Goal: Task Accomplishment & Management: Complete application form

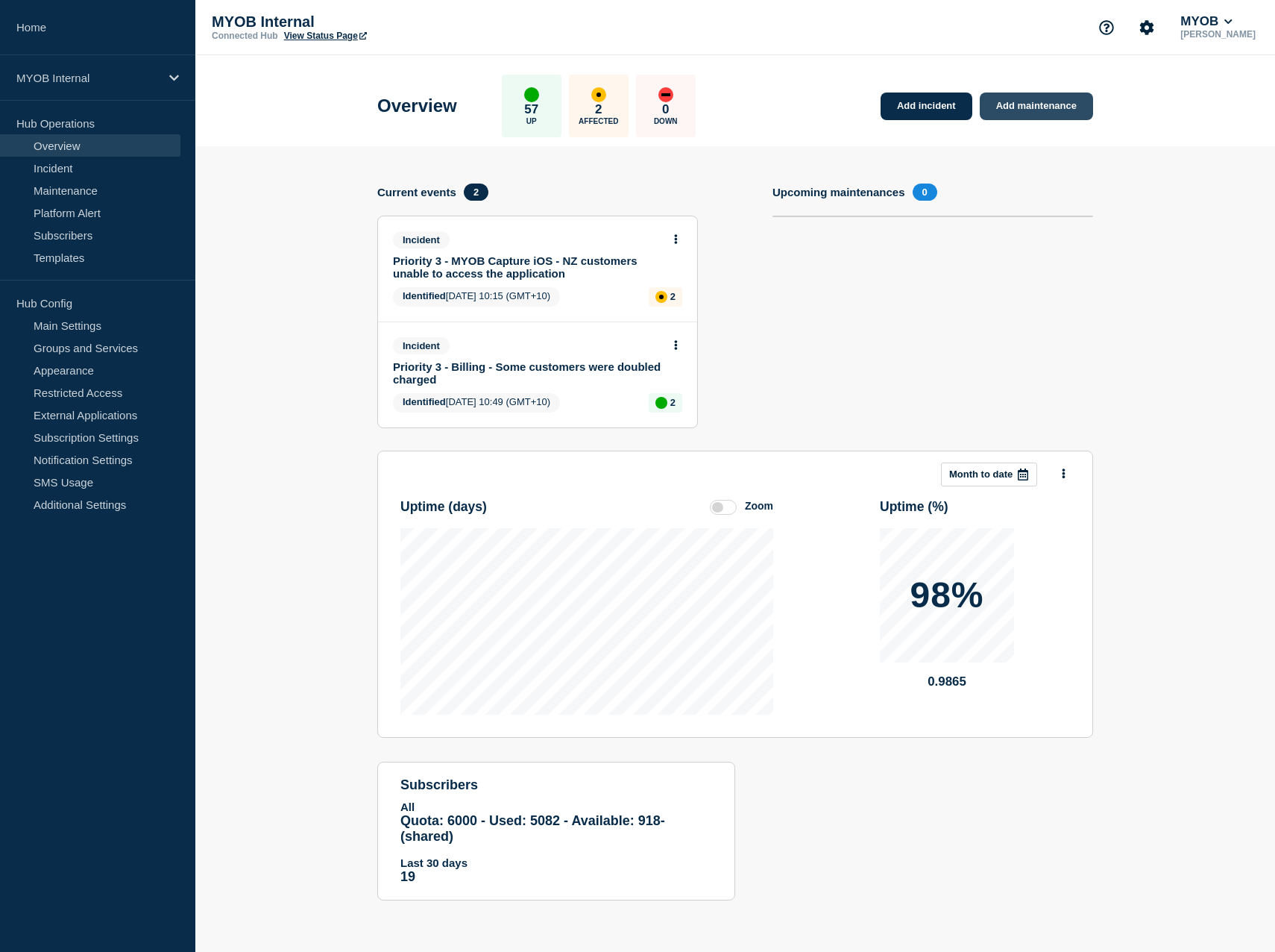
click at [1049, 113] on link "Add maintenance" at bounding box center [1036, 105] width 114 height 27
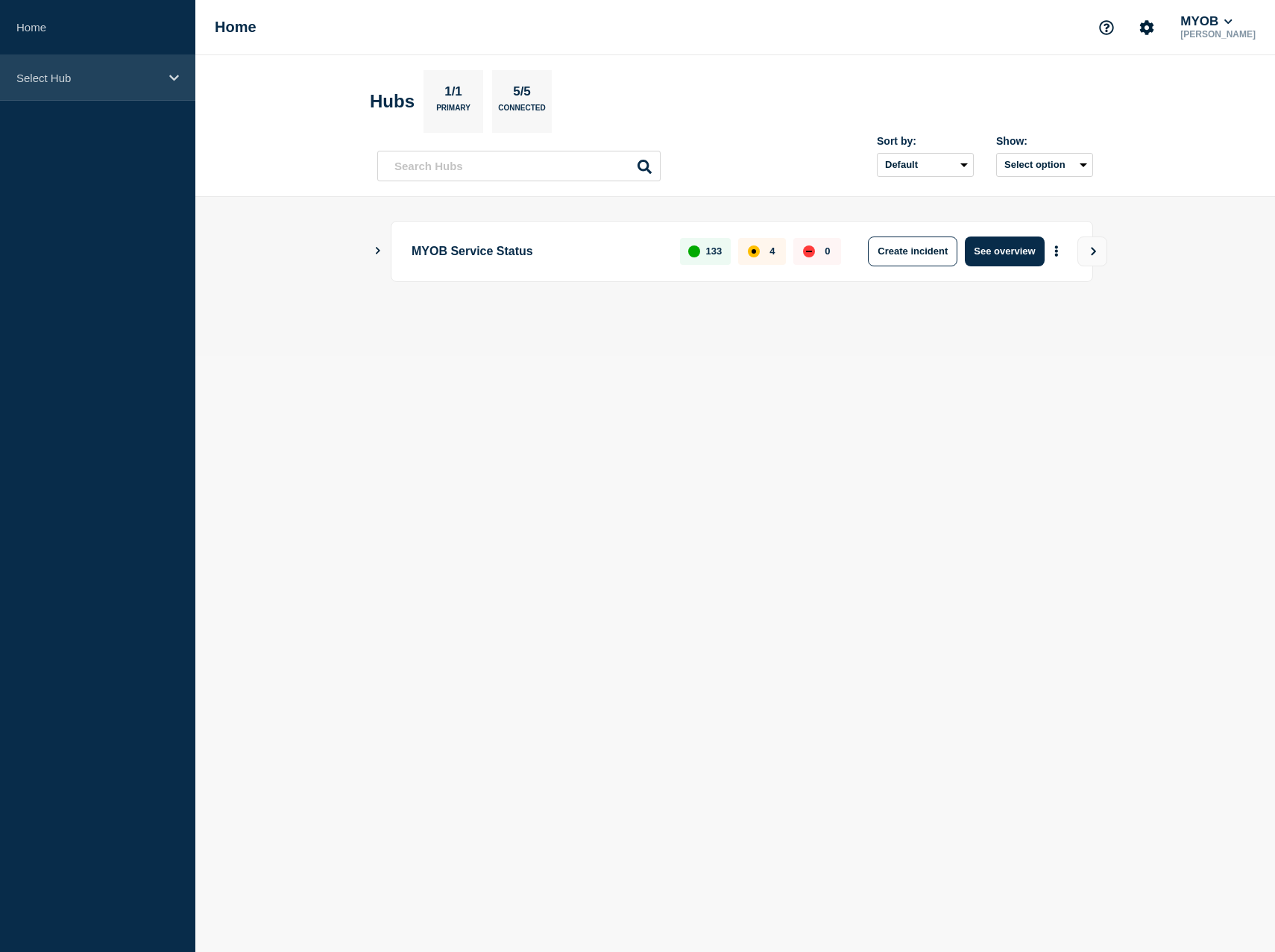
click at [119, 83] on p "Select Hub" at bounding box center [87, 77] width 143 height 12
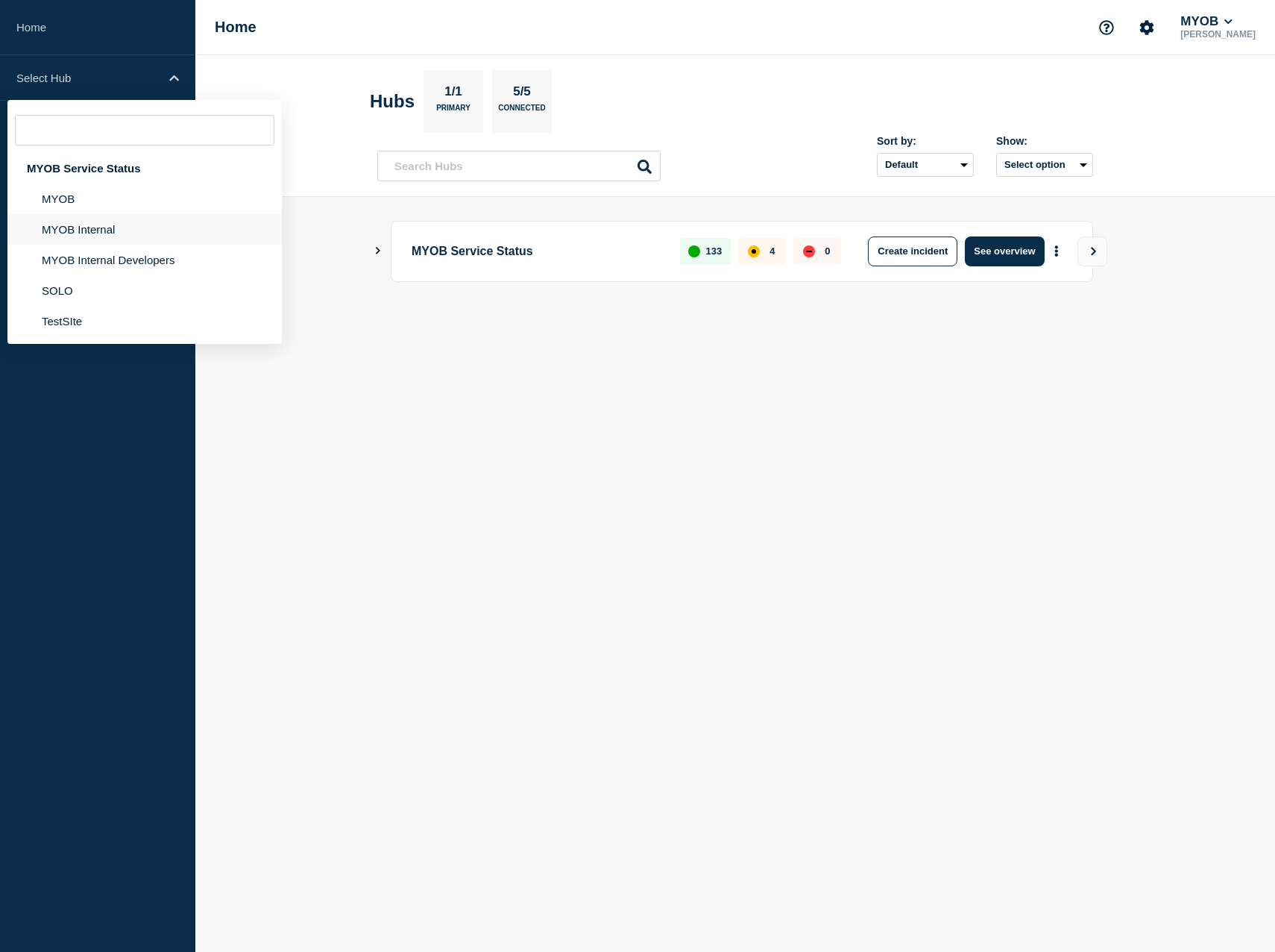
click at [101, 234] on li "MYOB Internal" at bounding box center [145, 229] width 274 height 31
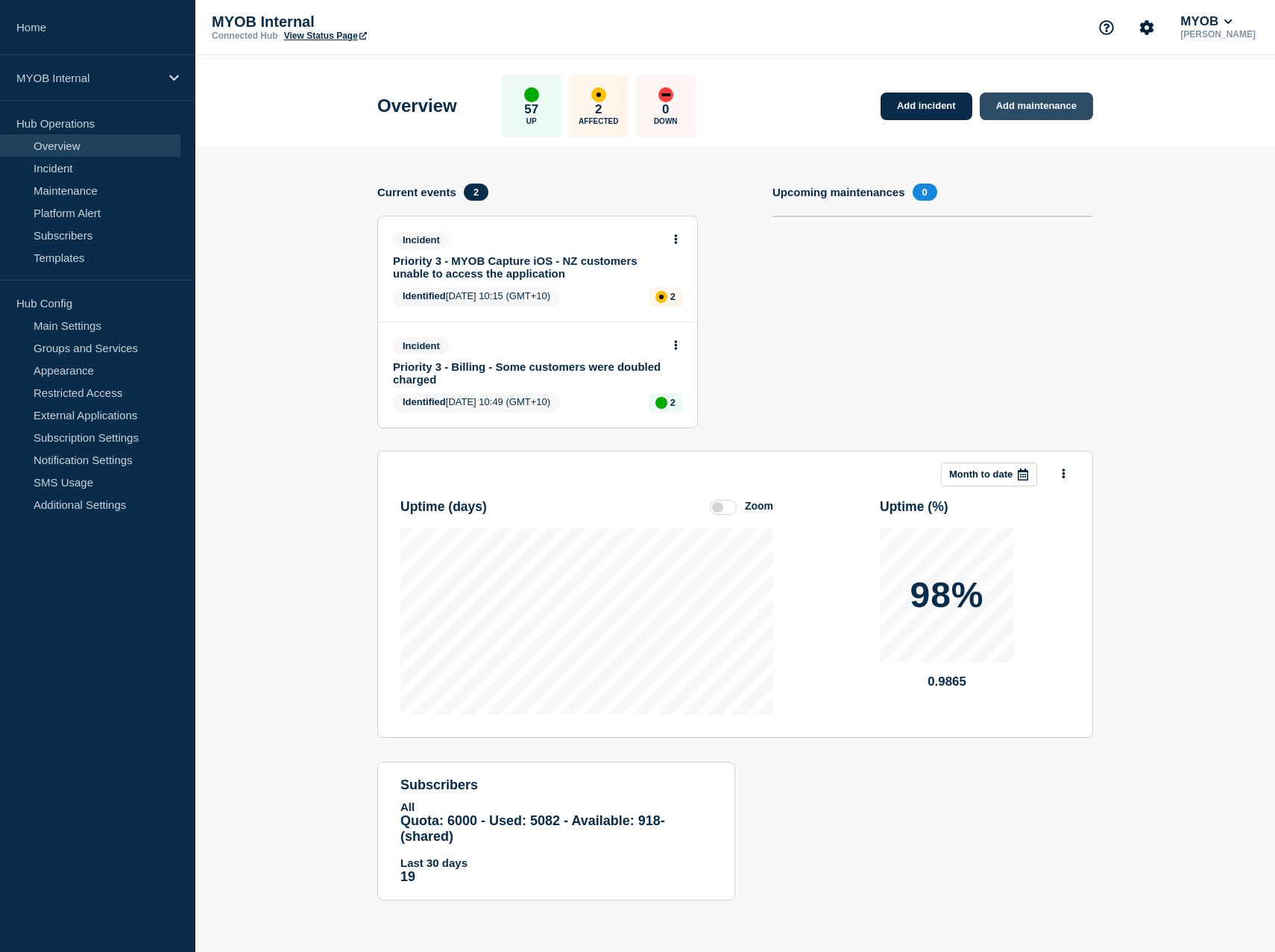
click at [1054, 108] on link "Add maintenance" at bounding box center [1036, 105] width 114 height 27
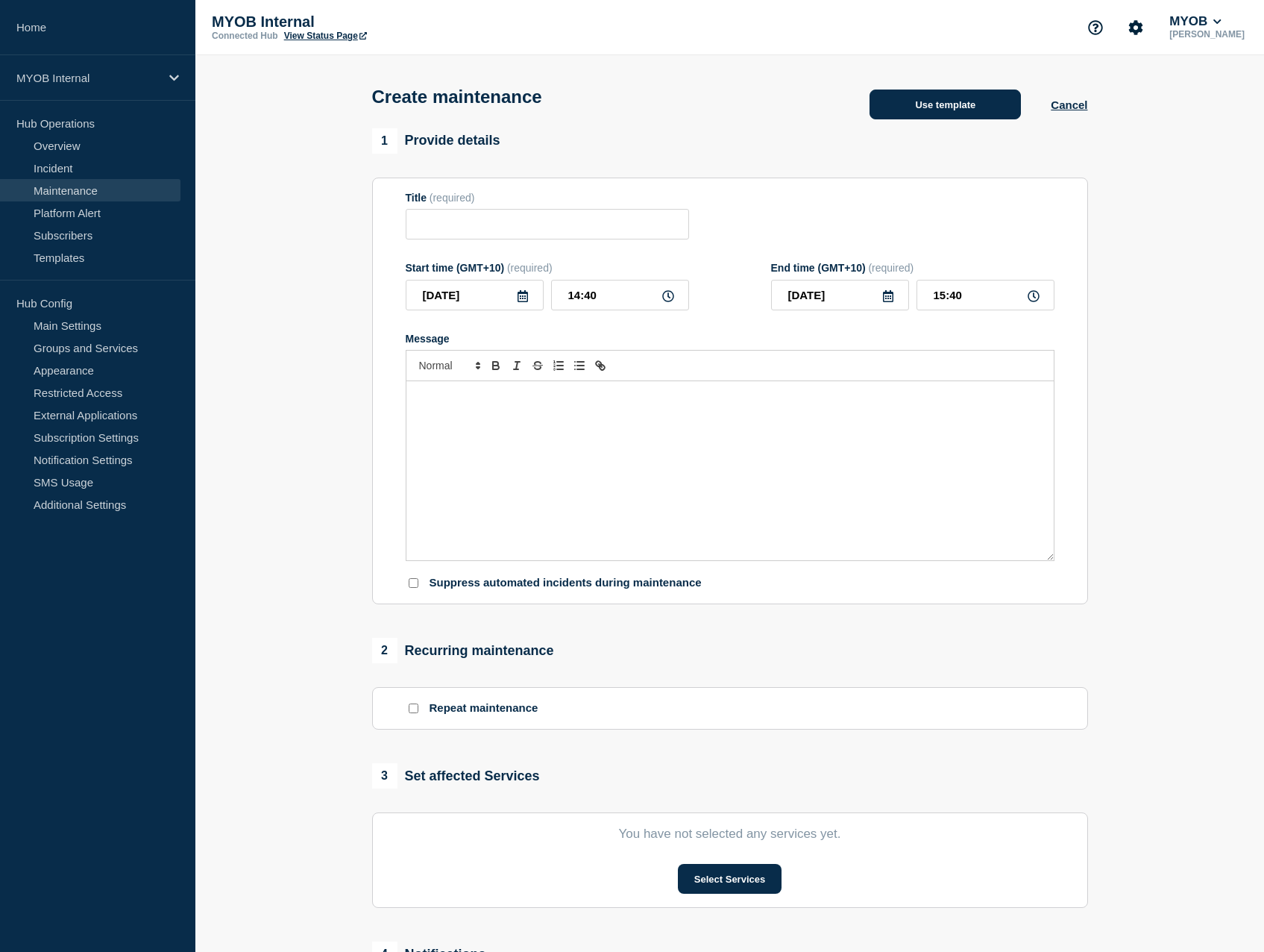
click at [945, 105] on button "Use template" at bounding box center [944, 104] width 151 height 30
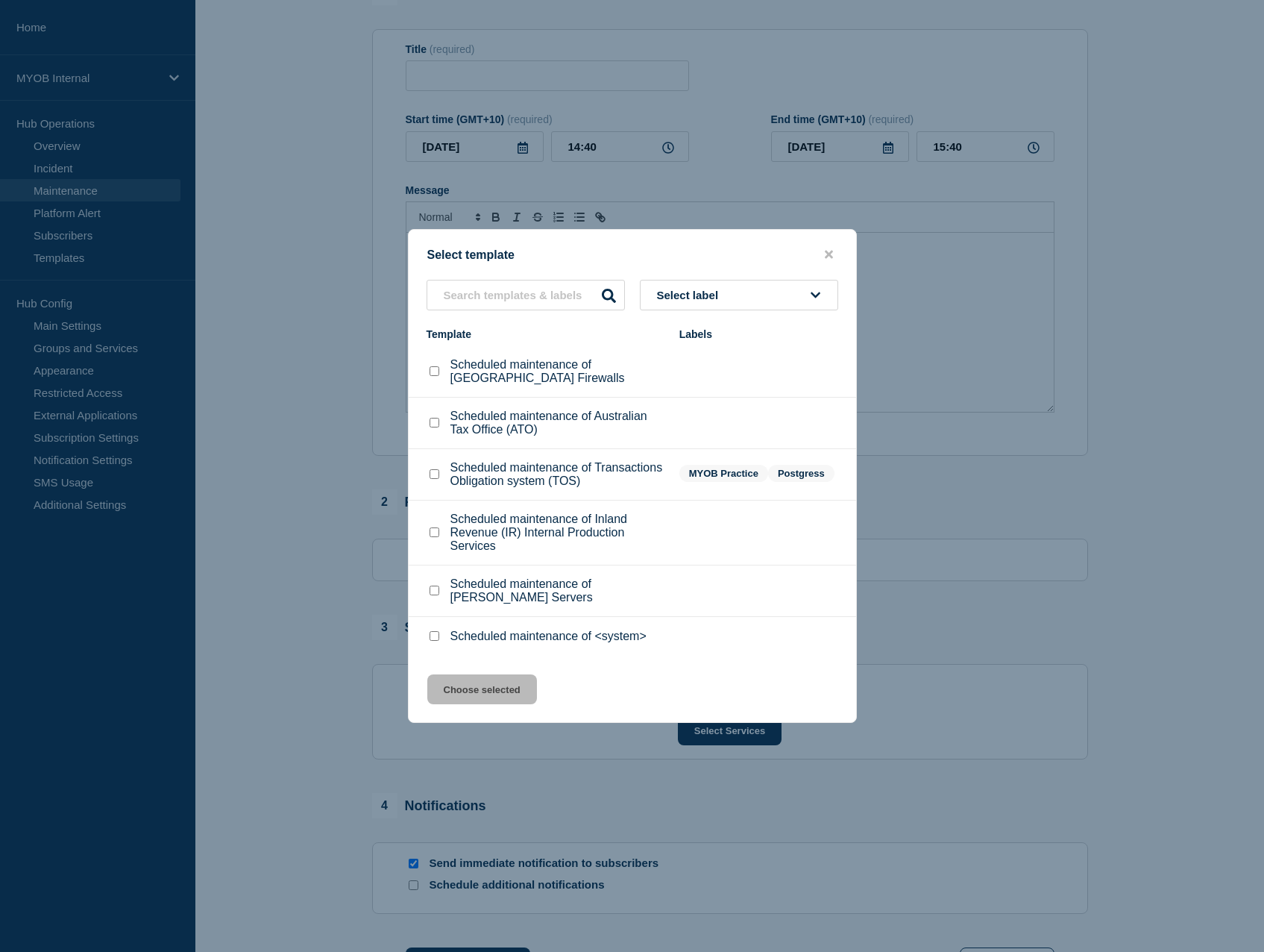
scroll to position [149, 0]
click at [432, 637] on input "Scheduled maintenance of <system> checkbox" at bounding box center [434, 636] width 9 height 9
checkbox input "true"
click at [461, 689] on button "Choose selected" at bounding box center [482, 690] width 110 height 30
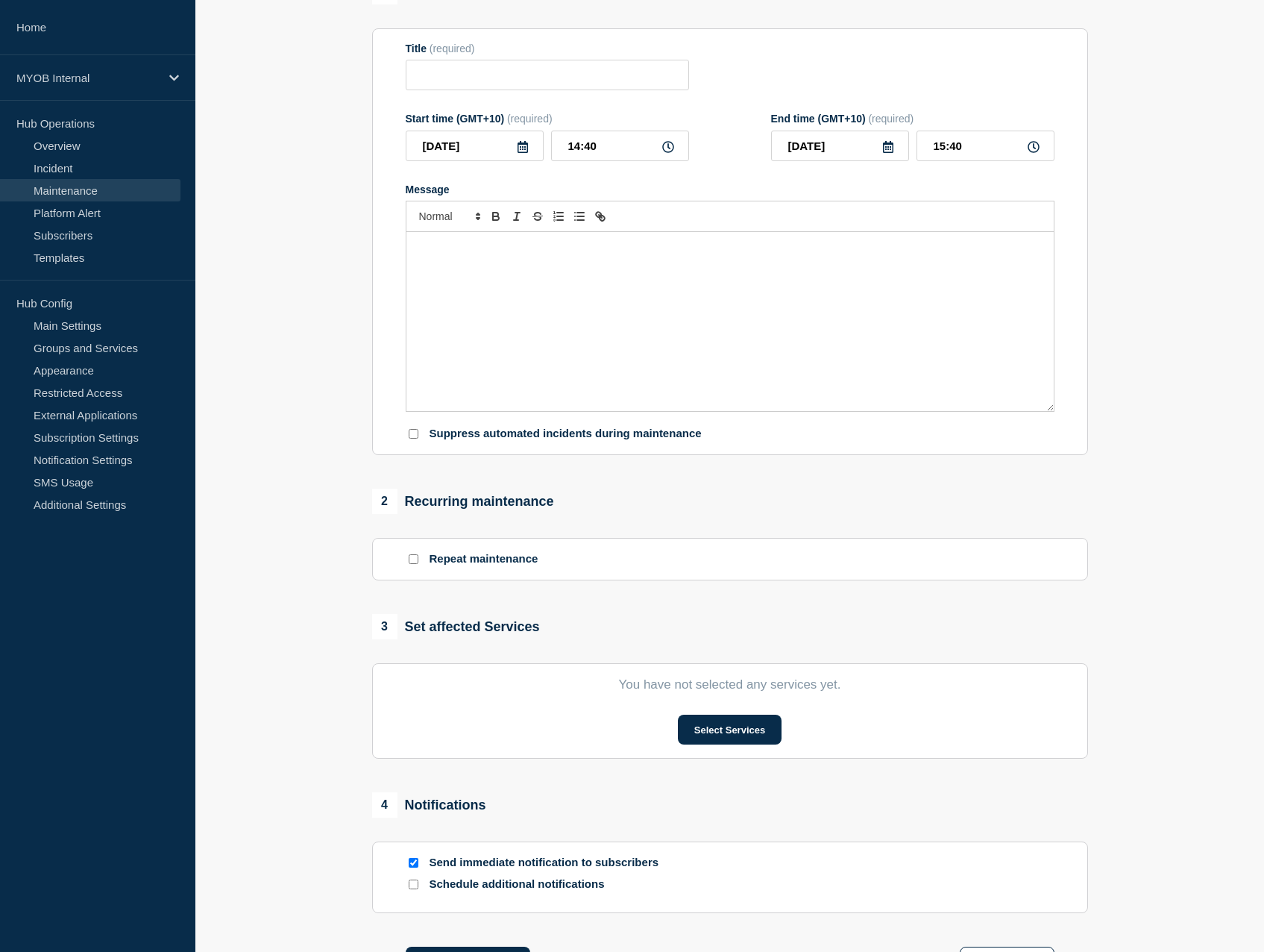
type input "Scheduled maintenance of <system>"
type input "16:40"
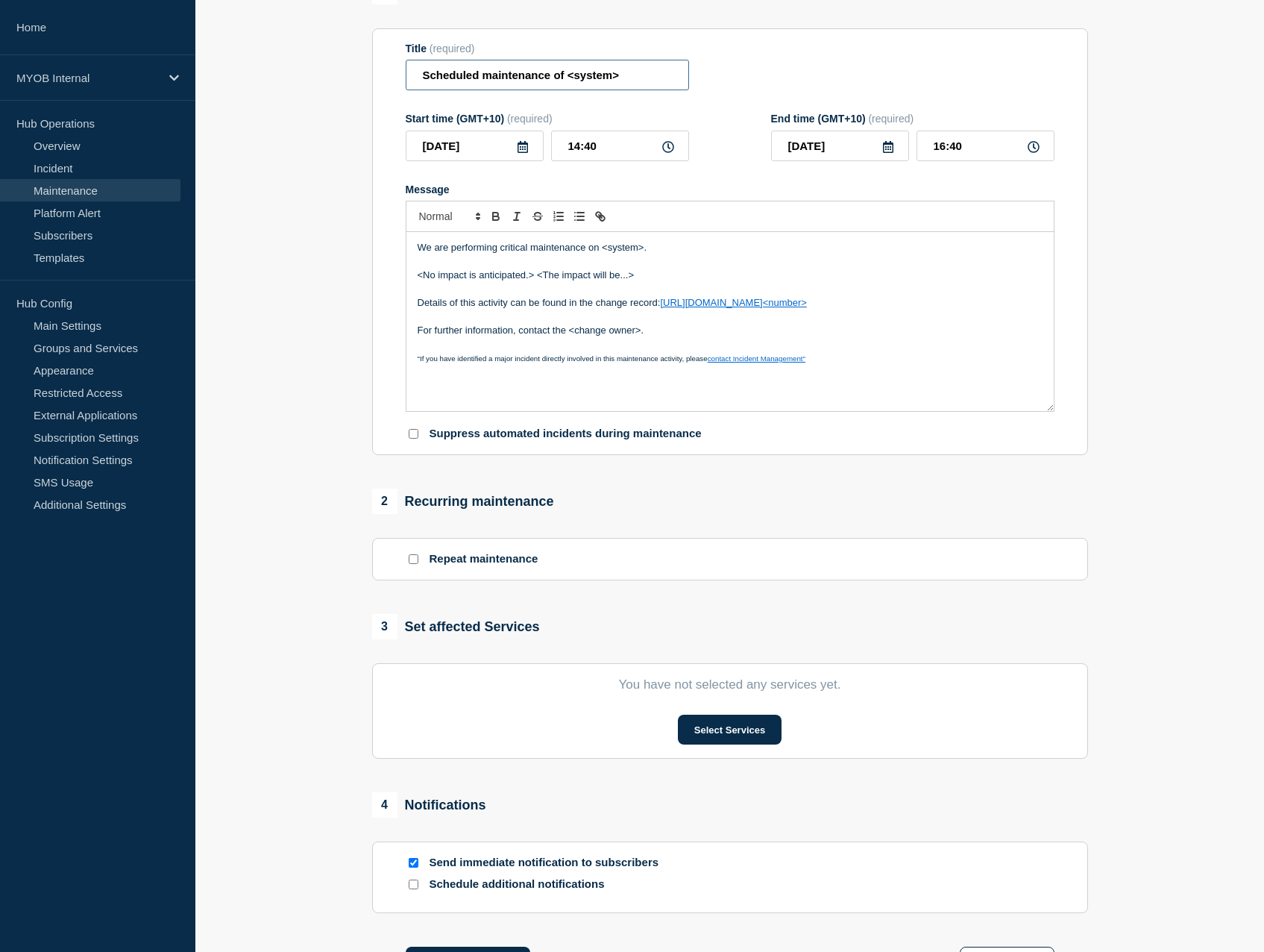
click at [638, 82] on input "Scheduled maintenance of <system>" at bounding box center [548, 74] width 284 height 31
type input "Scheduled maintenance of Form Engine database"
click at [696, 248] on p "We are performing critical maintenance on <system>." at bounding box center [729, 247] width 625 height 13
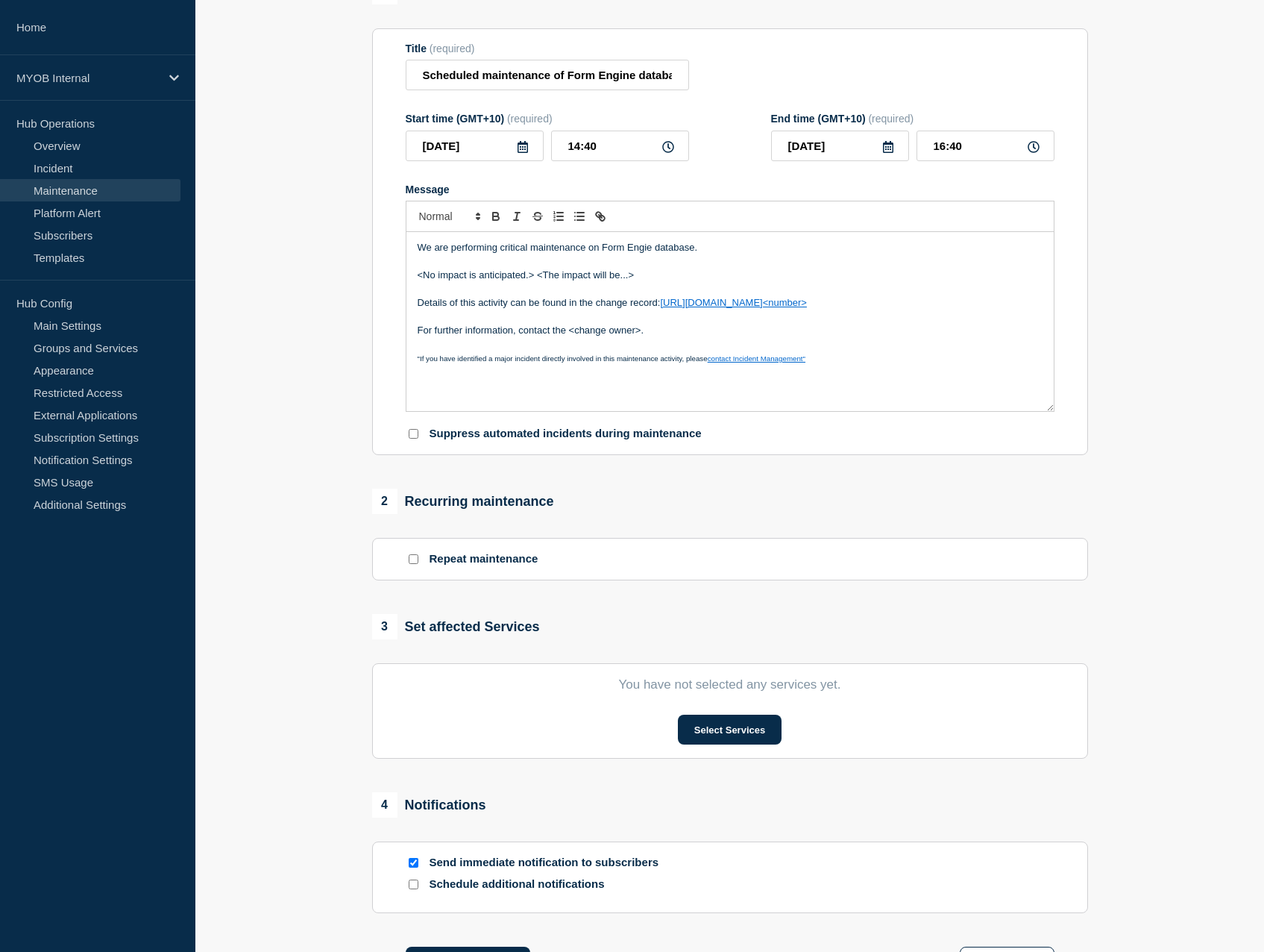
click at [523, 153] on icon at bounding box center [523, 147] width 10 height 12
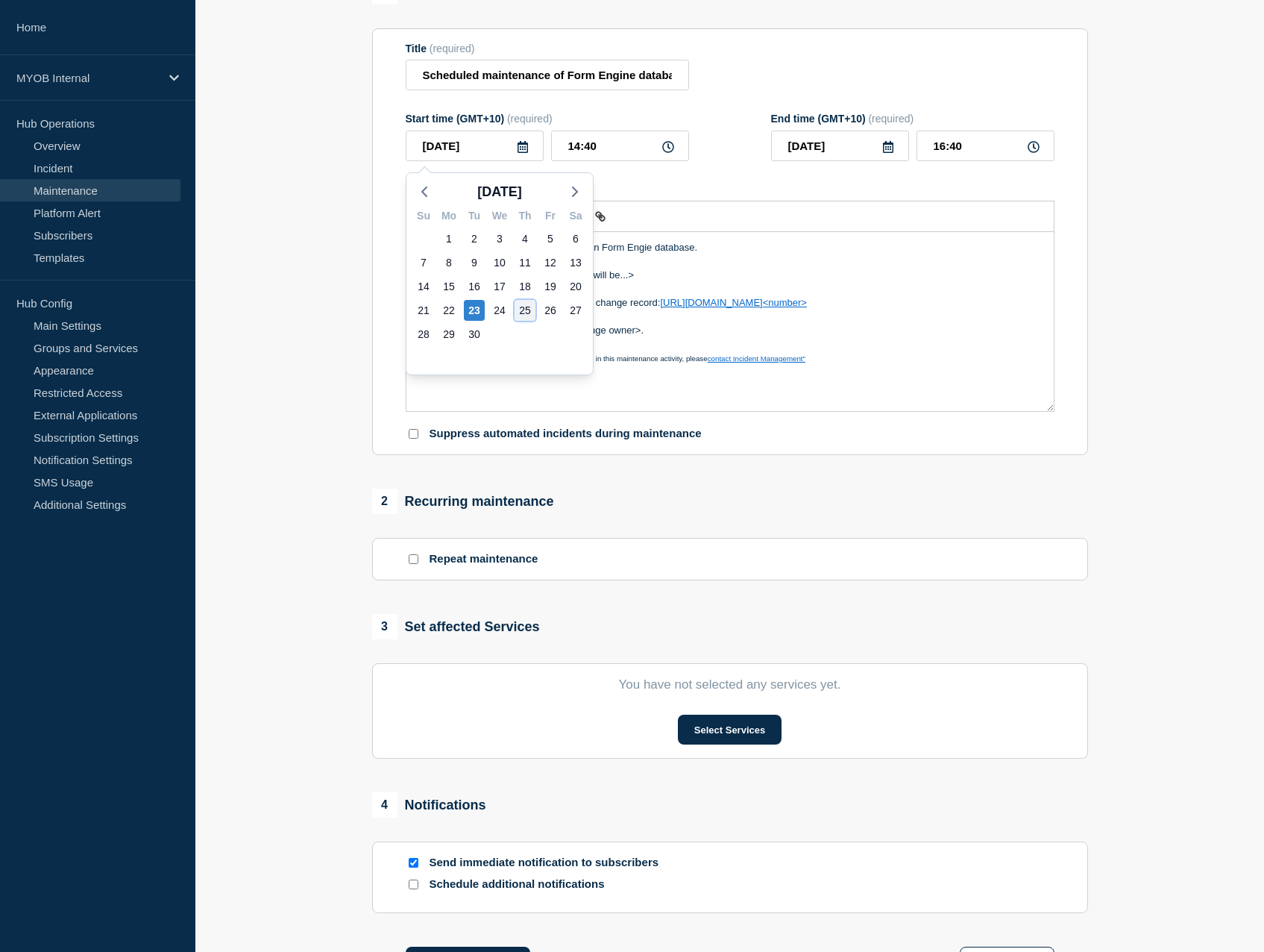
click at [525, 309] on div "25" at bounding box center [525, 310] width 21 height 21
type input "2025-09-25"
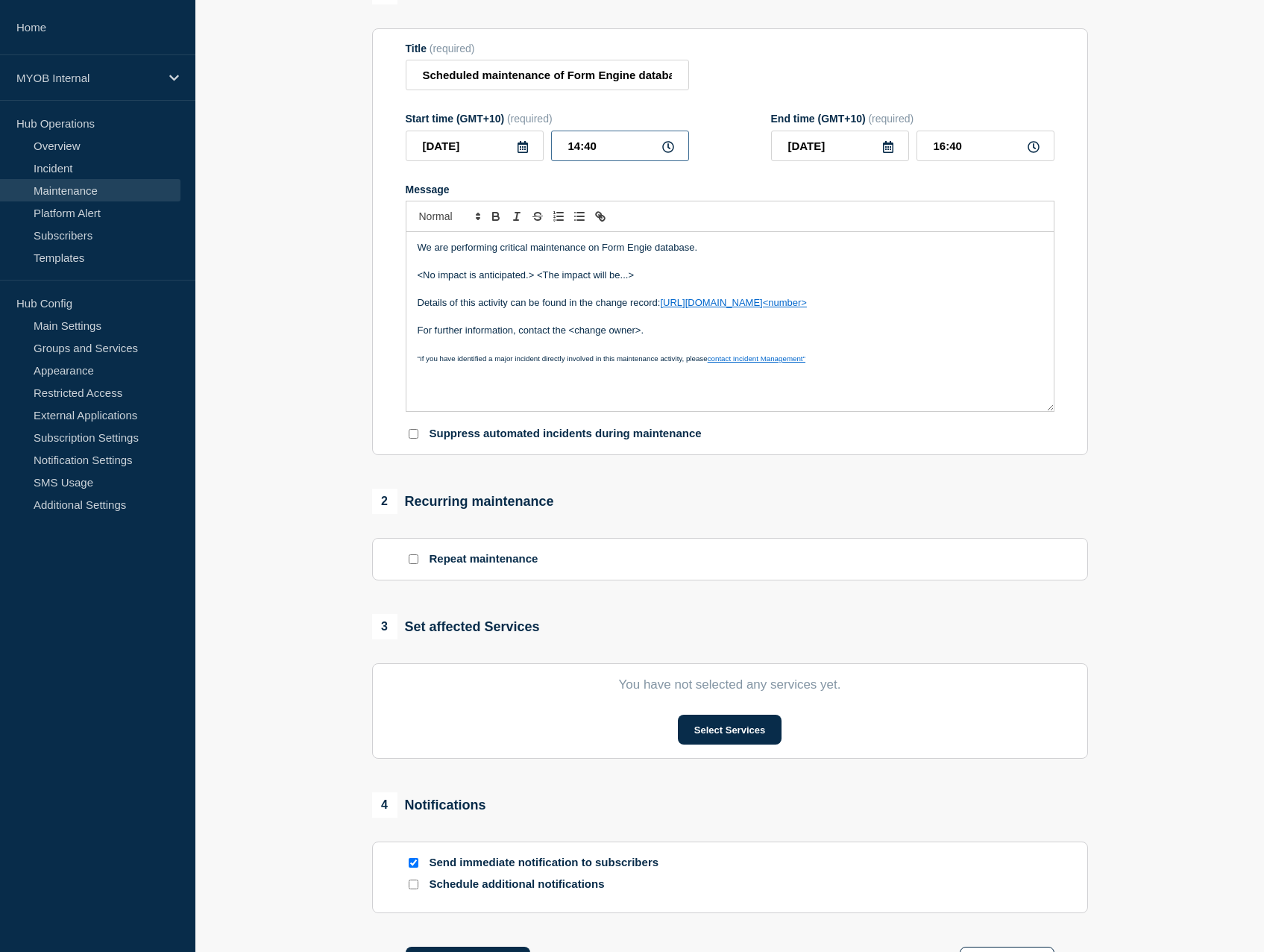
click at [588, 150] on input "14:40" at bounding box center [620, 146] width 138 height 31
type input "14:00"
type input "16:00"
click at [579, 152] on input "14:00" at bounding box center [620, 146] width 138 height 31
type input "21:00"
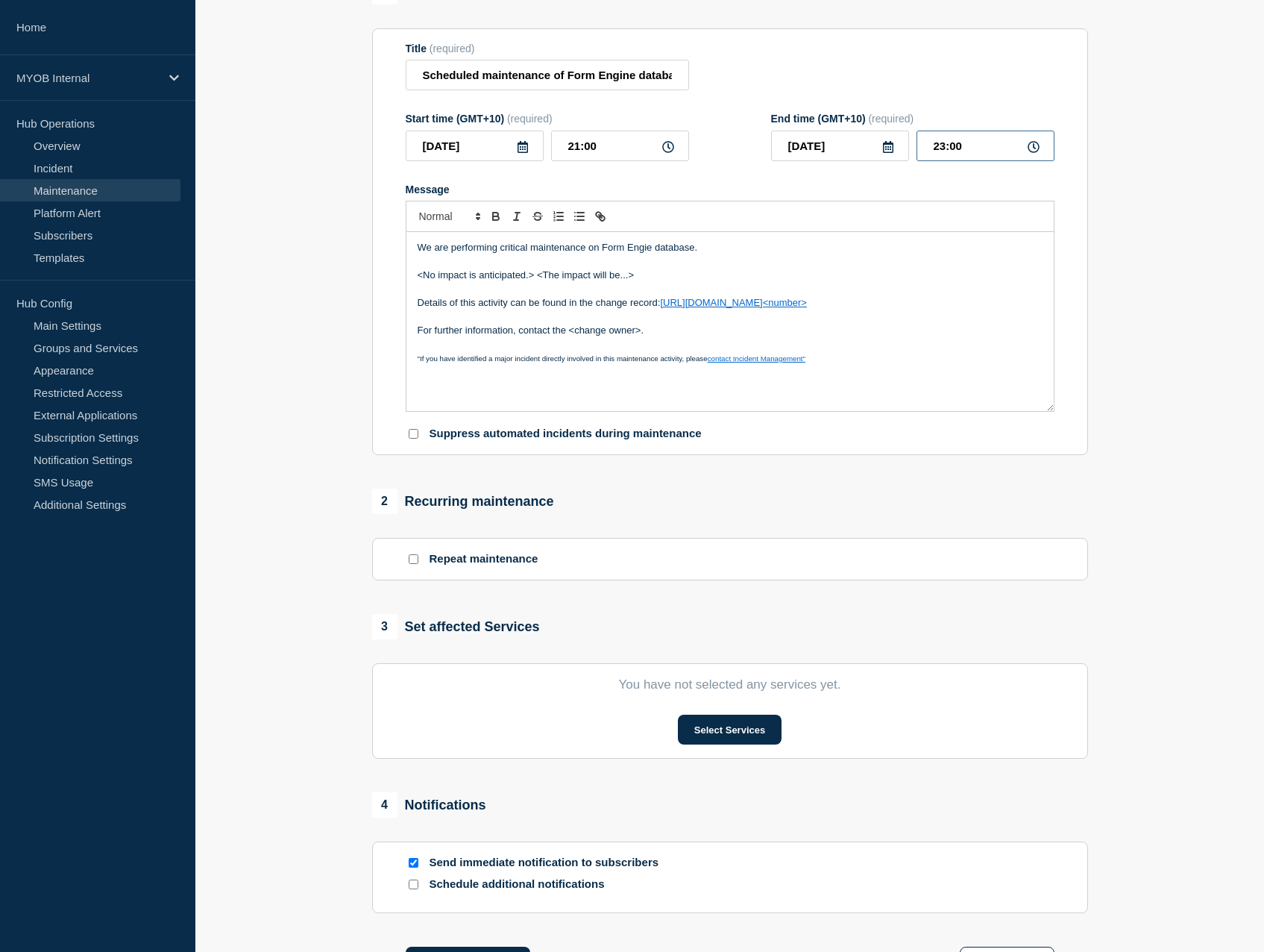
click at [944, 150] on input "23:00" at bounding box center [986, 146] width 138 height 31
type input "22:00"
drag, startPoint x: 721, startPoint y: 274, endPoint x: 414, endPoint y: 278, distance: 307.0
click at [414, 278] on div "We are performing critical maintenance on Form Engie database. <No impact is an…" at bounding box center [730, 321] width 648 height 179
drag, startPoint x: 498, startPoint y: 278, endPoint x: 568, endPoint y: 279, distance: 70.0
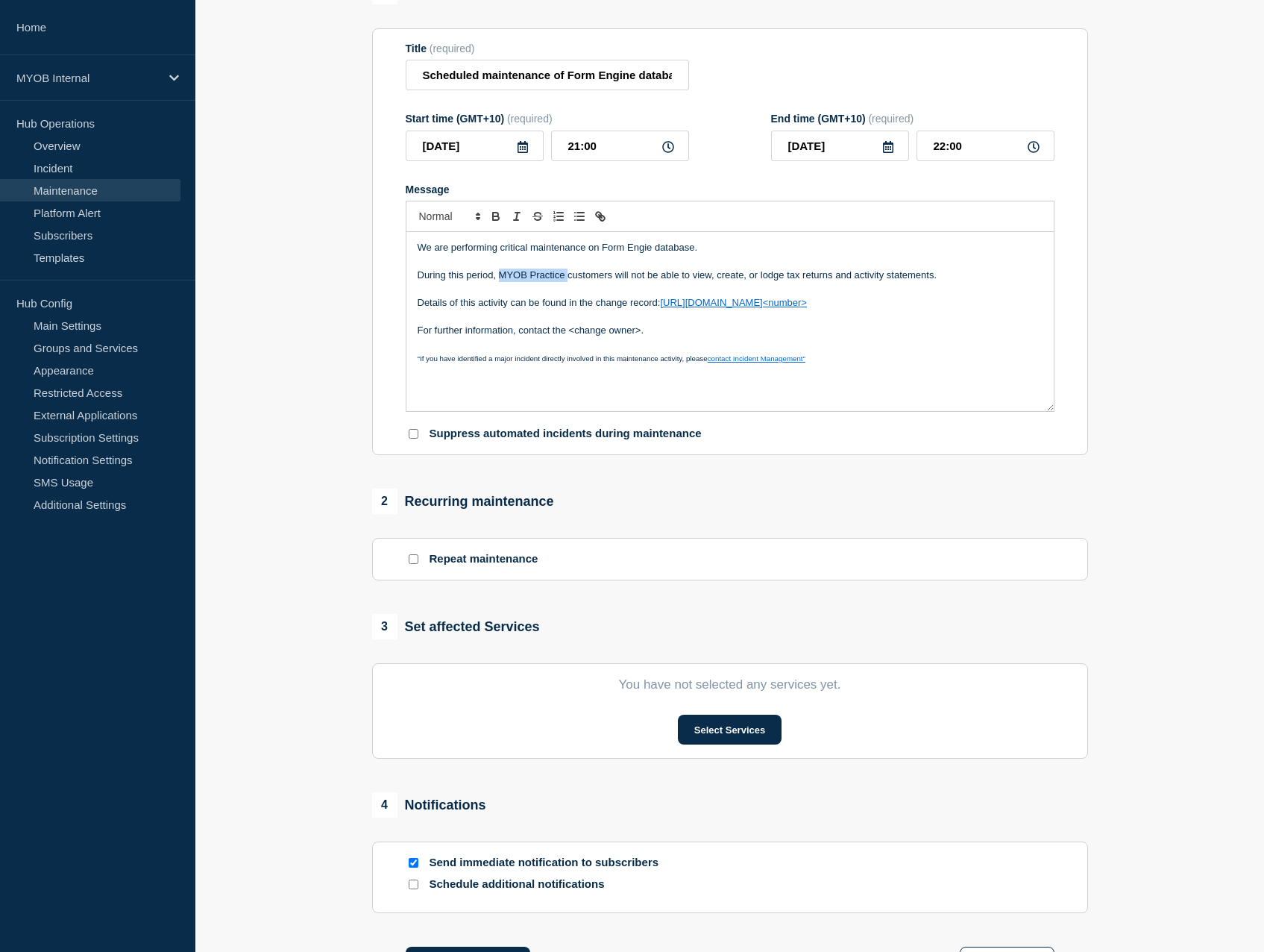
click at [568, 279] on p "During this period, MYOB Practice customers will not be able to view, create, o…" at bounding box center [729, 275] width 625 height 13
click at [943, 296] on p "Message" at bounding box center [729, 289] width 625 height 13
drag, startPoint x: 899, startPoint y: 306, endPoint x: 660, endPoint y: 305, distance: 239.0
click at [660, 305] on p "Details of this activity can be found in the change record: https://helpme.myob…" at bounding box center [729, 303] width 625 height 13
drag, startPoint x: 881, startPoint y: 305, endPoint x: 663, endPoint y: 307, distance: 218.0
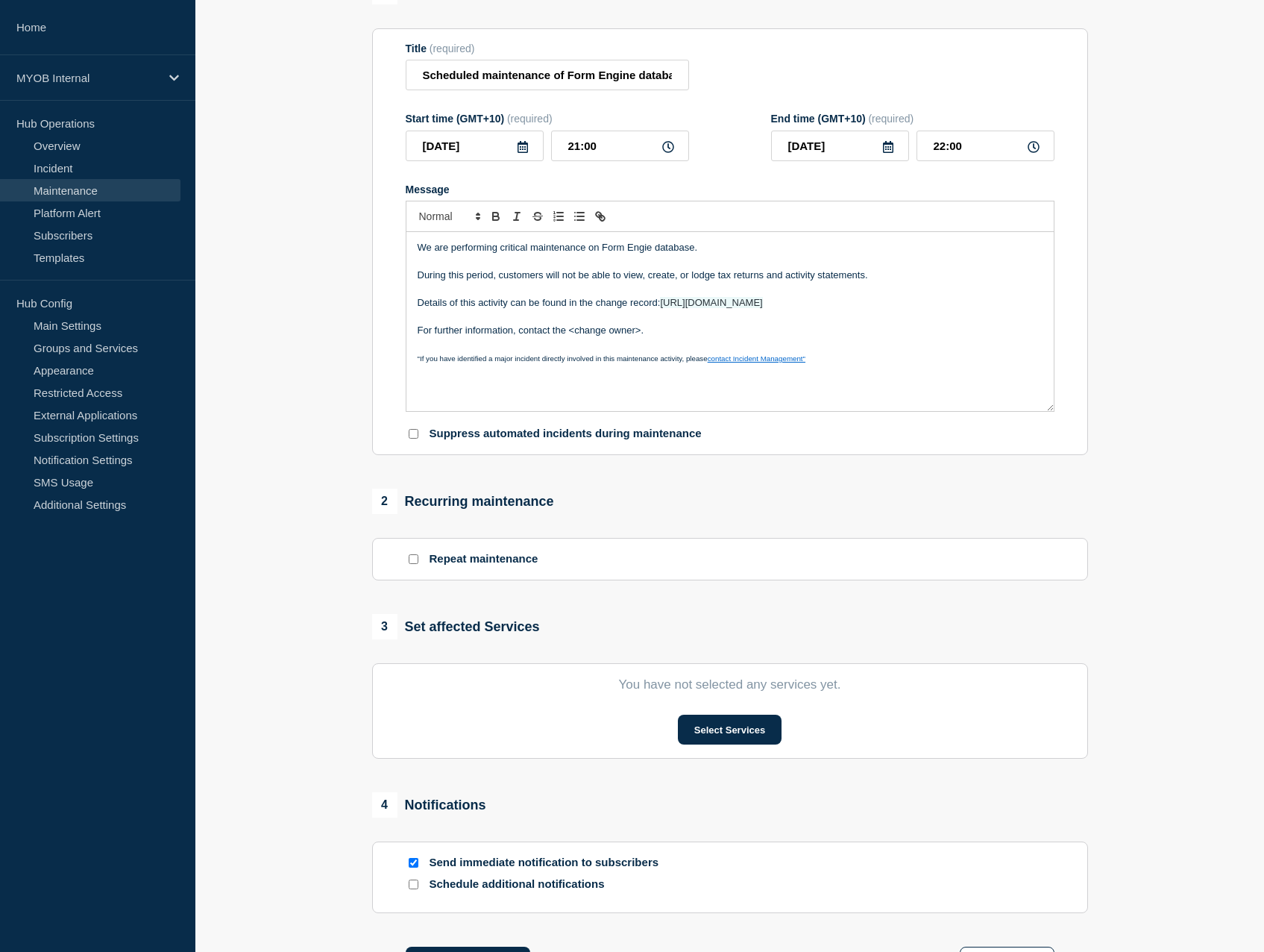
click at [663, 307] on p "Details of this activity can be found in the change record: https://arlive.atla…" at bounding box center [729, 303] width 625 height 13
click at [596, 217] on icon "Toggle link" at bounding box center [599, 214] width 6 height 6
click at [860, 331] on link at bounding box center [859, 329] width 35 height 11
drag, startPoint x: 650, startPoint y: 334, endPoint x: 552, endPoint y: 329, distance: 98.1
click at [552, 329] on p "For further information, contact the <change owner>." at bounding box center [729, 330] width 625 height 13
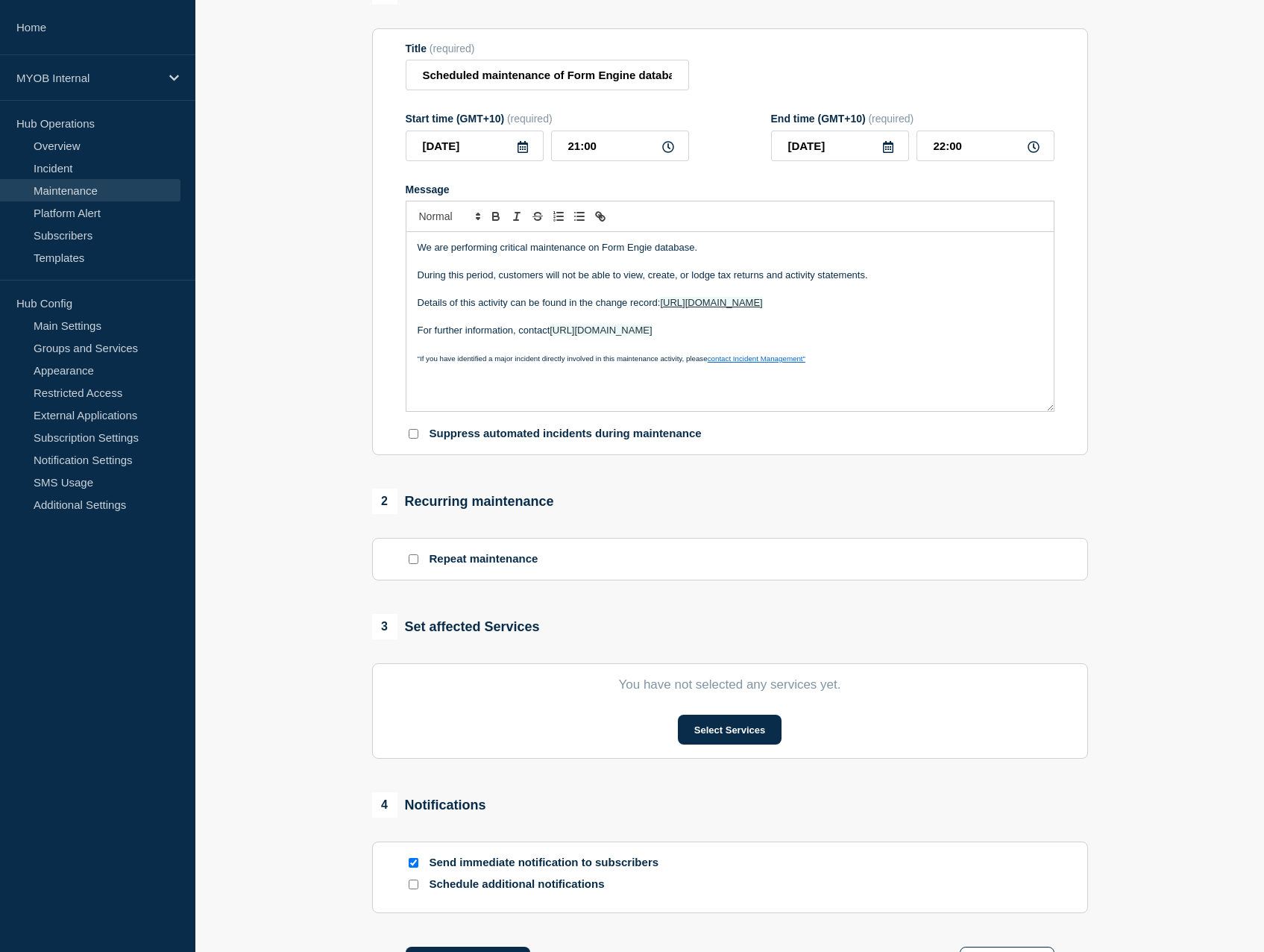
drag, startPoint x: 763, startPoint y: 336, endPoint x: 553, endPoint y: 332, distance: 210.0
click at [553, 332] on p "For further information, contact https://myob.slack.com/archives/C01JPD80UKC" at bounding box center [729, 330] width 625 height 13
click at [599, 218] on line "Toggle link" at bounding box center [600, 216] width 3 height 3
type input "https://myob.slack.com/archives/C01JPD80UKC"
click at [741, 359] on link at bounding box center [745, 357] width 35 height 11
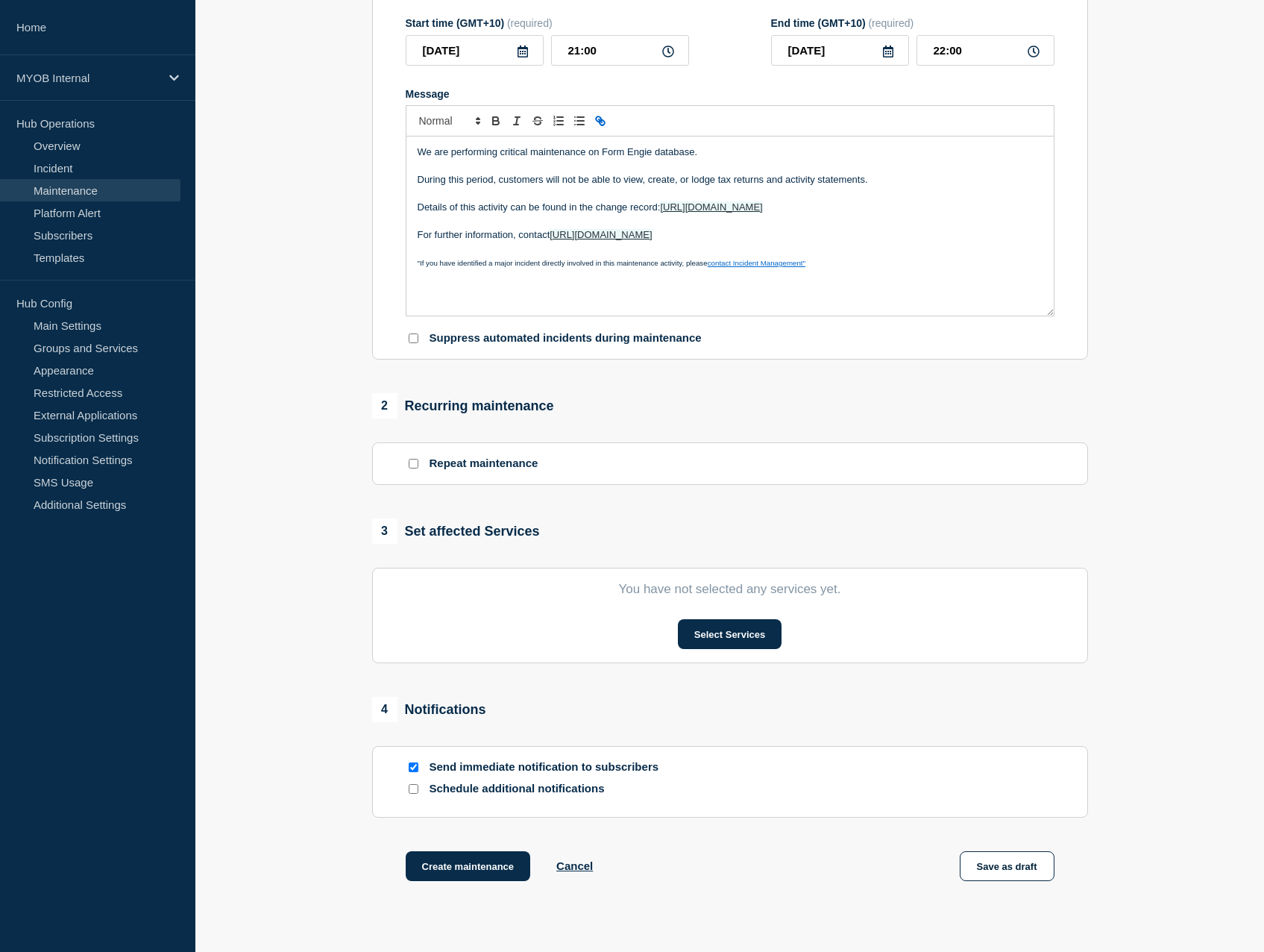
scroll to position [298, 0]
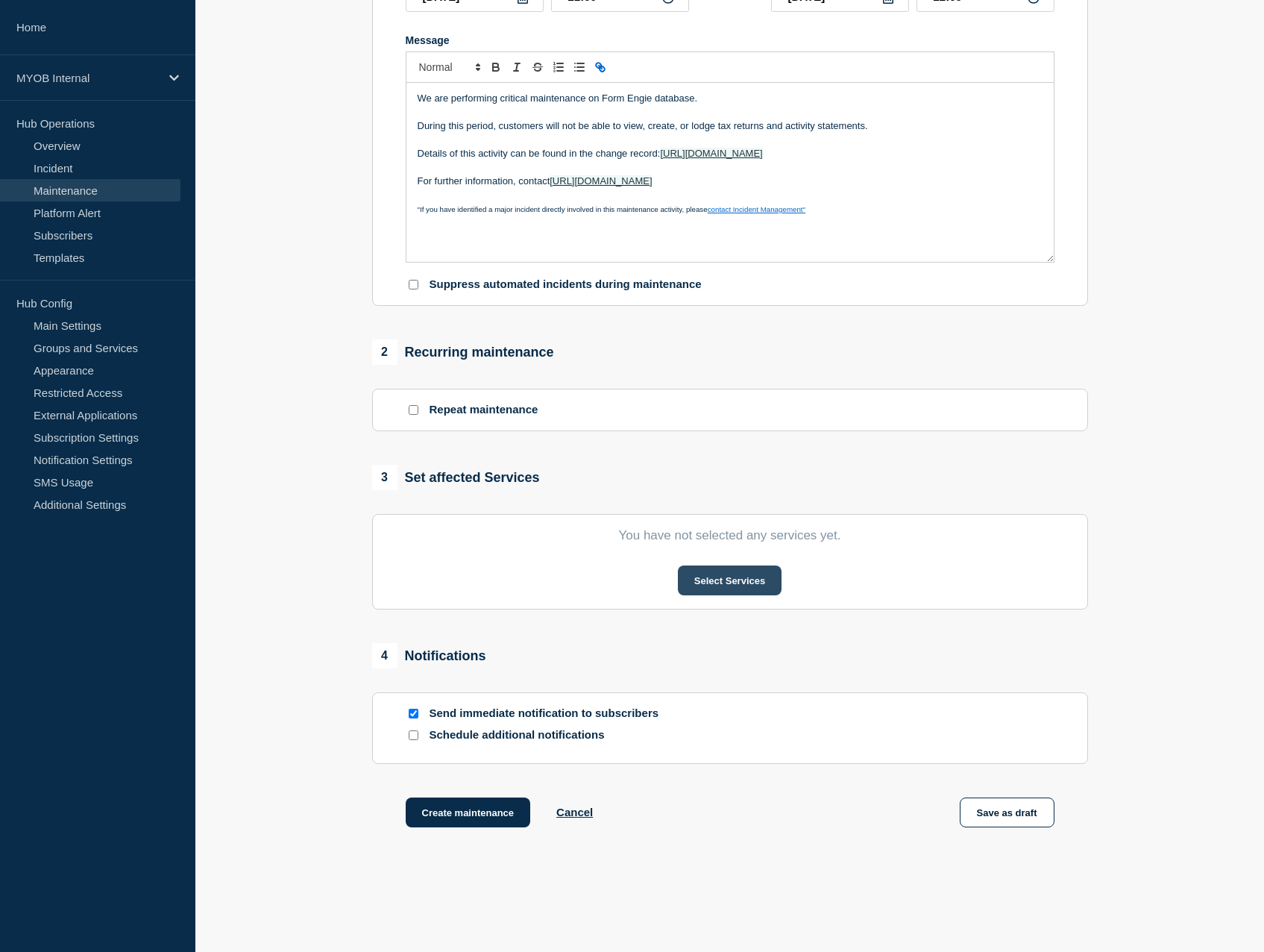
click at [726, 581] on button "Select Services" at bounding box center [730, 581] width 103 height 30
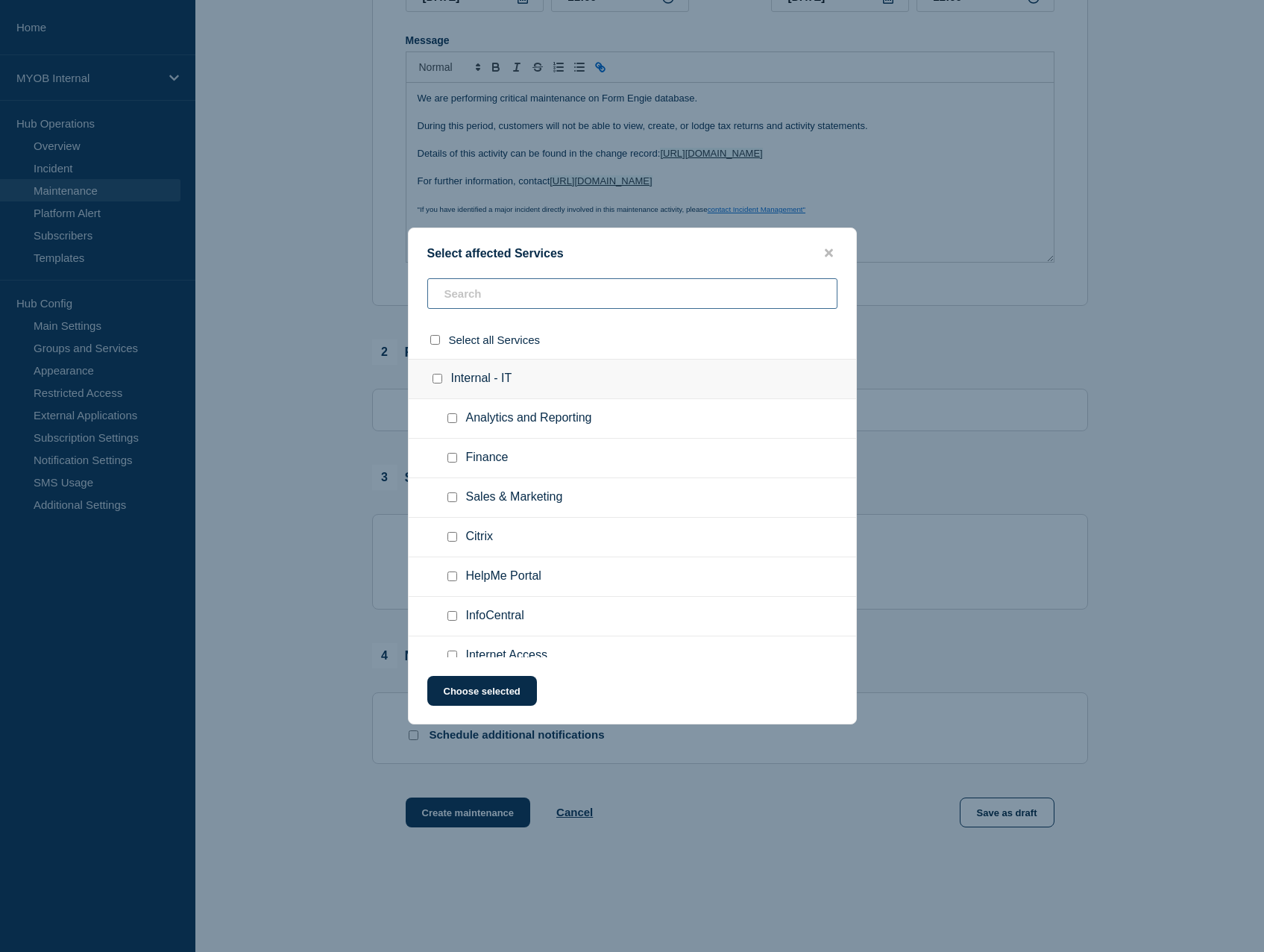
click at [588, 298] on input "text" at bounding box center [632, 293] width 411 height 31
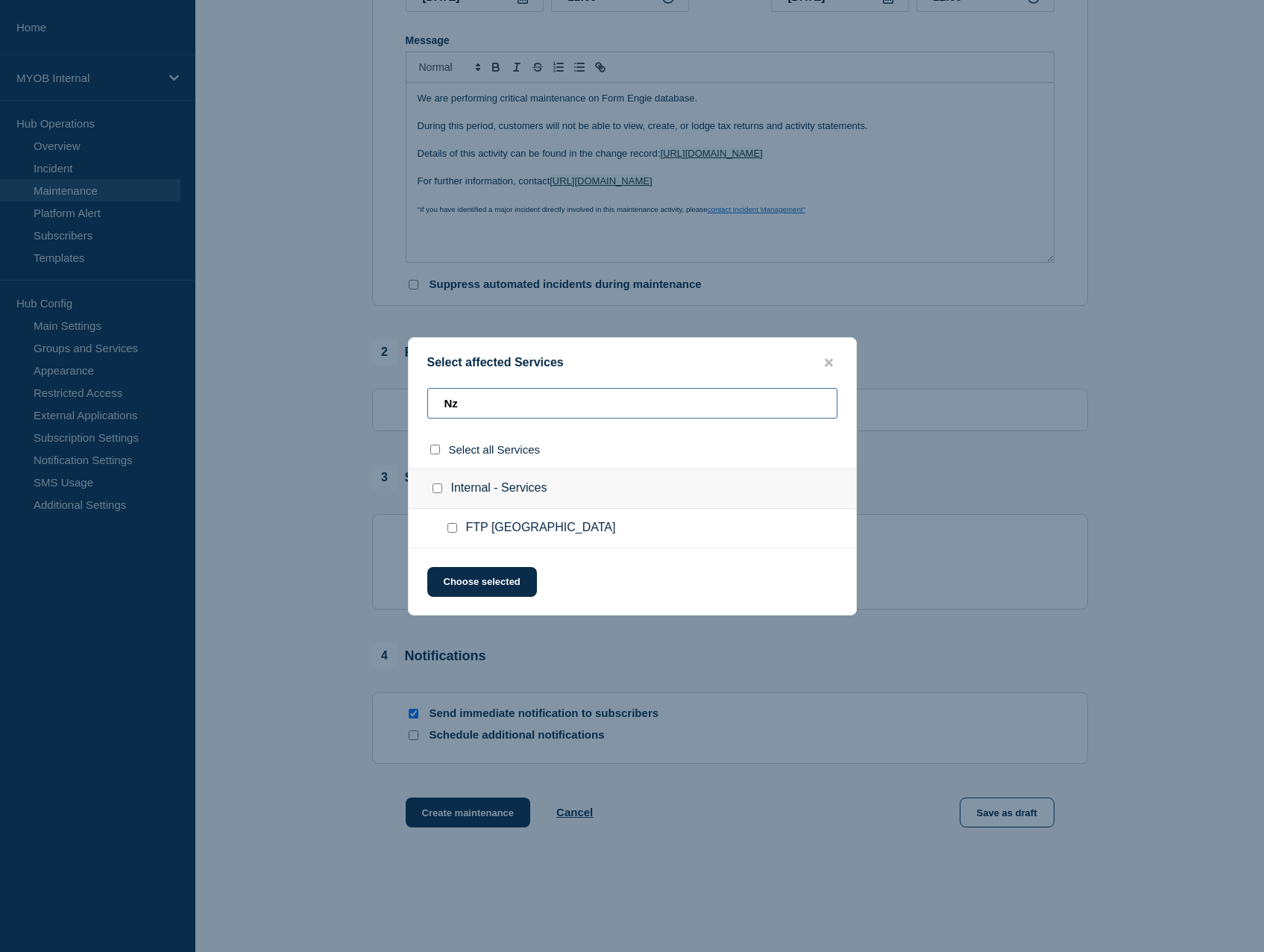
type input "N"
type input "tax"
click at [448, 528] on input "MYOB Practice Tax checkbox" at bounding box center [452, 527] width 9 height 9
checkbox input "true"
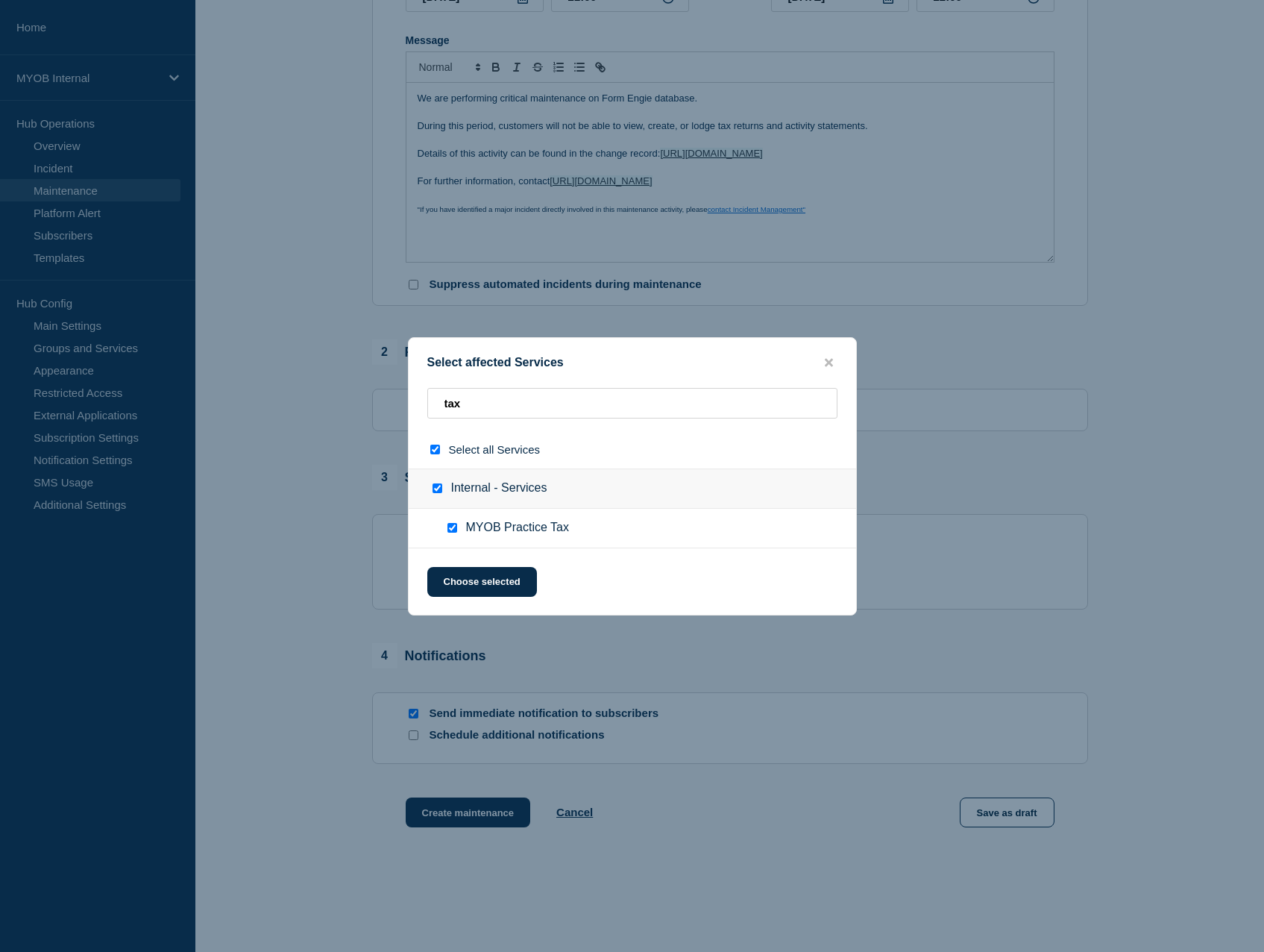
checkbox input "true"
click at [480, 595] on button "Choose selected" at bounding box center [482, 582] width 110 height 30
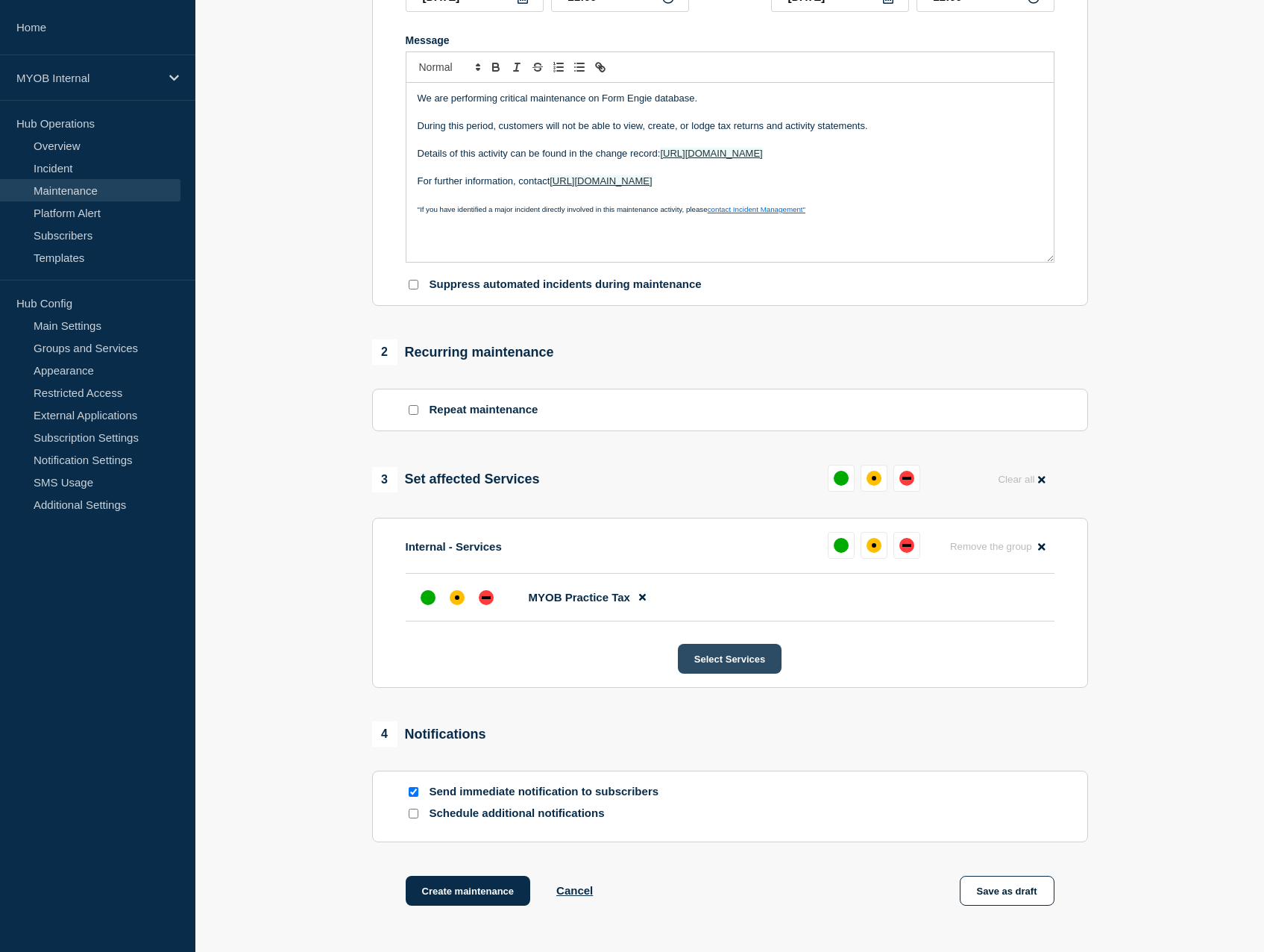
click at [722, 666] on button "Select Services" at bounding box center [730, 659] width 103 height 30
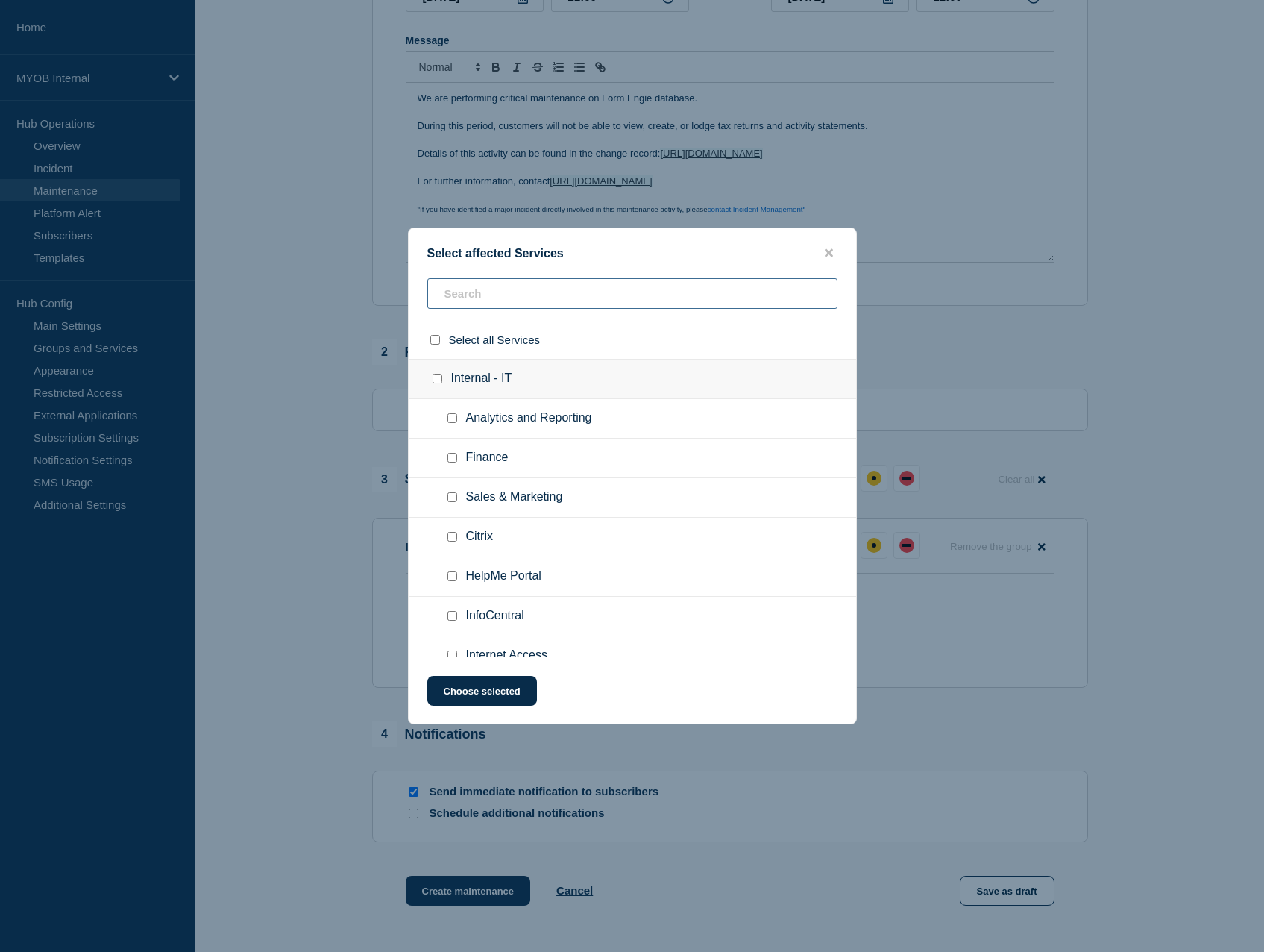
click at [595, 298] on input "text" at bounding box center [632, 293] width 411 height 31
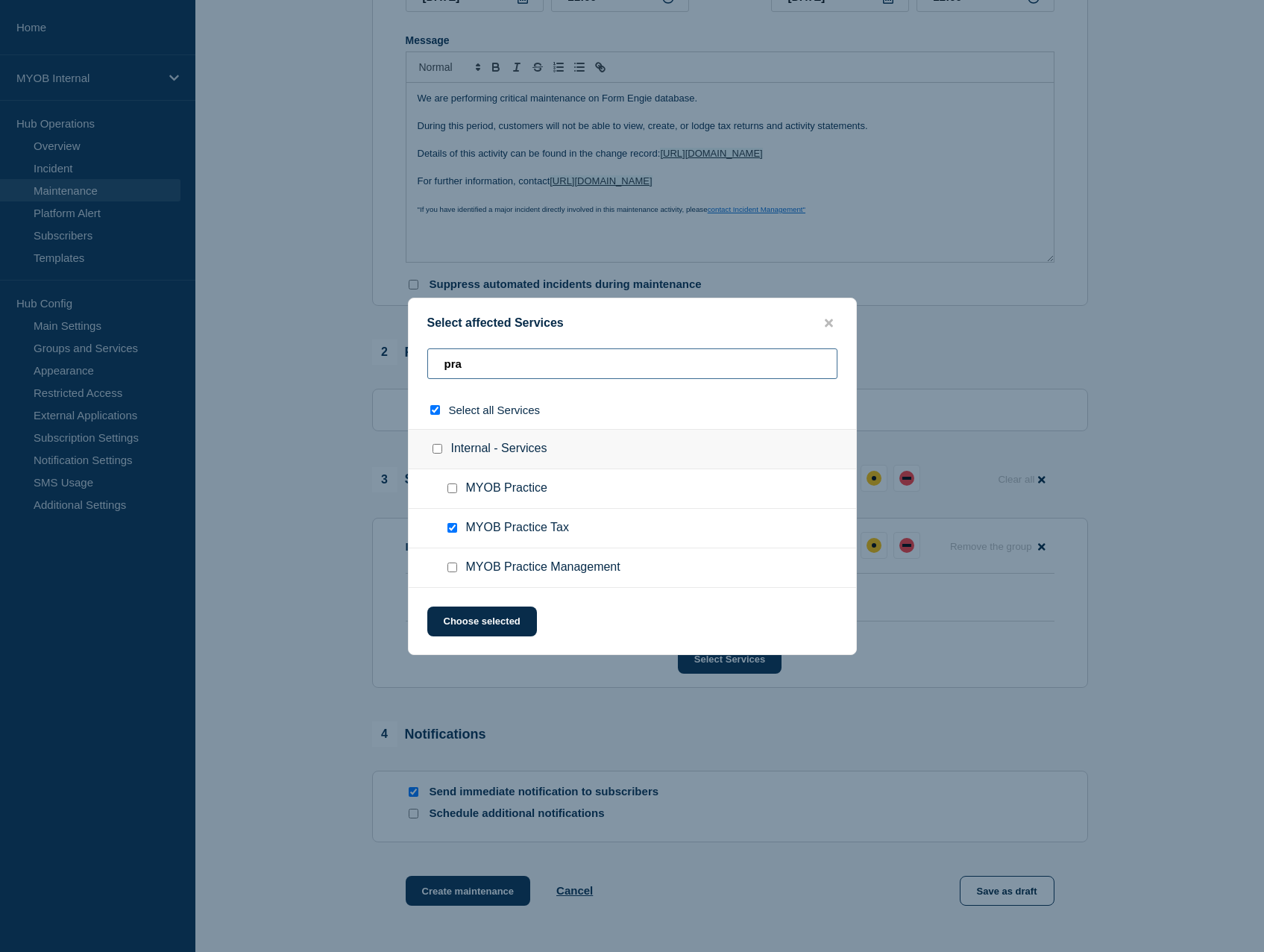
type input "prat"
checkbox input "true"
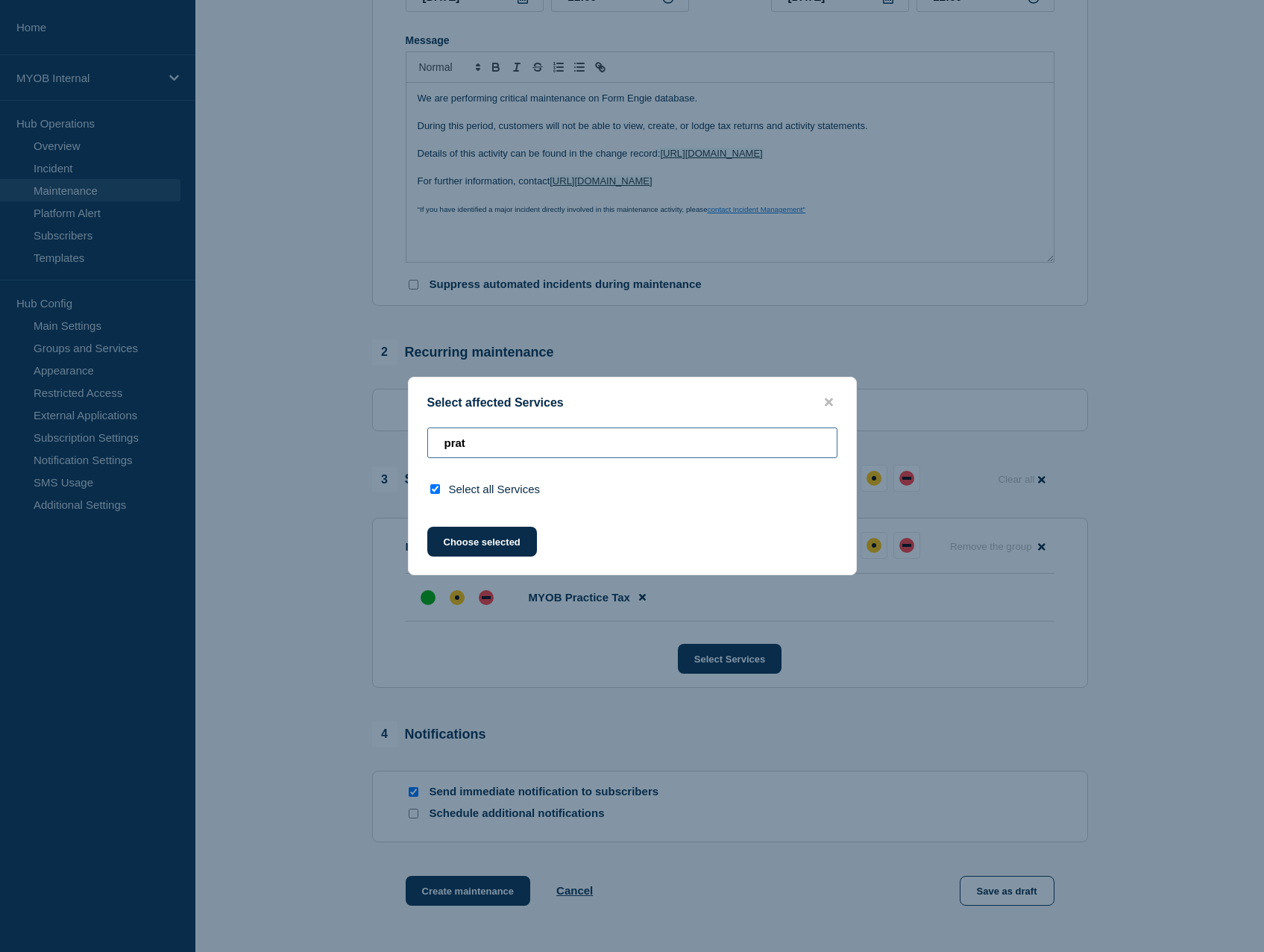
type input "pra"
checkbox input "false"
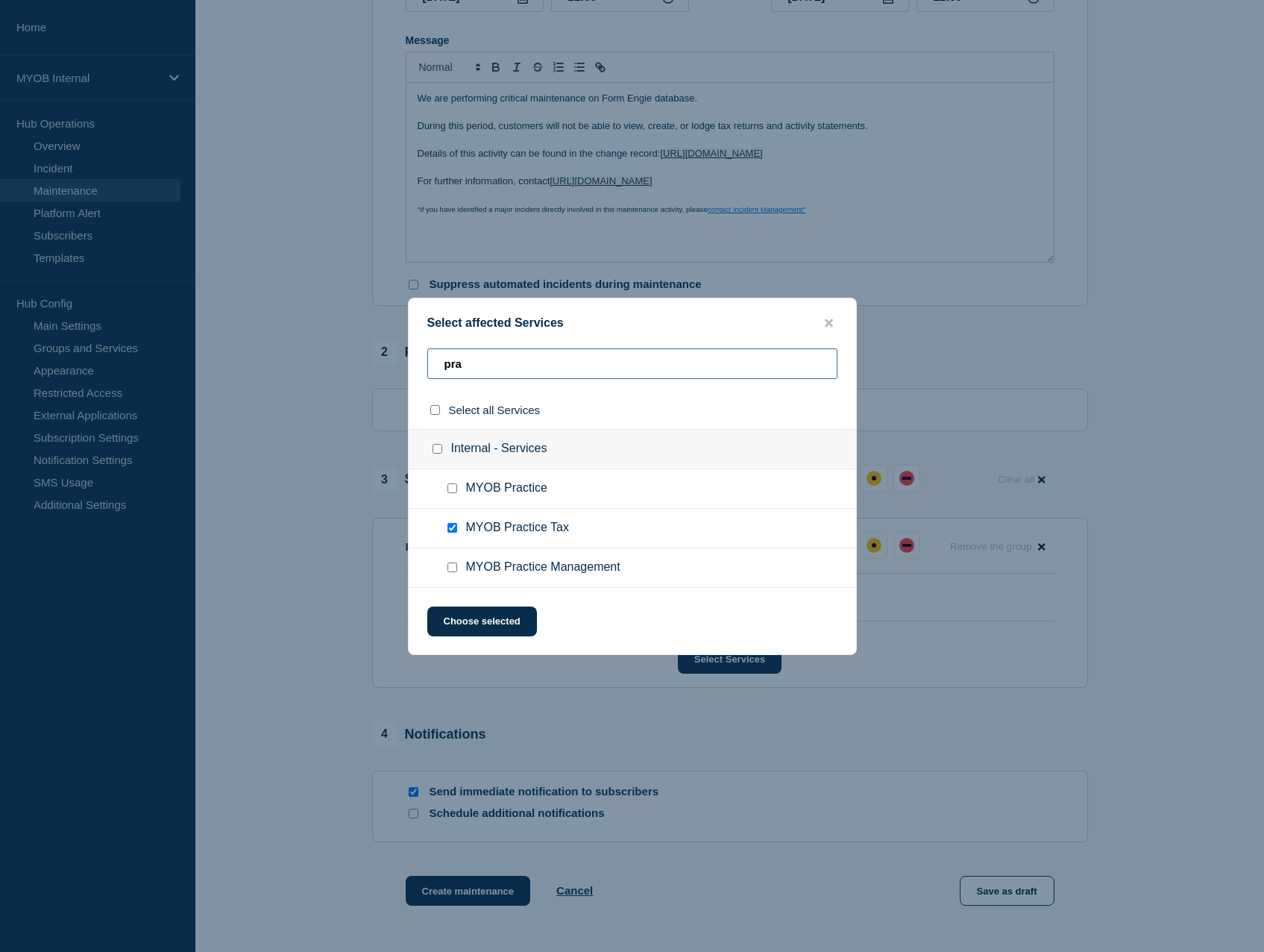
type input "pra"
click at [454, 489] on input "MYOB Practice checkbox" at bounding box center [452, 488] width 9 height 9
checkbox input "true"
click at [526, 624] on button "Choose selected" at bounding box center [482, 621] width 110 height 30
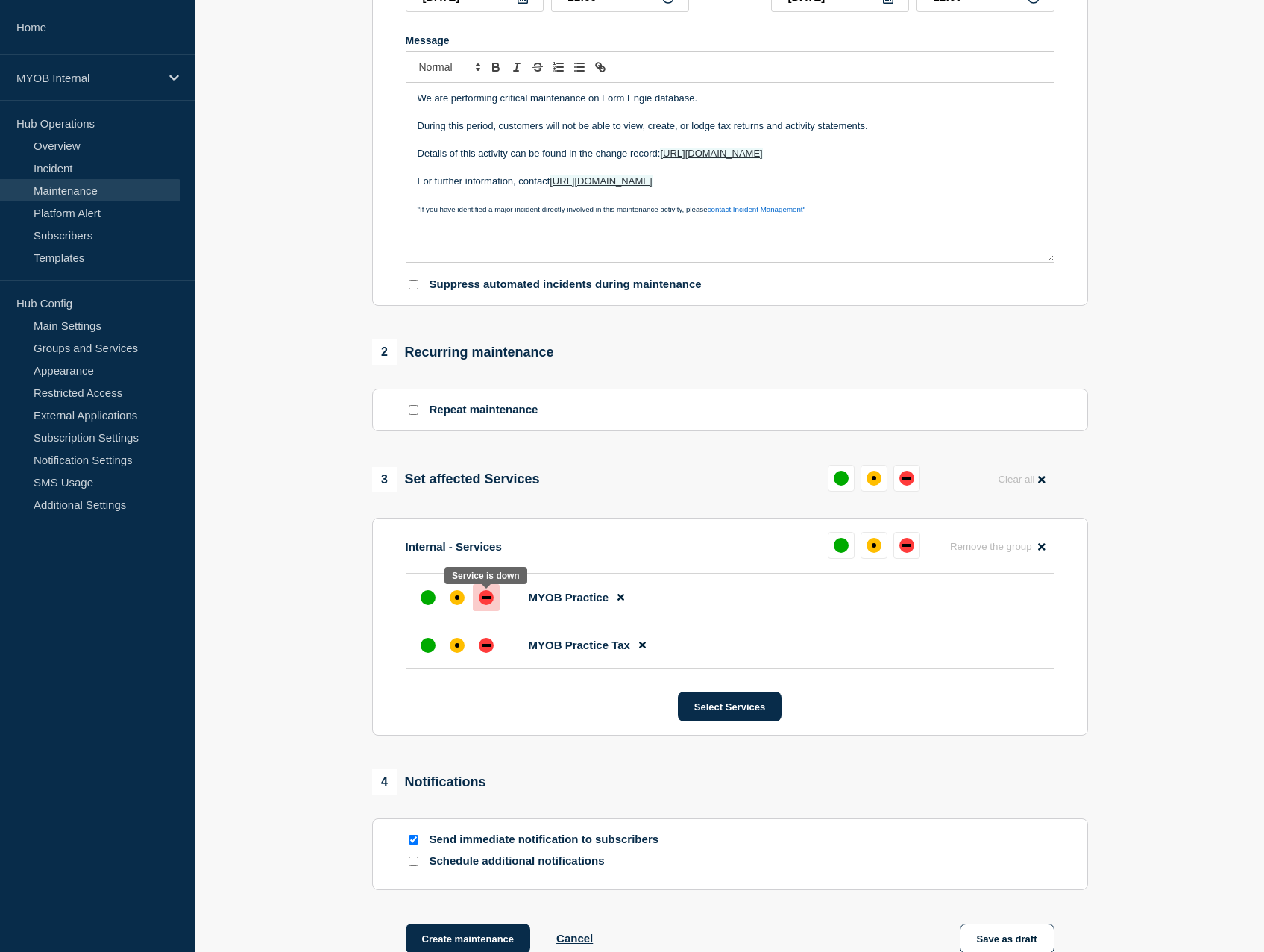
click at [486, 599] on div "down" at bounding box center [487, 597] width 9 height 3
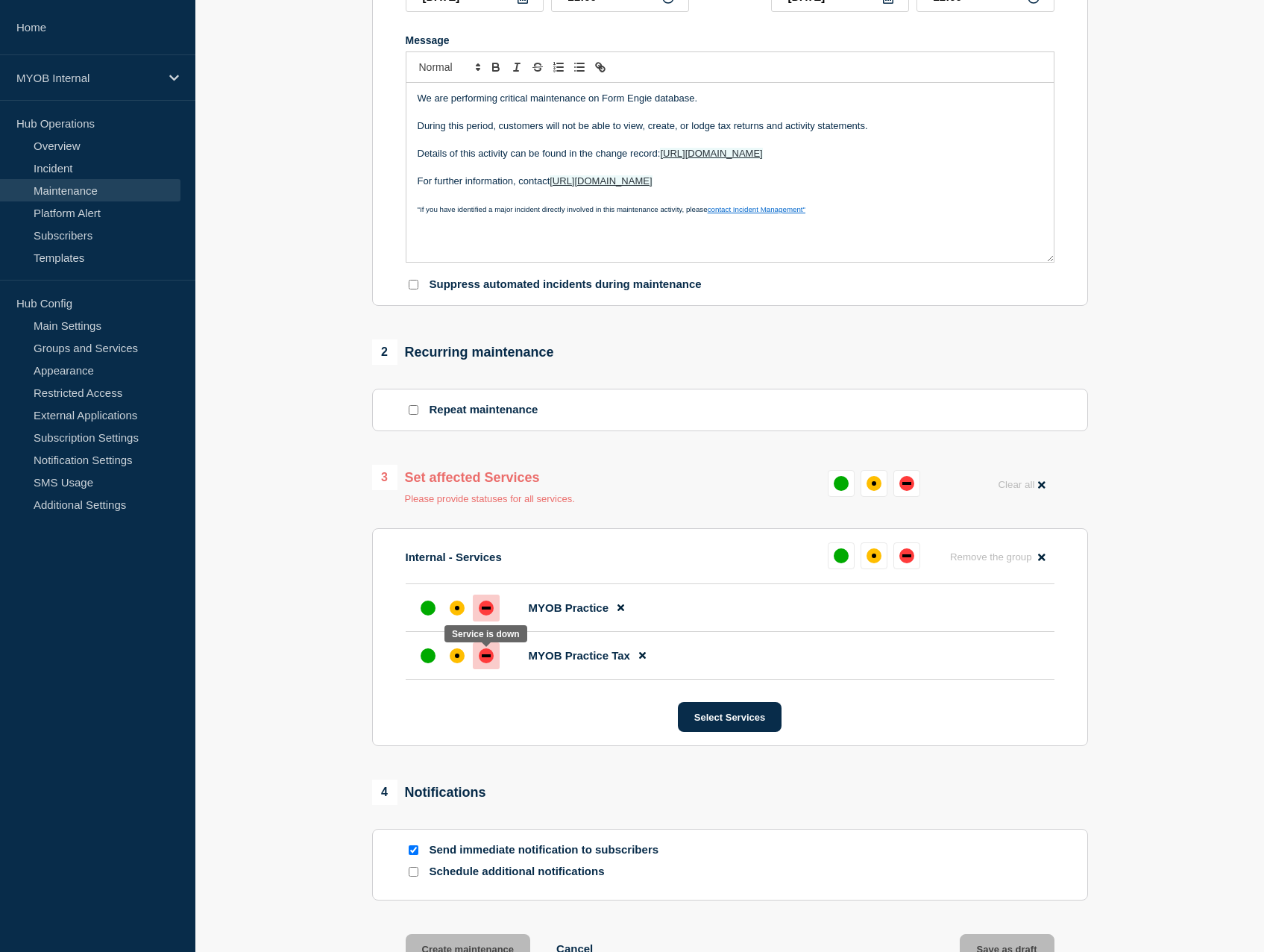
click at [485, 663] on div "down" at bounding box center [487, 656] width 15 height 15
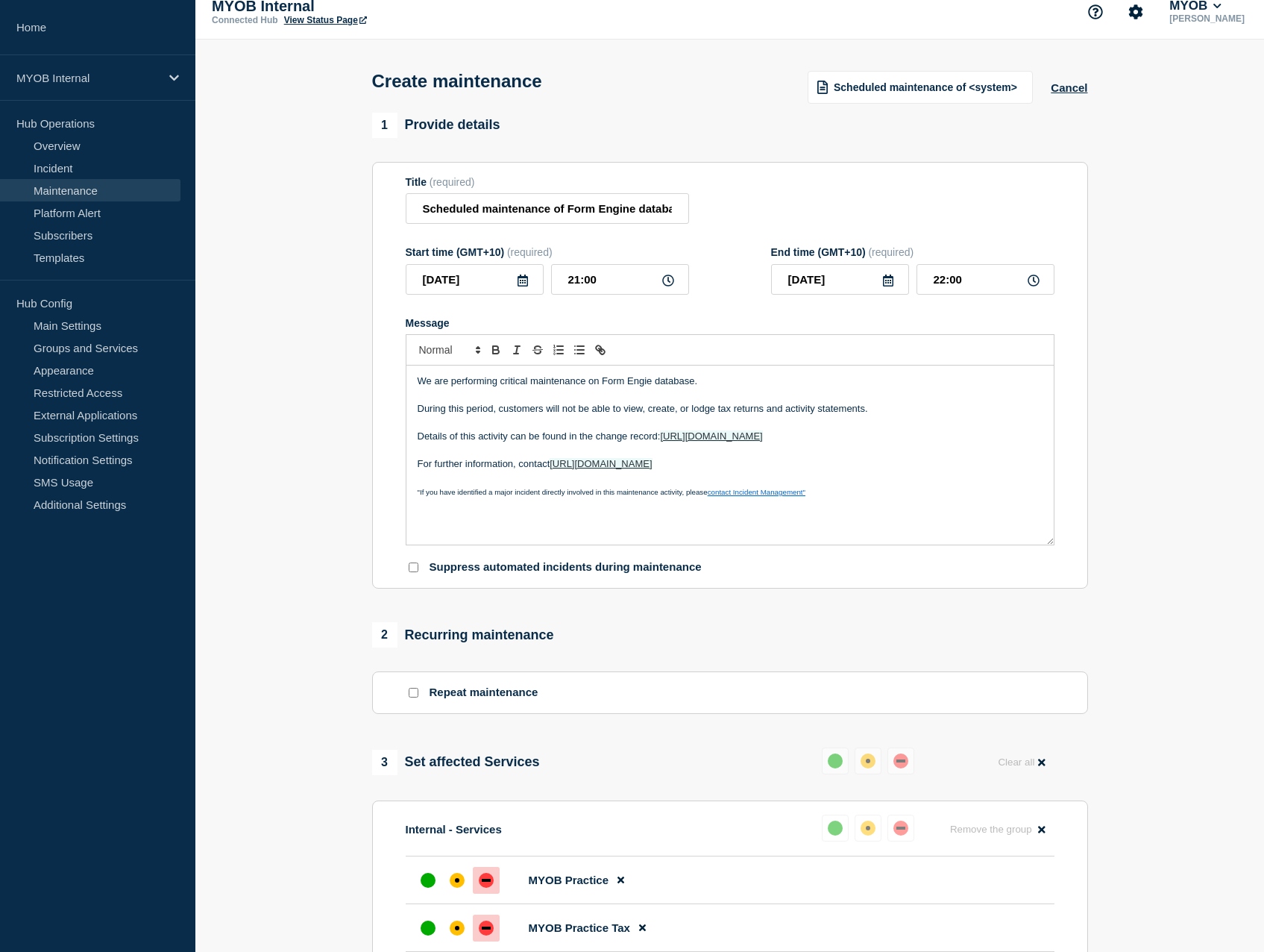
scroll to position [0, 0]
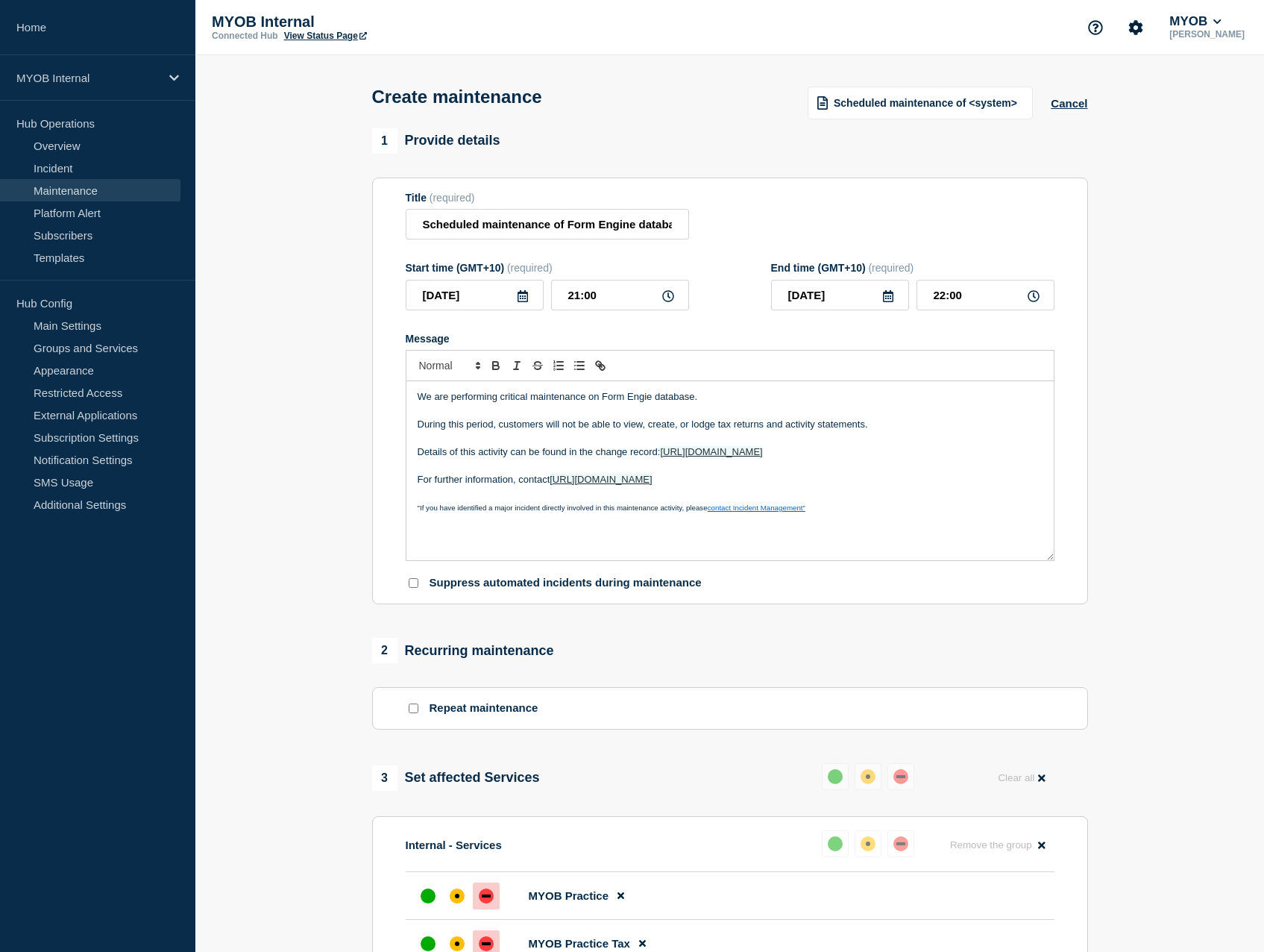
drag, startPoint x: 805, startPoint y: 487, endPoint x: 407, endPoint y: 405, distance: 406.4
click at [407, 405] on div "We are performing critical maintenance on Form Engie database. During this peri…" at bounding box center [730, 471] width 648 height 179
copy div "We are performing critical maintenance on Form Engie database. During this peri…"
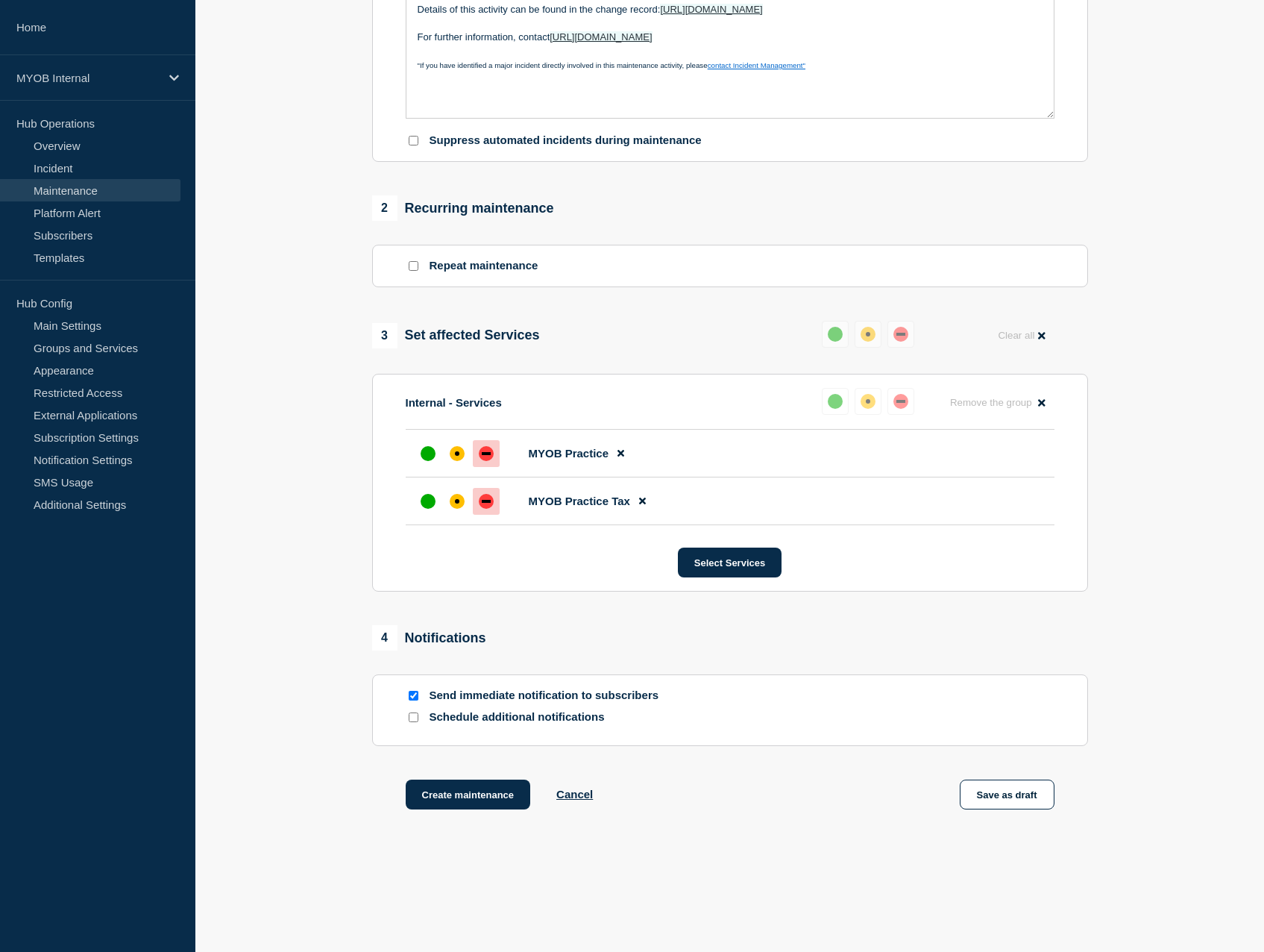
scroll to position [447, 0]
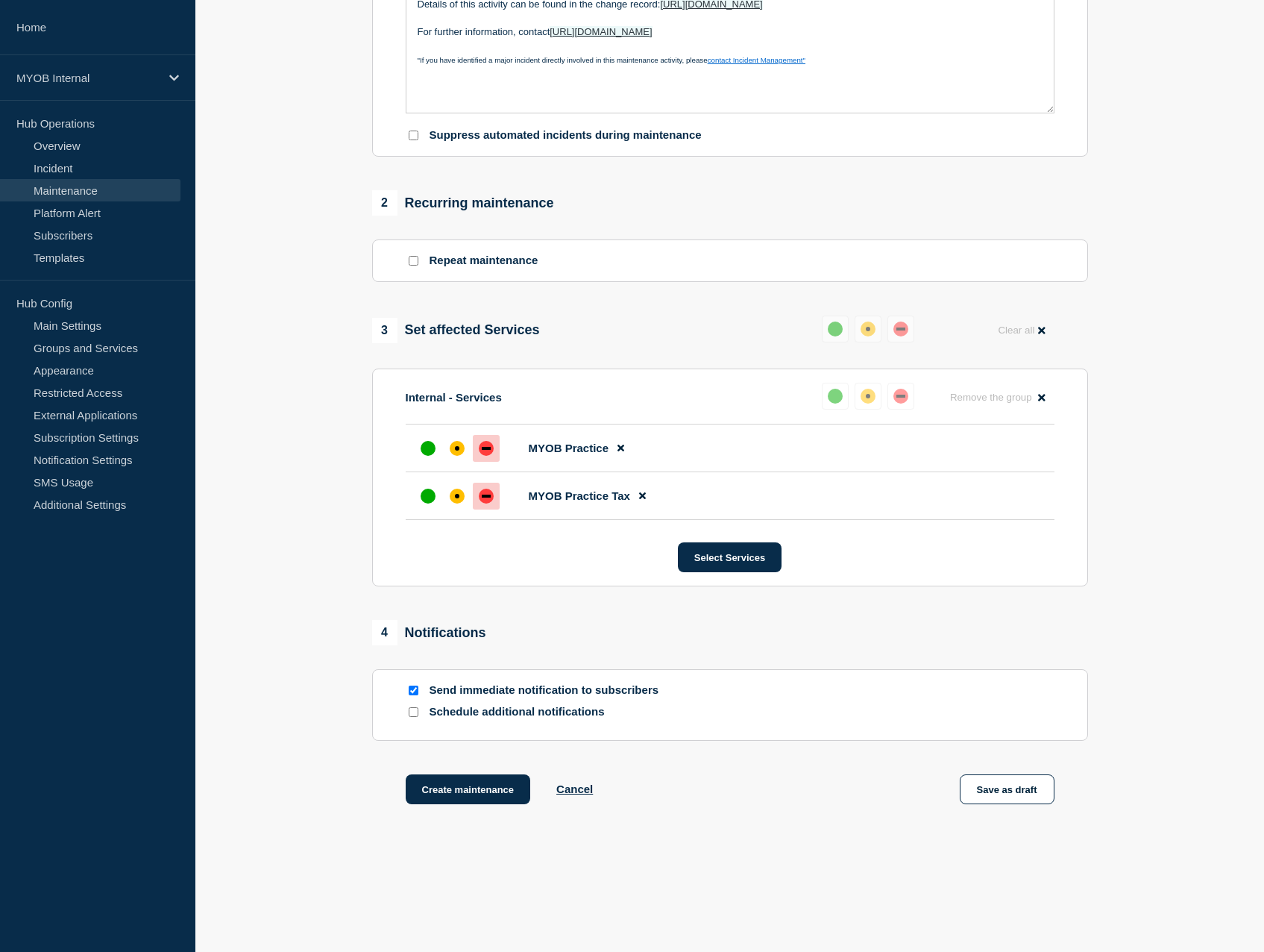
click at [414, 717] on input "Schedule additional notifications" at bounding box center [414, 711] width 9 height 9
checkbox input "true"
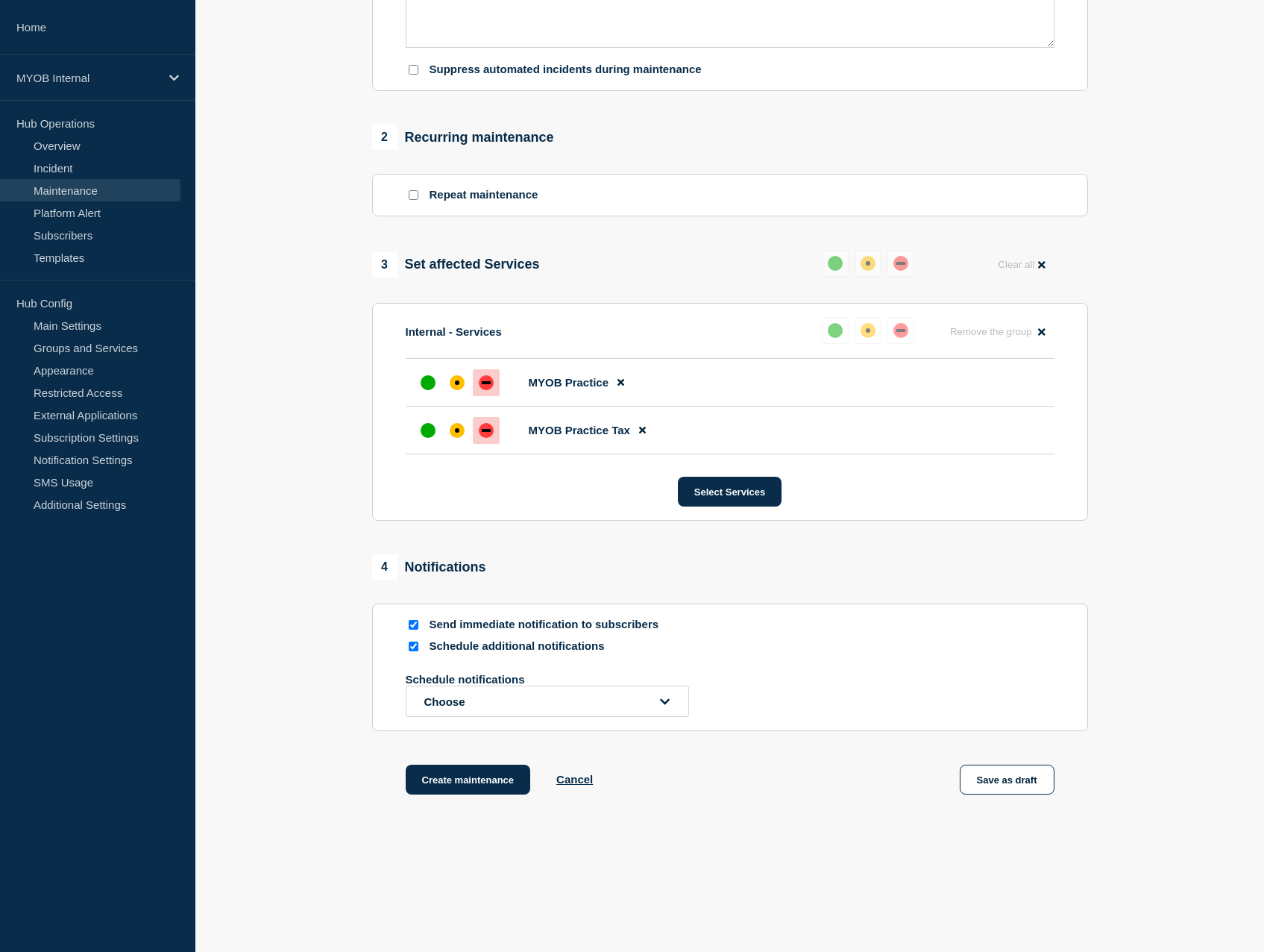
scroll to position [531, 0]
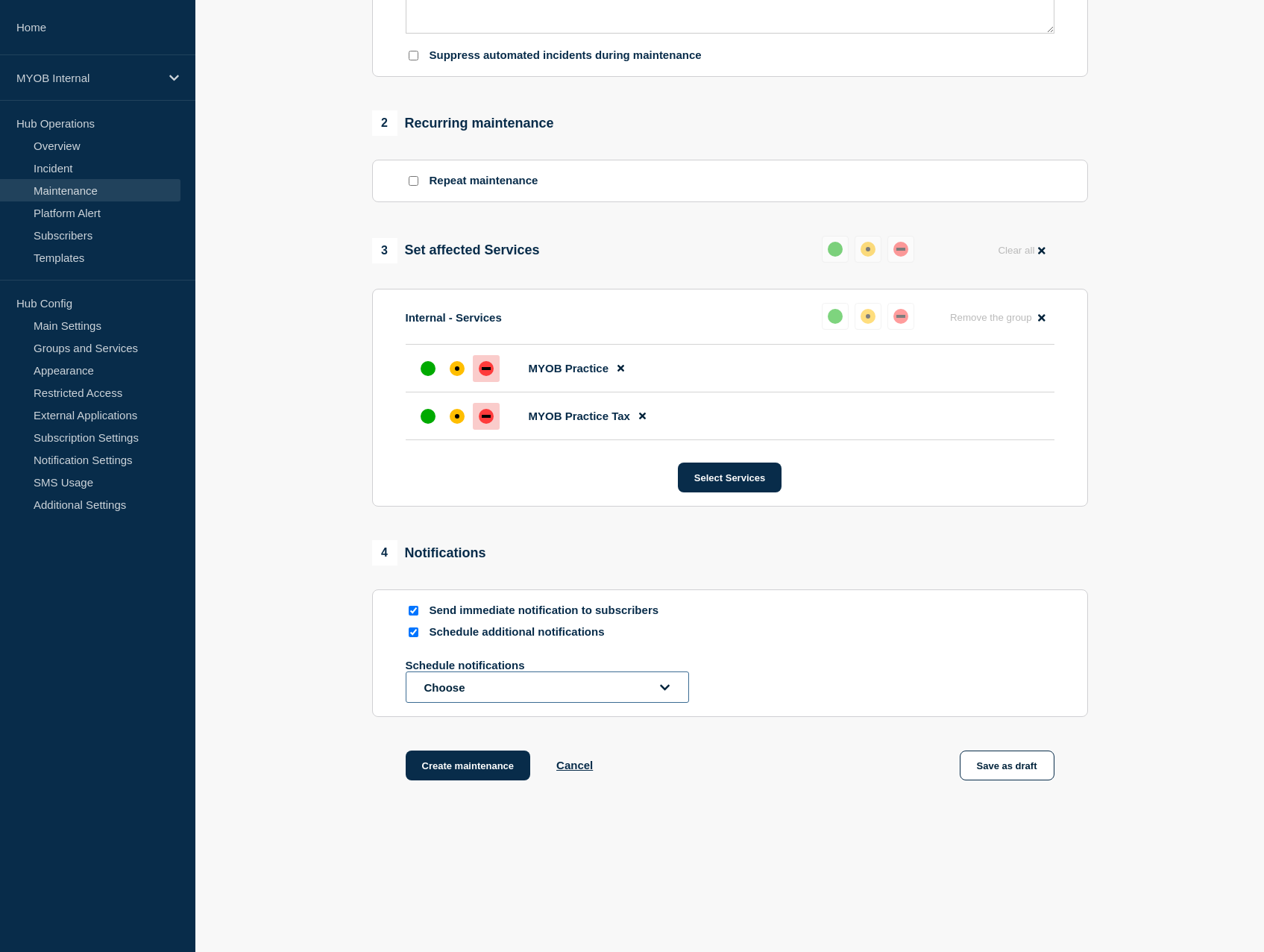
click at [543, 681] on button "Choose" at bounding box center [548, 686] width 284 height 31
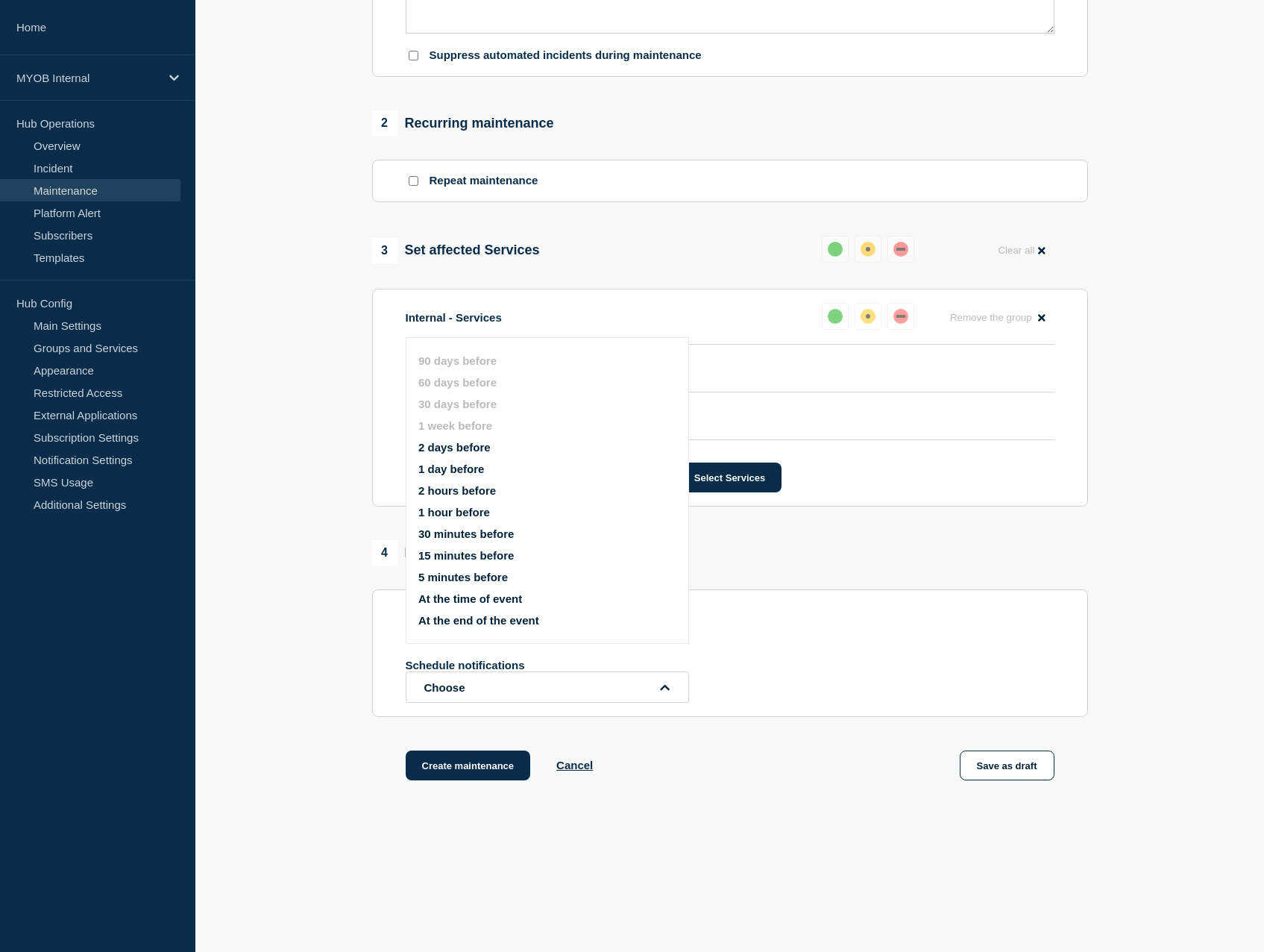
click at [467, 442] on button "2 days before" at bounding box center [454, 446] width 72 height 12
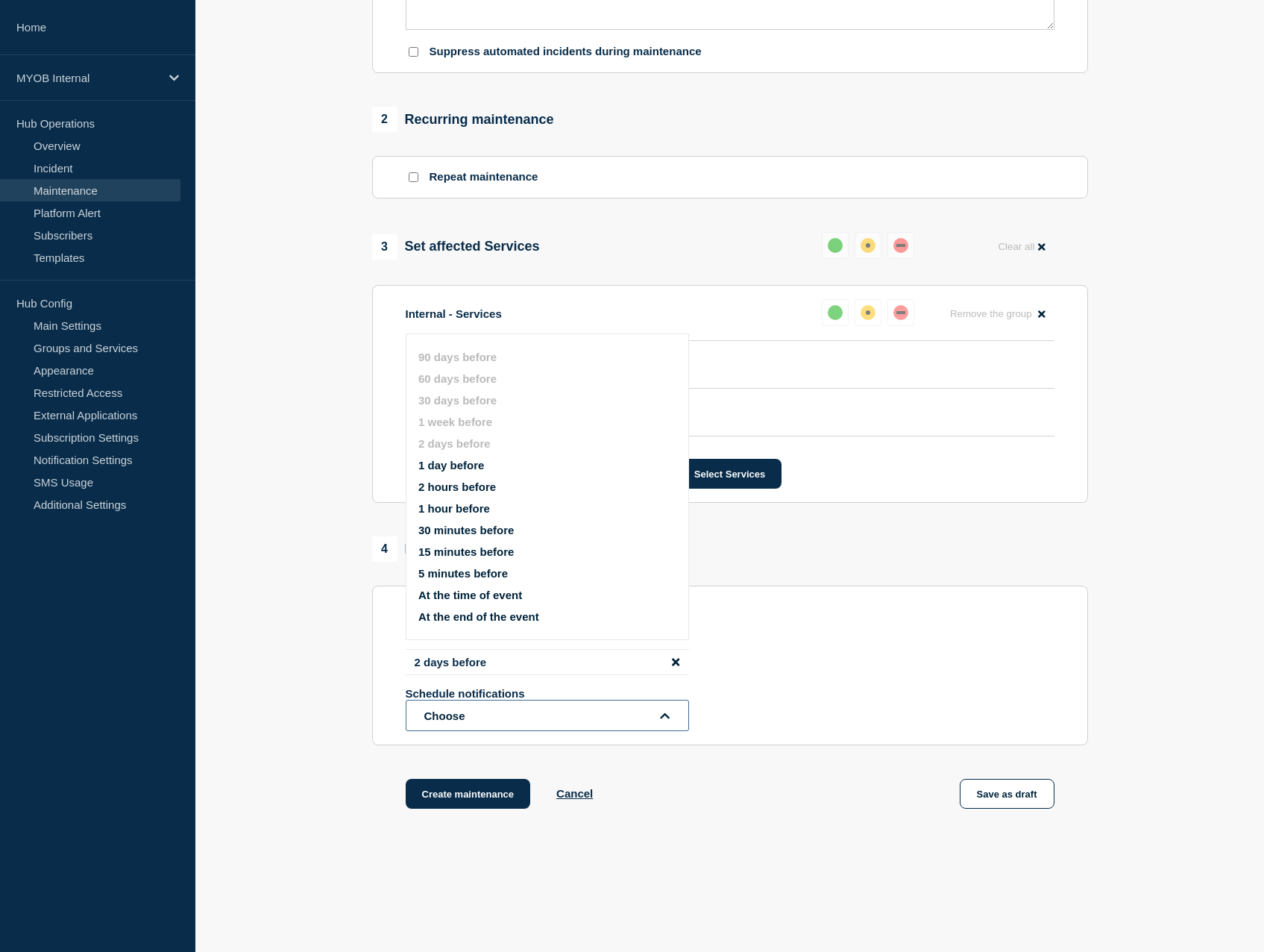
click at [486, 718] on button "Choose" at bounding box center [548, 715] width 284 height 31
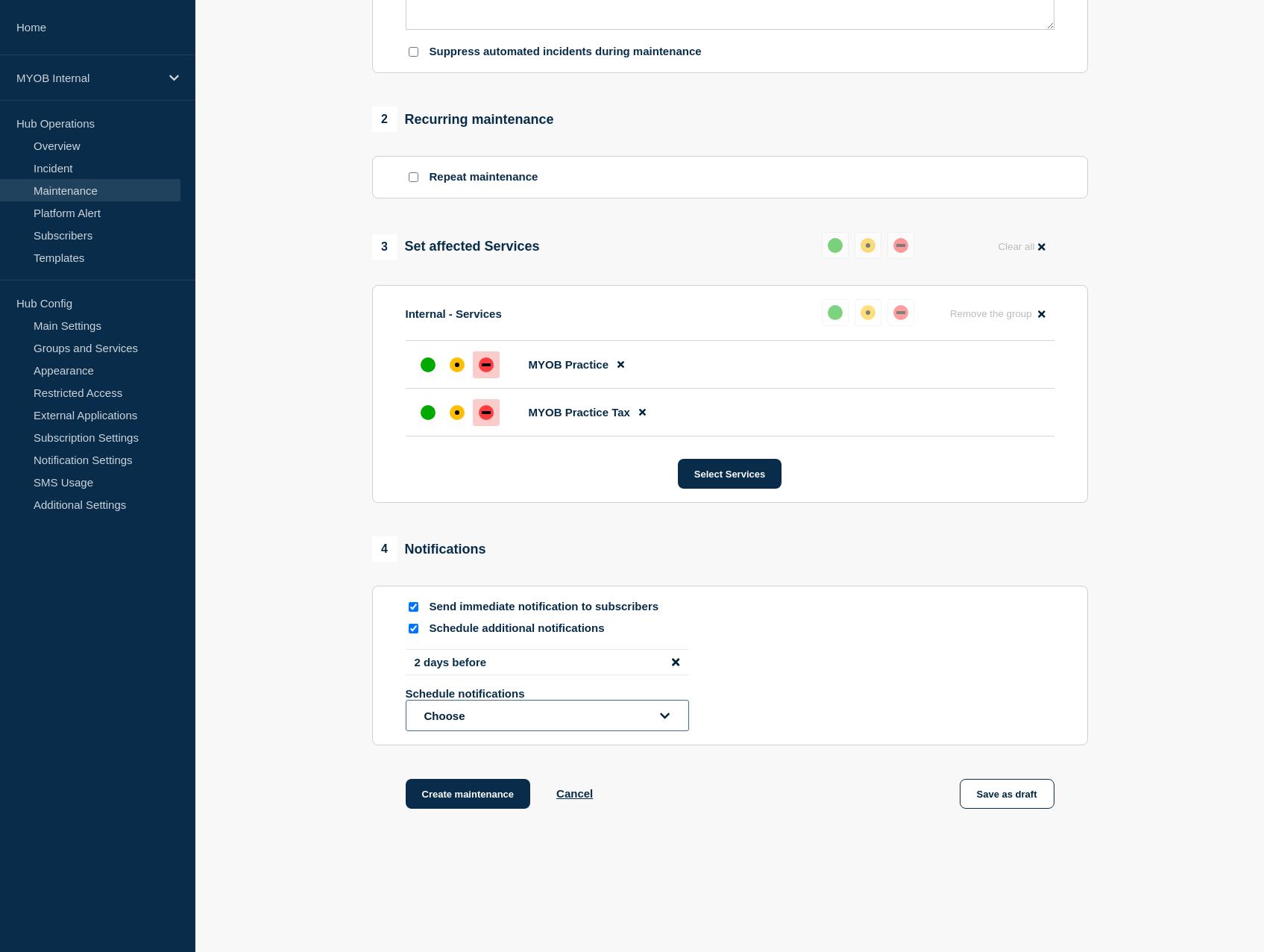
click at [501, 724] on button "Choose" at bounding box center [548, 715] width 284 height 31
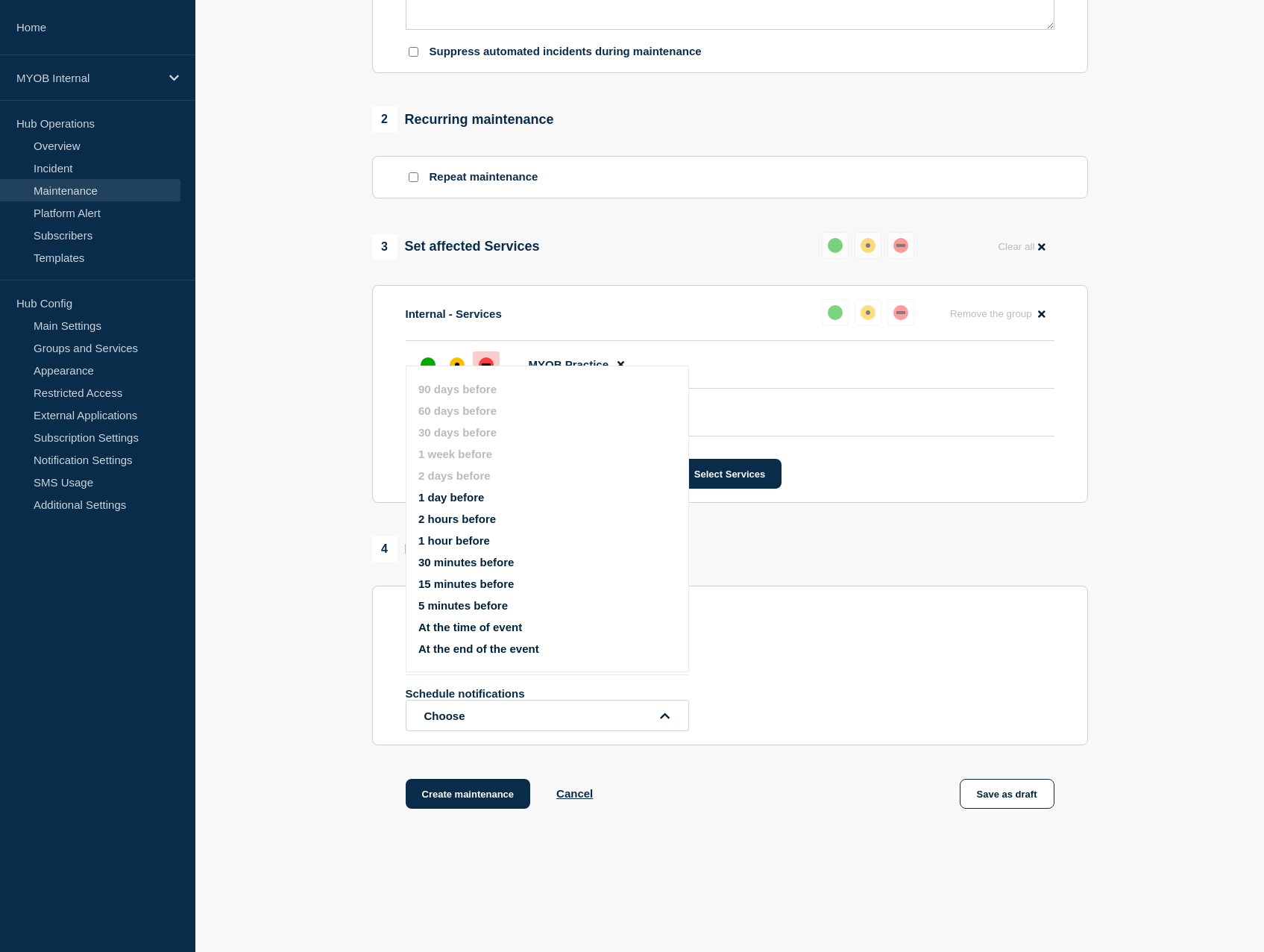
click at [449, 521] on button "2 hours before" at bounding box center [457, 518] width 78 height 12
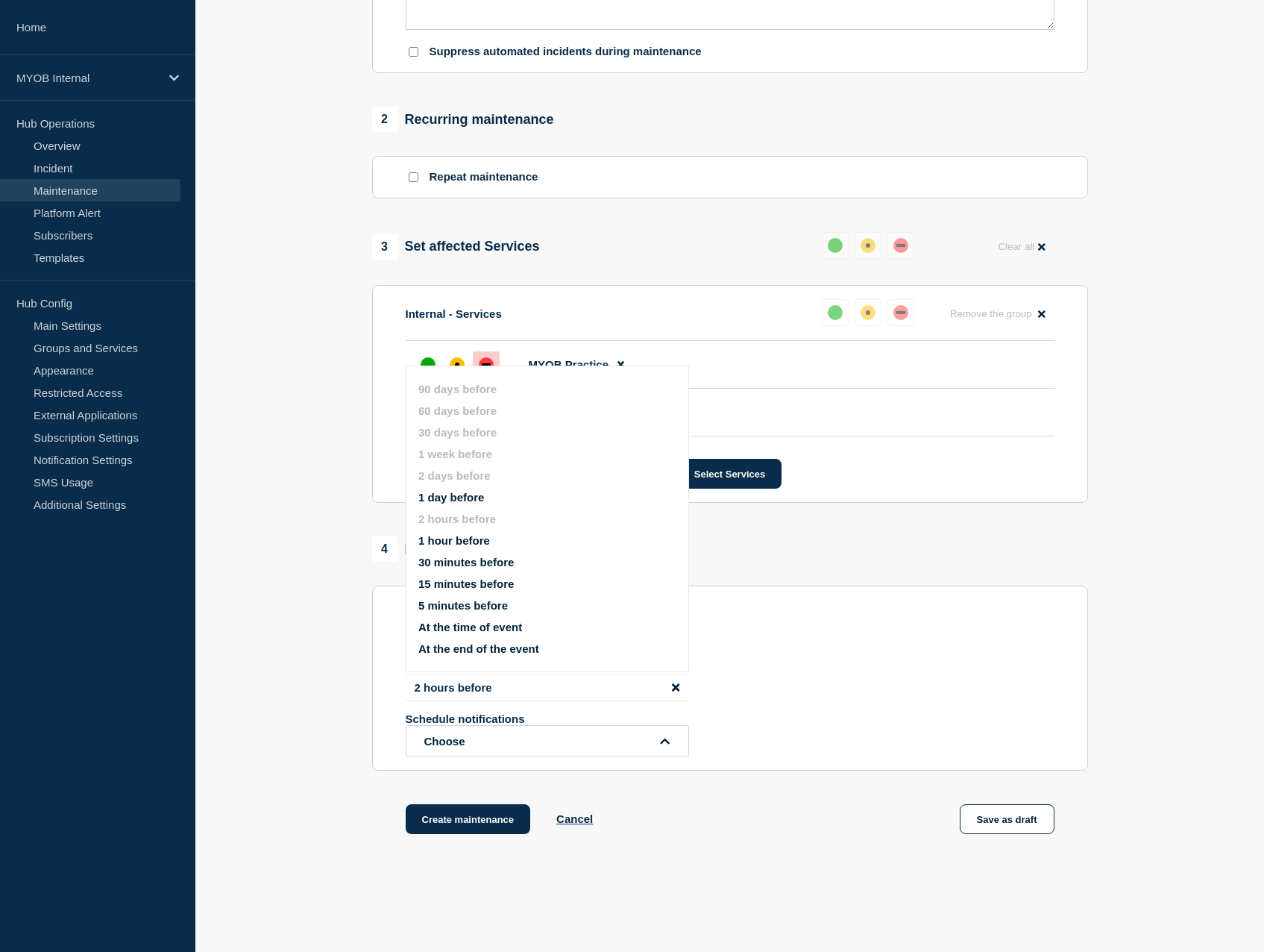
click at [606, 810] on div "Create maintenance Cancel Save as draft" at bounding box center [730, 837] width 716 height 67
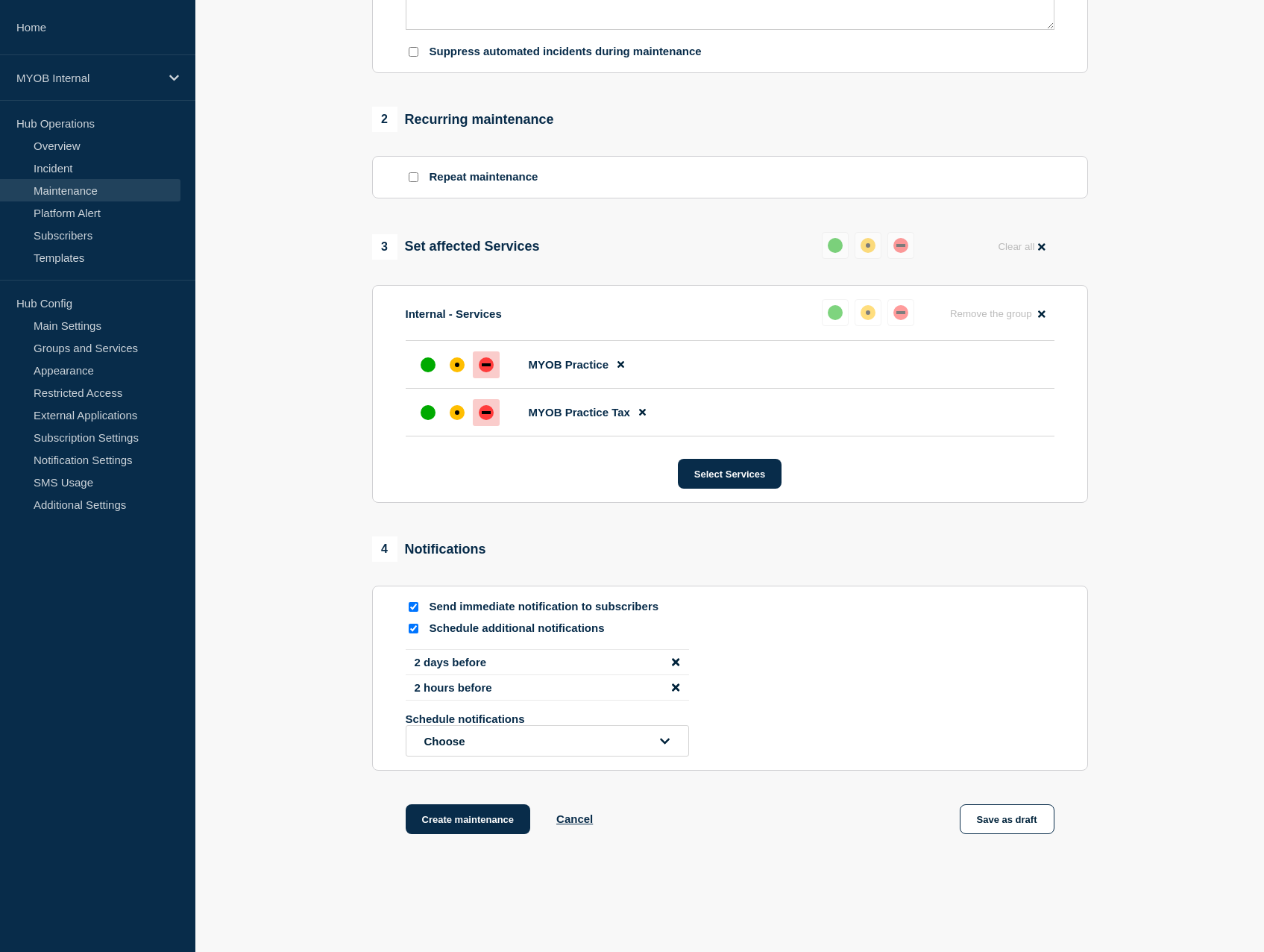
click at [410, 611] on input "Send immediate notification to subscribers" at bounding box center [414, 607] width 9 height 9
checkbox input "false"
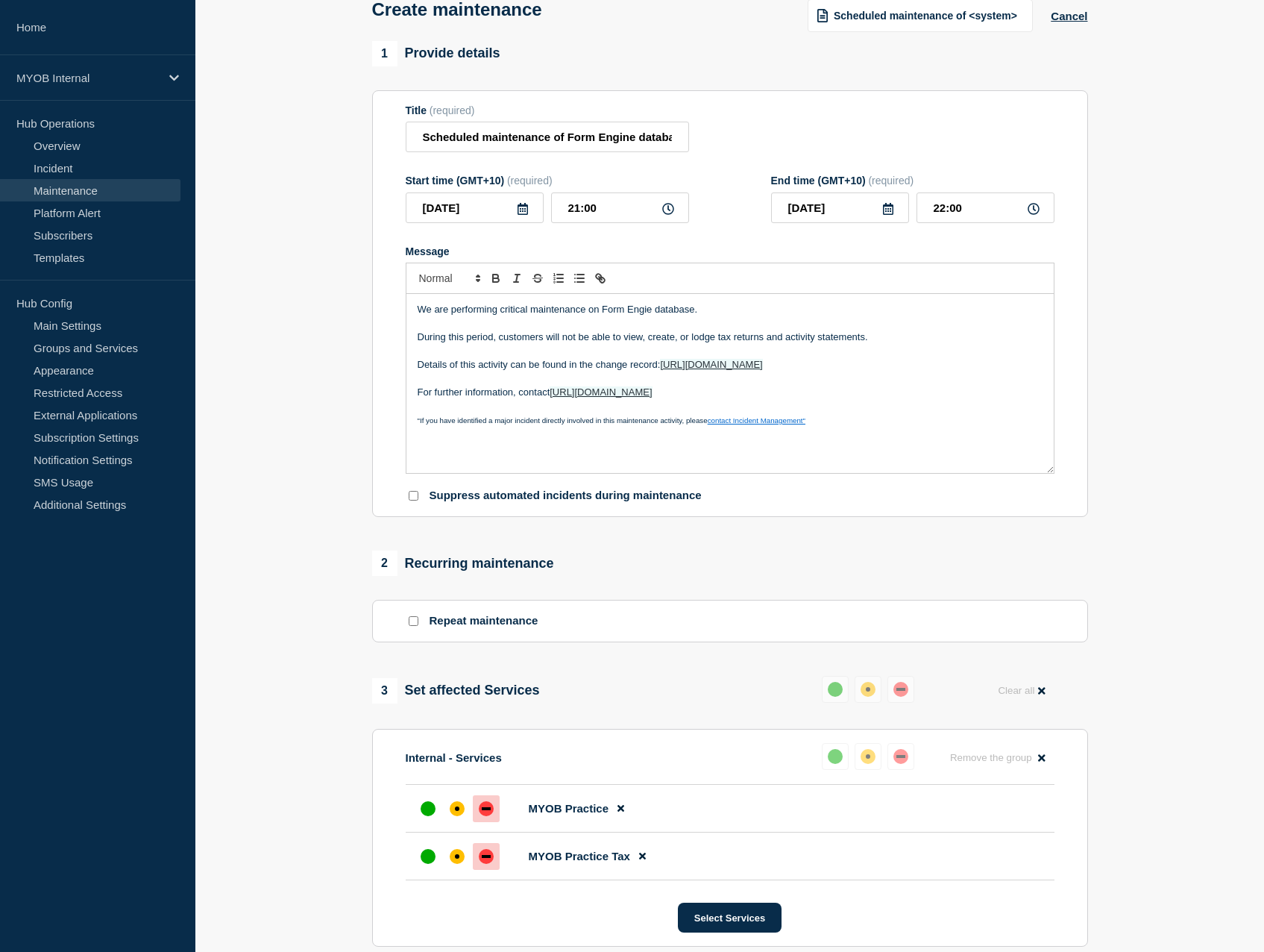
scroll to position [84, 0]
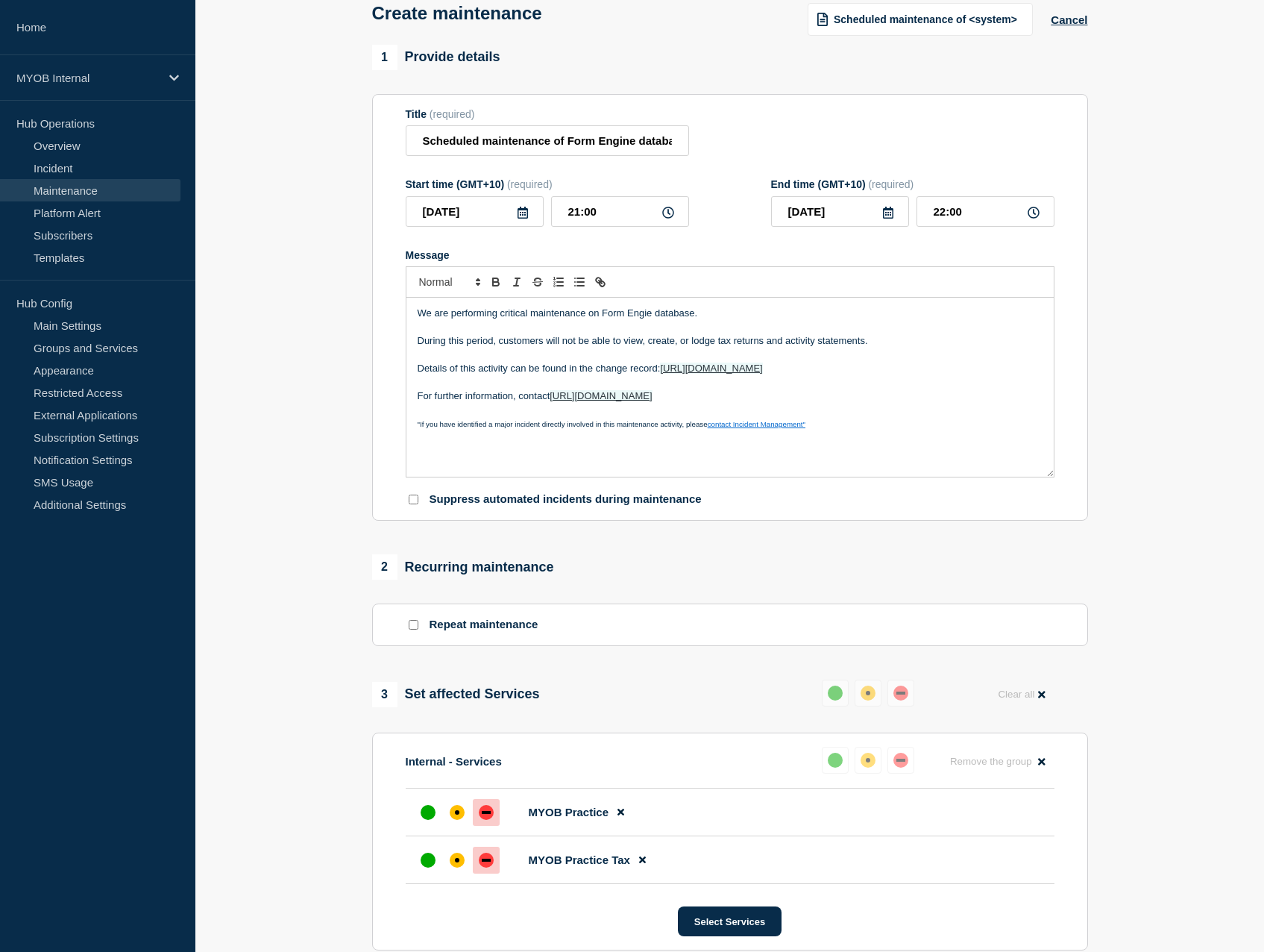
drag, startPoint x: 789, startPoint y: 399, endPoint x: 383, endPoint y: 306, distance: 416.5
click at [383, 306] on section "Title (required) Scheduled maintenance of Form Engine database Start time (GMT+…" at bounding box center [730, 307] width 716 height 428
click at [860, 415] on p "Message" at bounding box center [729, 410] width 625 height 13
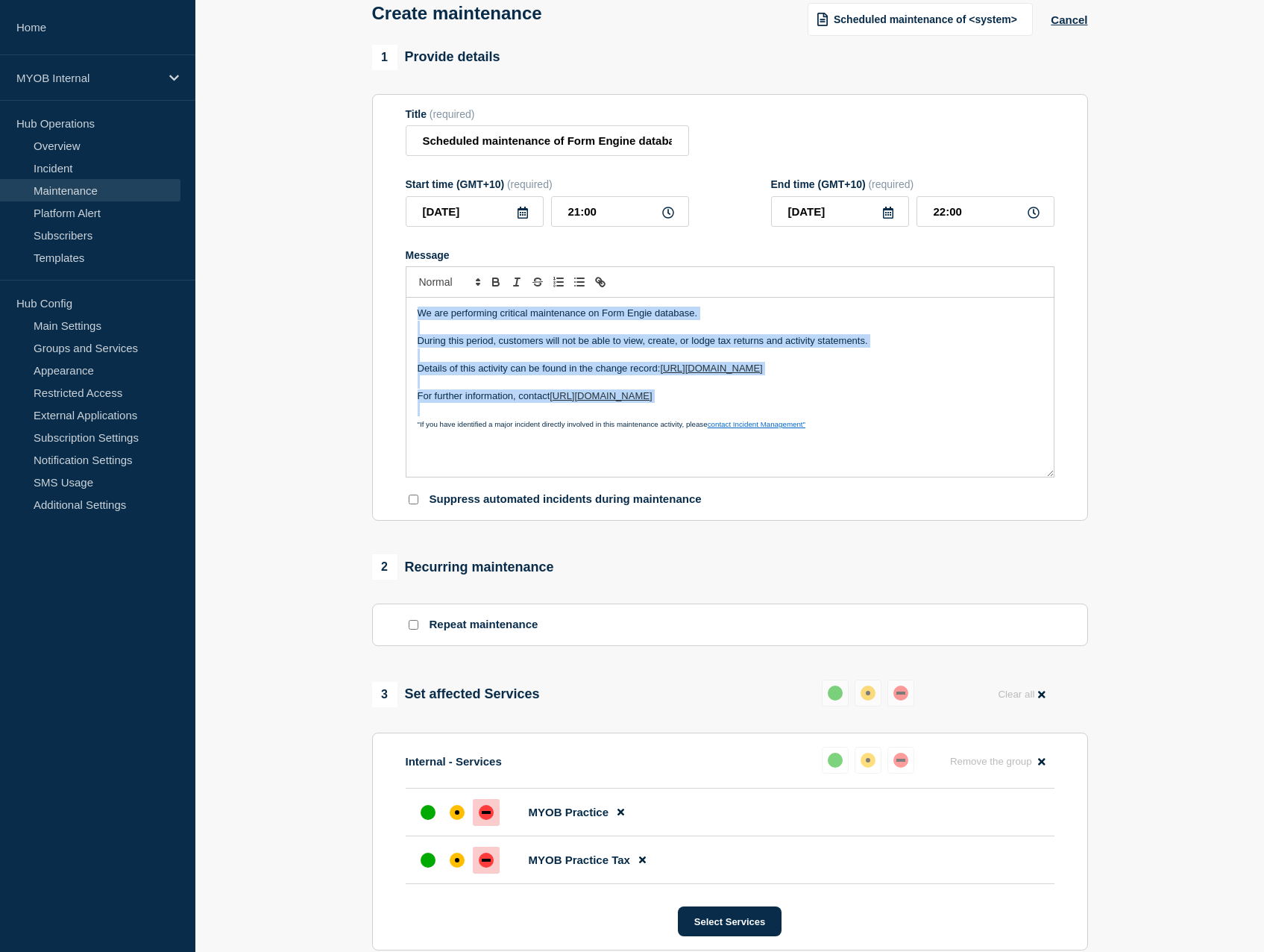
drag, startPoint x: 793, startPoint y: 408, endPoint x: 414, endPoint y: 317, distance: 389.8
click at [414, 317] on div "We are performing critical maintenance on Form Engie database. During this peri…" at bounding box center [730, 387] width 648 height 179
copy div "We are performing critical maintenance on Form Engie database. During this peri…"
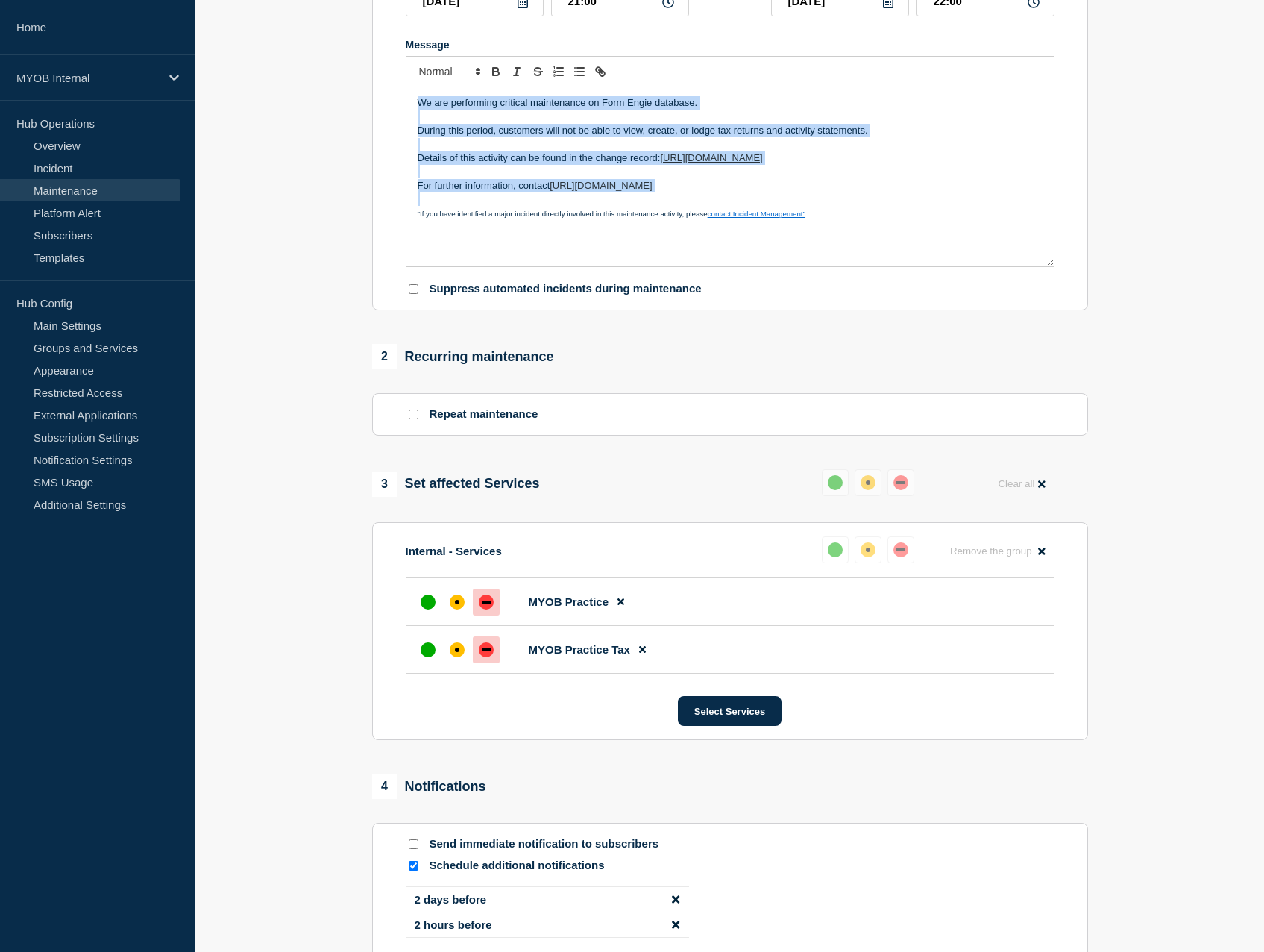
scroll to position [290, 0]
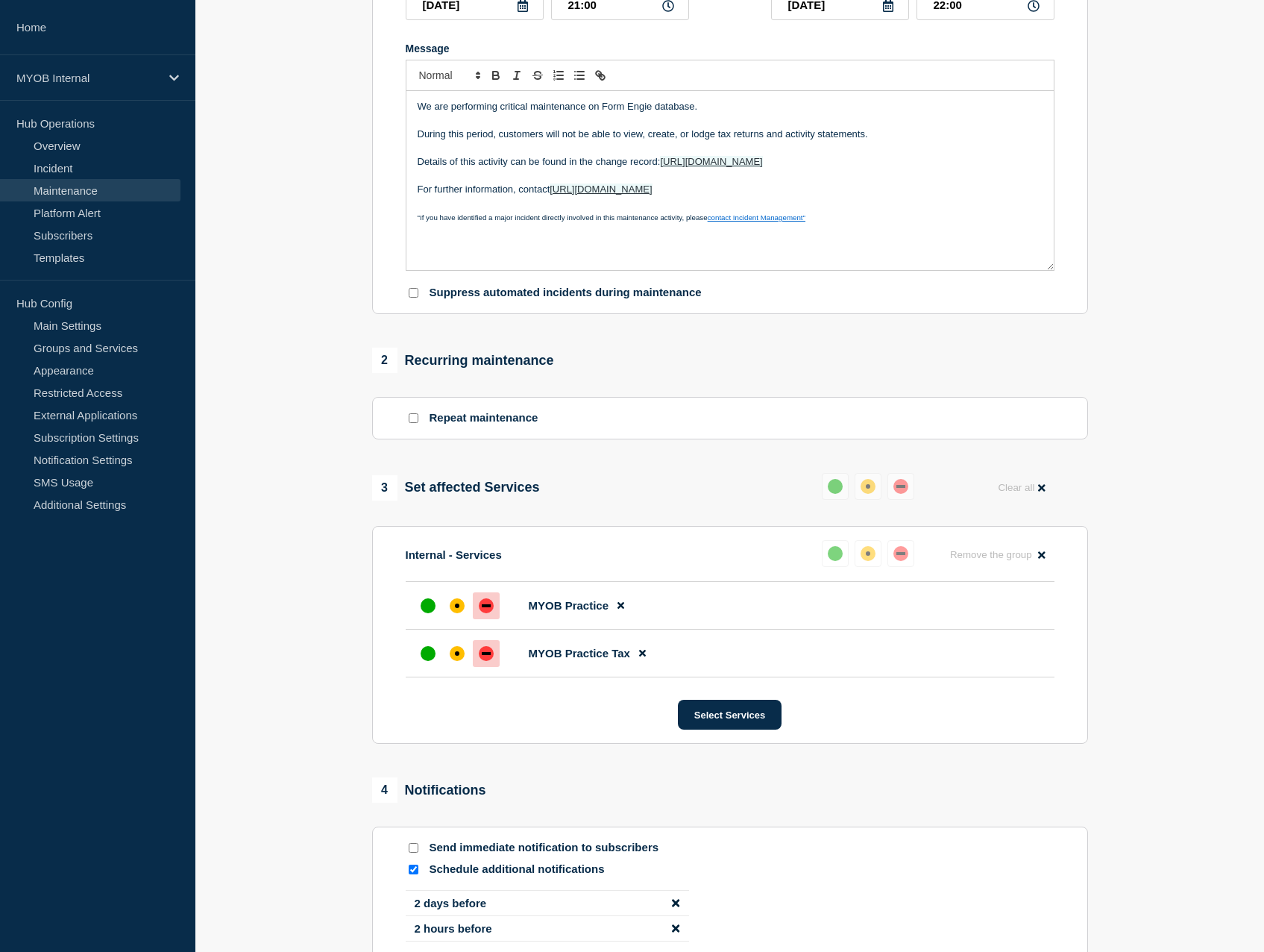
click at [781, 298] on div "Suppress automated incidents during maintenance" at bounding box center [730, 292] width 649 height 14
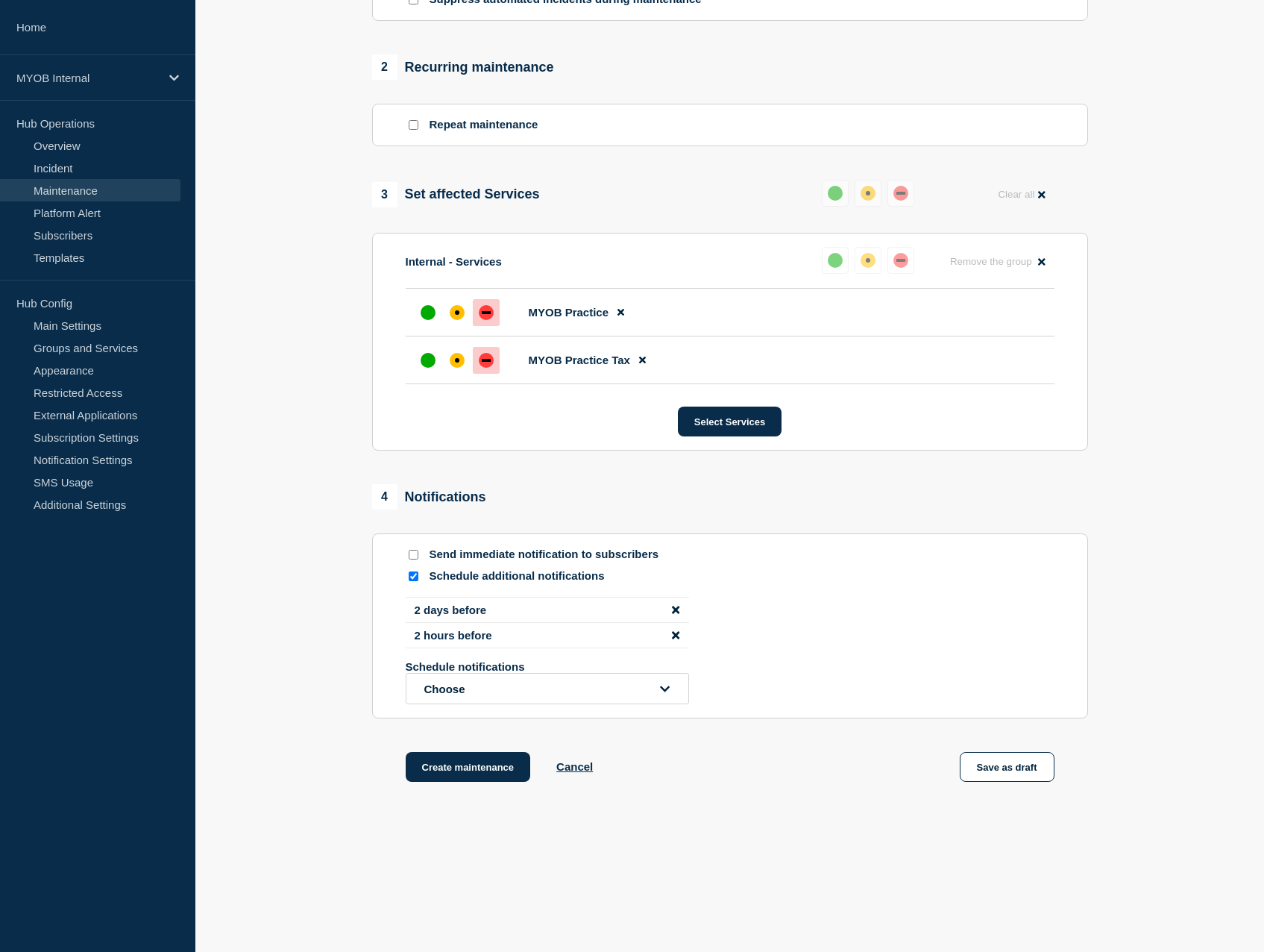
scroll to position [588, 0]
click at [457, 770] on button "Create maintenance" at bounding box center [468, 766] width 125 height 30
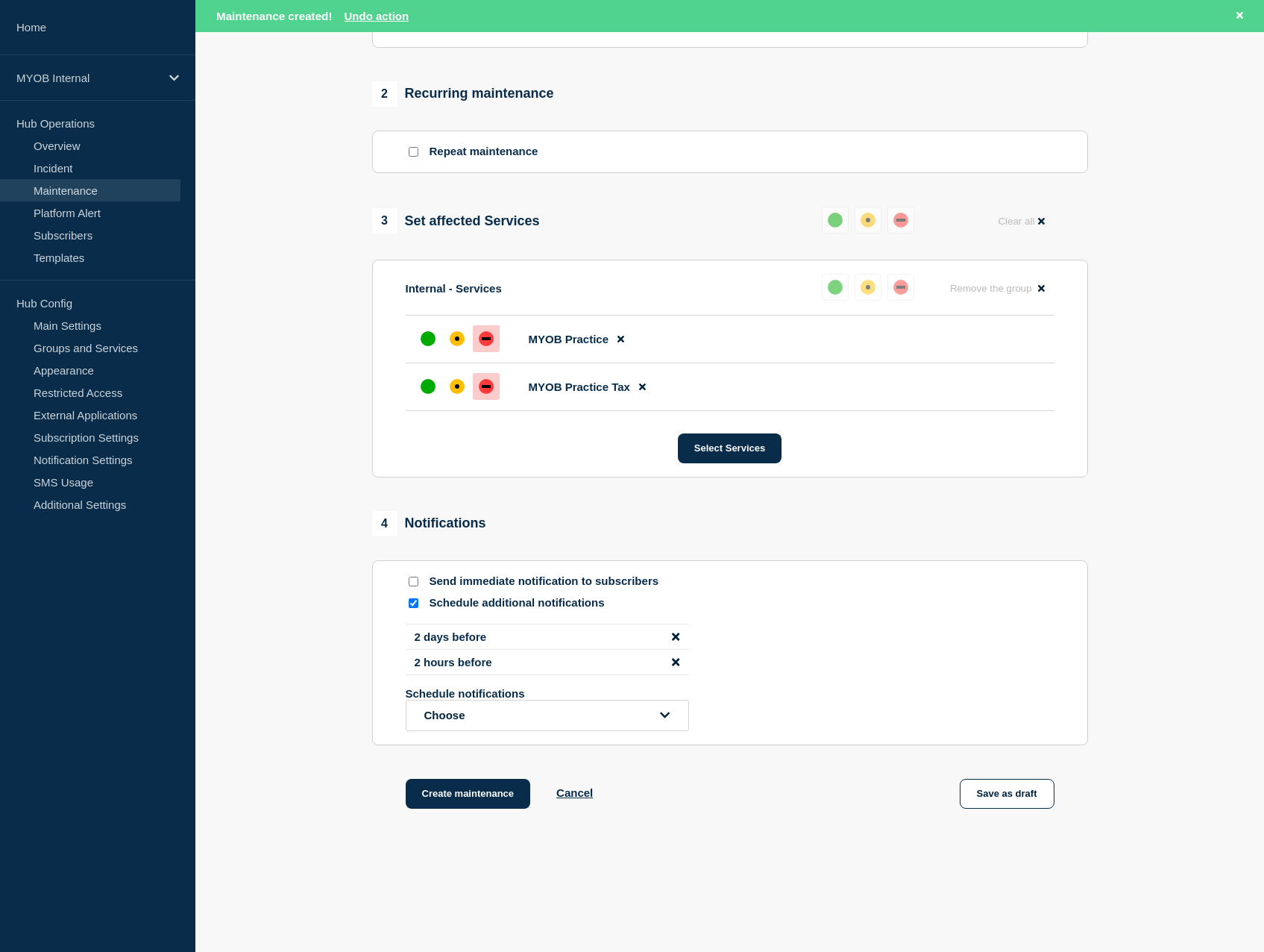
scroll to position [620, 0]
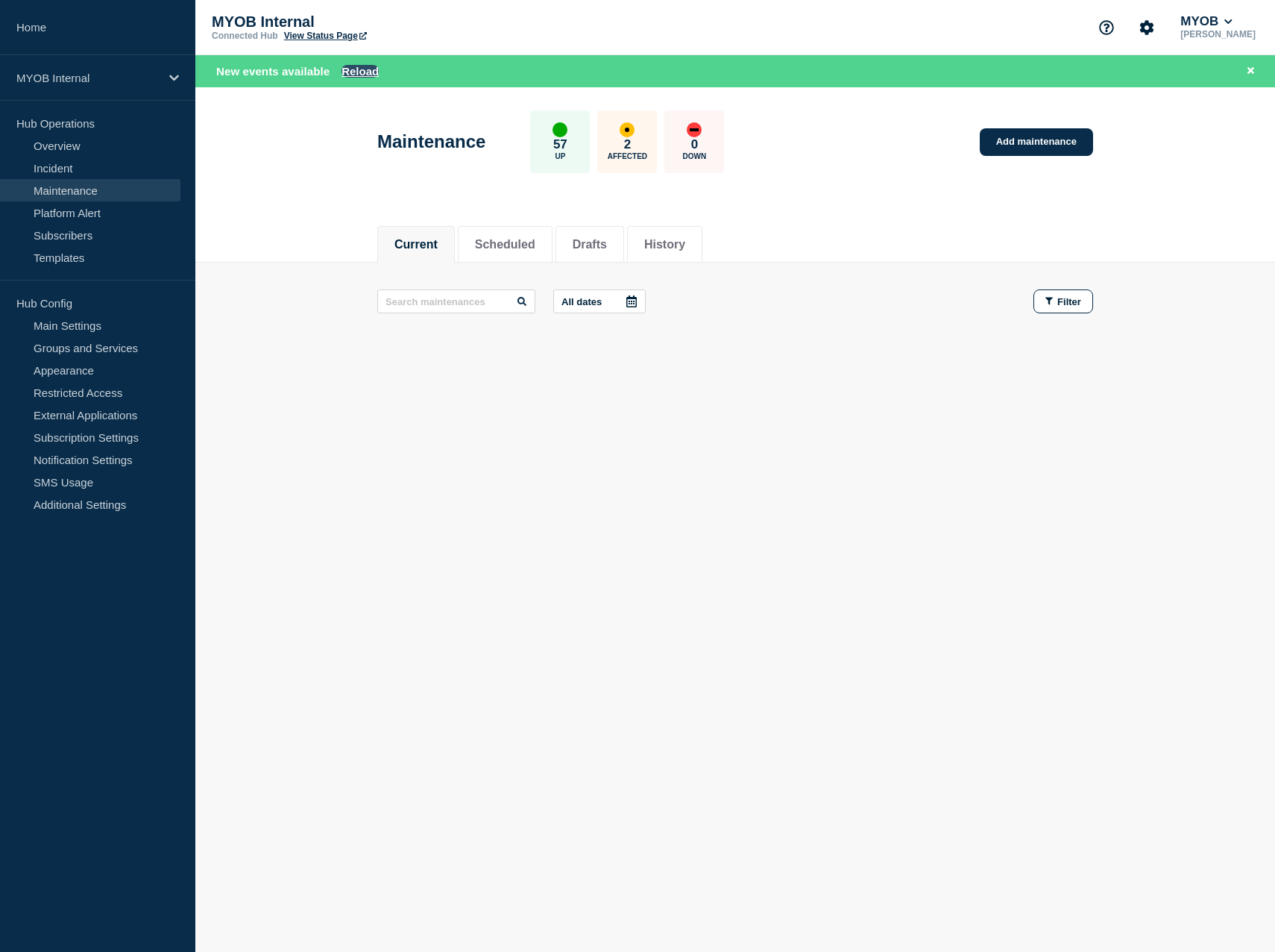
click at [374, 70] on button "Reload" at bounding box center [361, 70] width 38 height 12
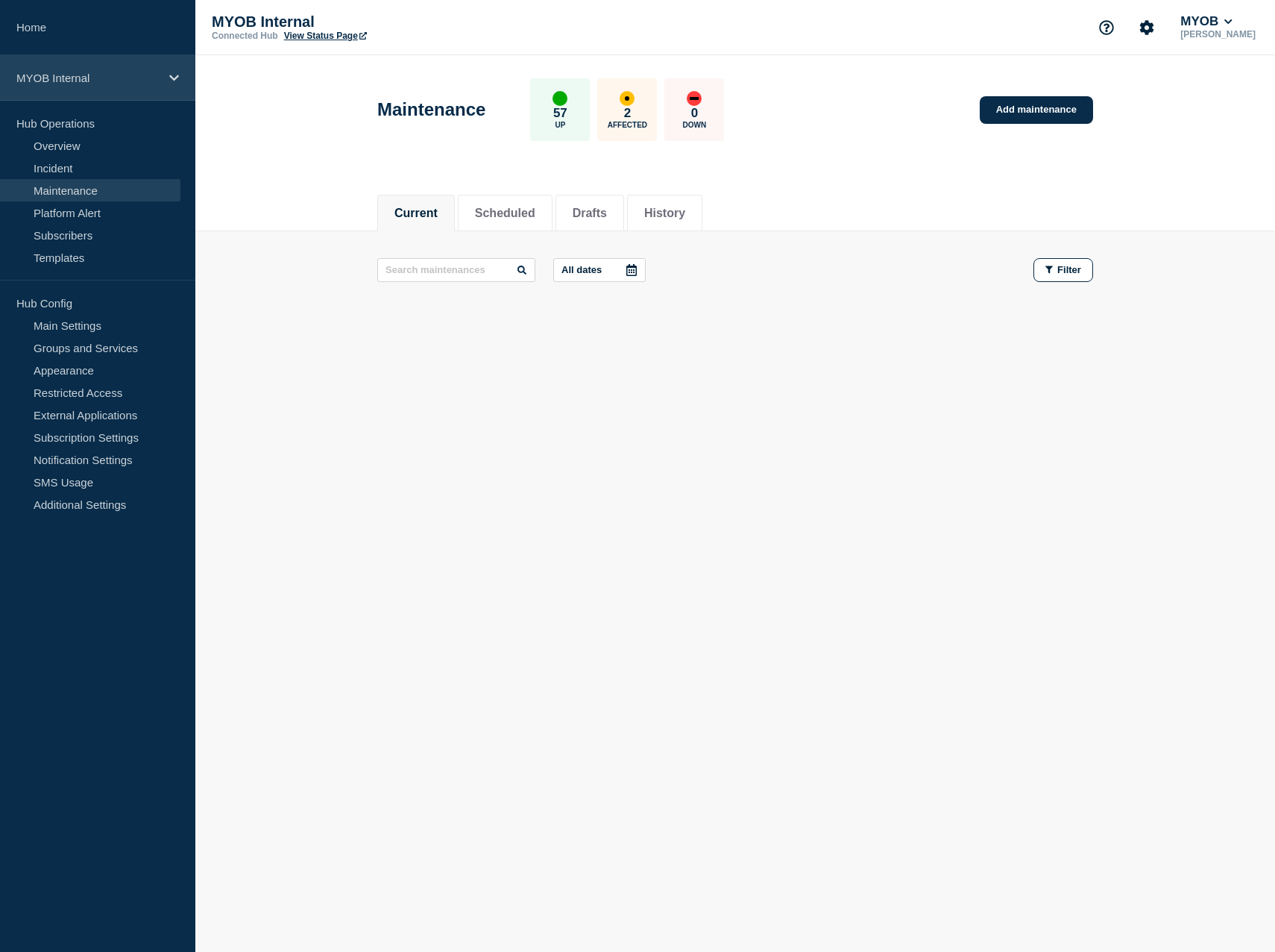
click at [180, 77] on div "MYOB Internal" at bounding box center [98, 78] width 195 height 45
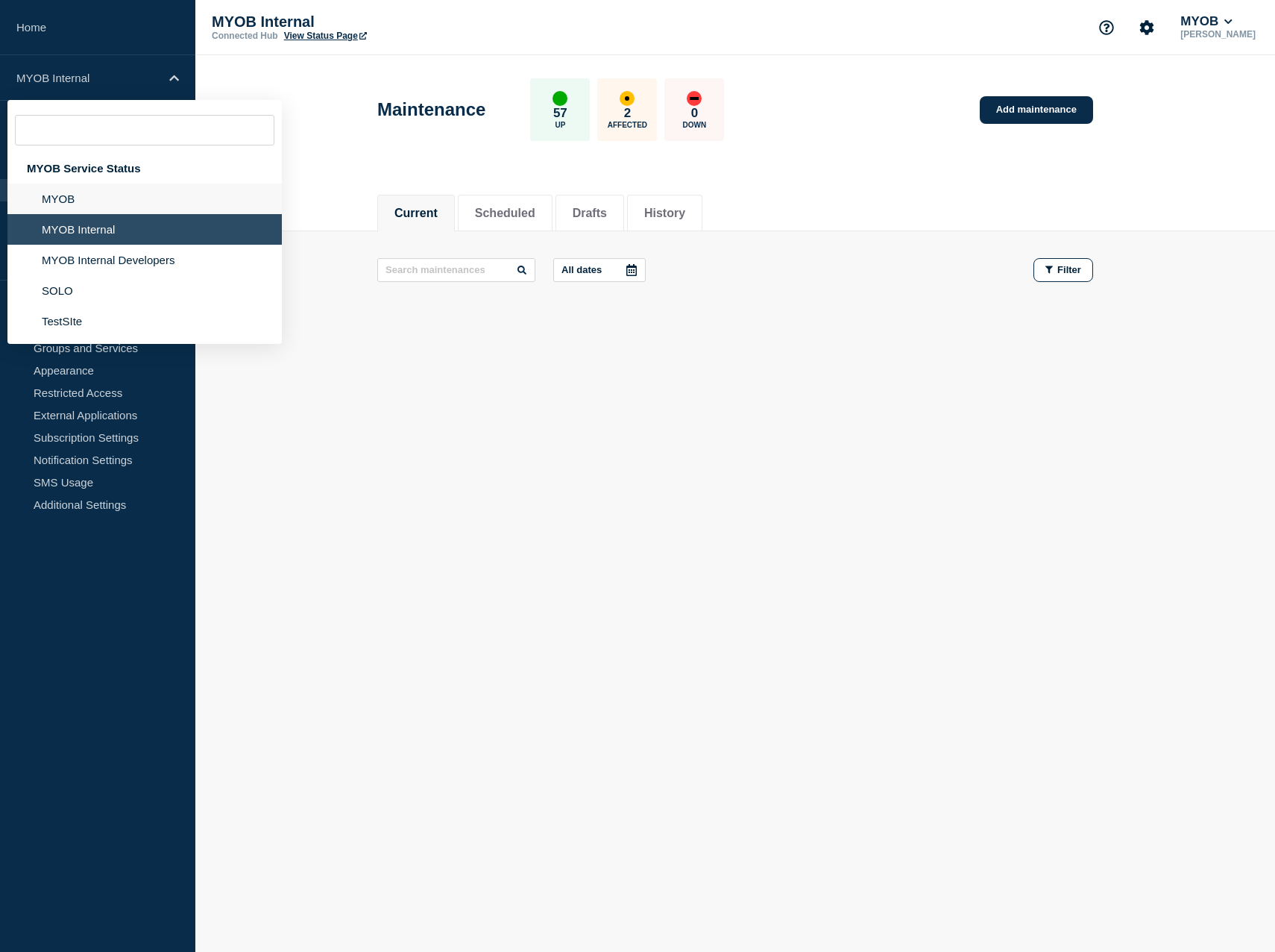
click at [87, 198] on li "MYOB" at bounding box center [145, 198] width 274 height 31
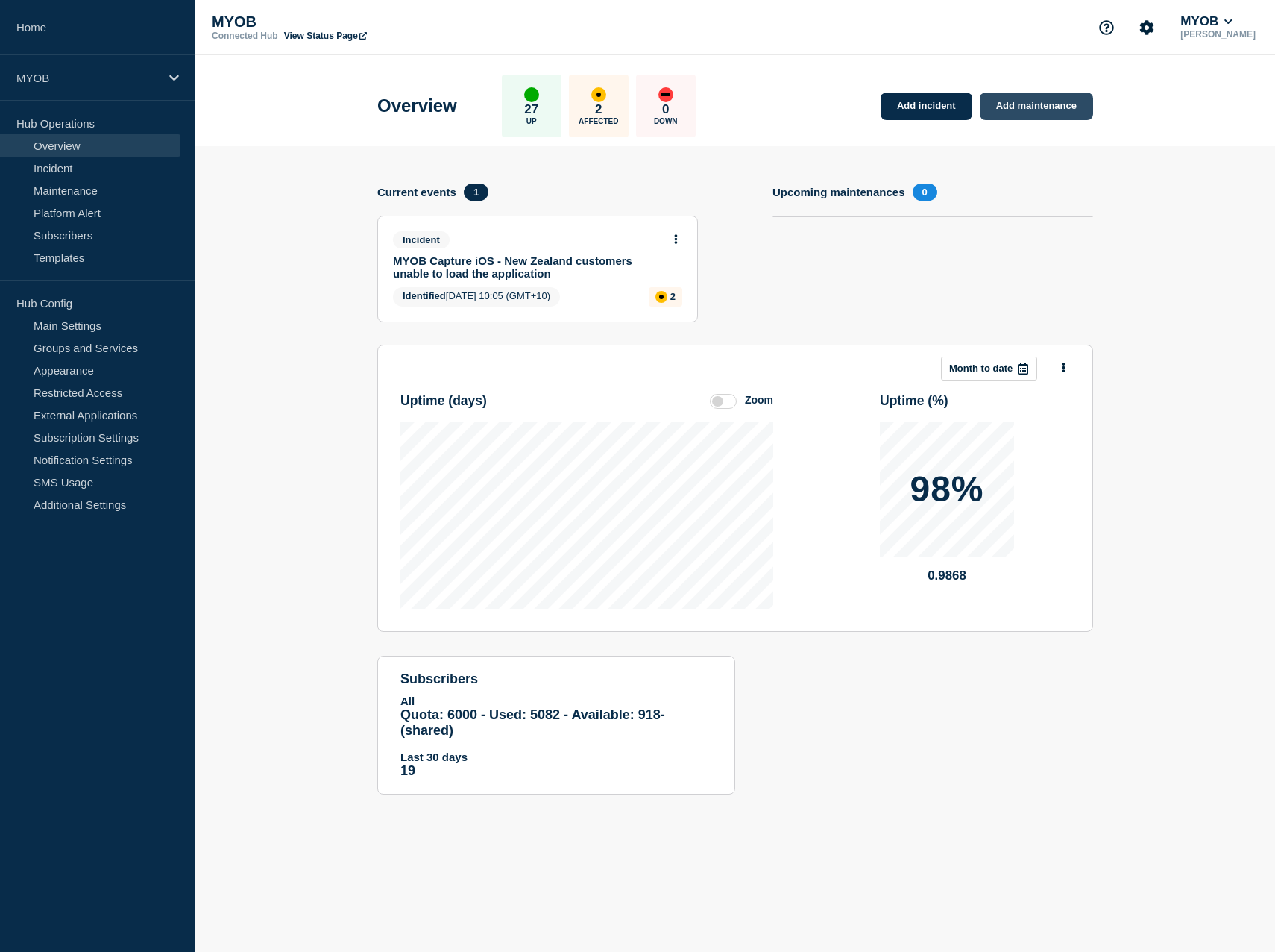
click at [1055, 110] on link "Add maintenance" at bounding box center [1036, 105] width 114 height 27
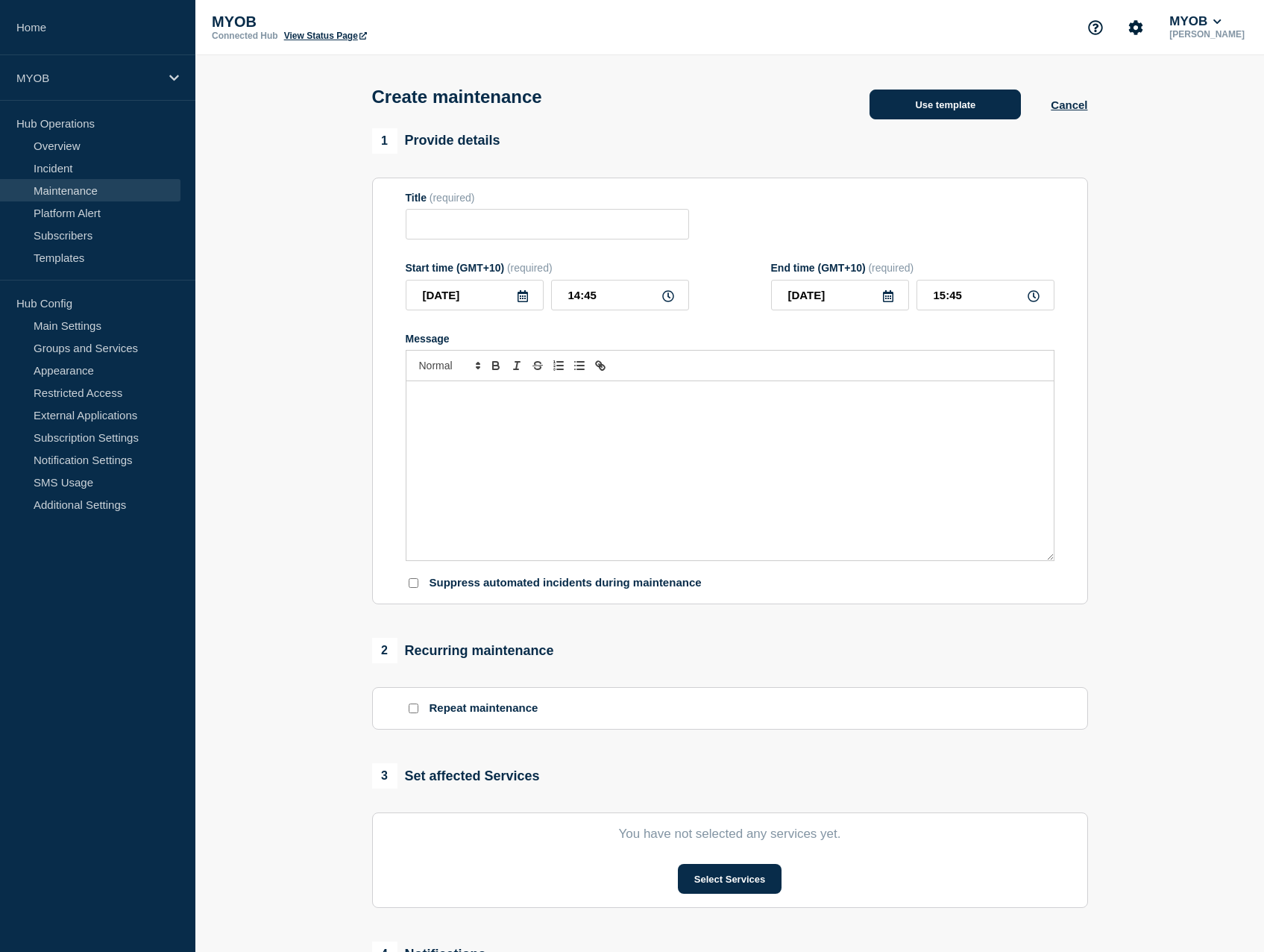
click at [943, 117] on button "Use template" at bounding box center [944, 104] width 151 height 30
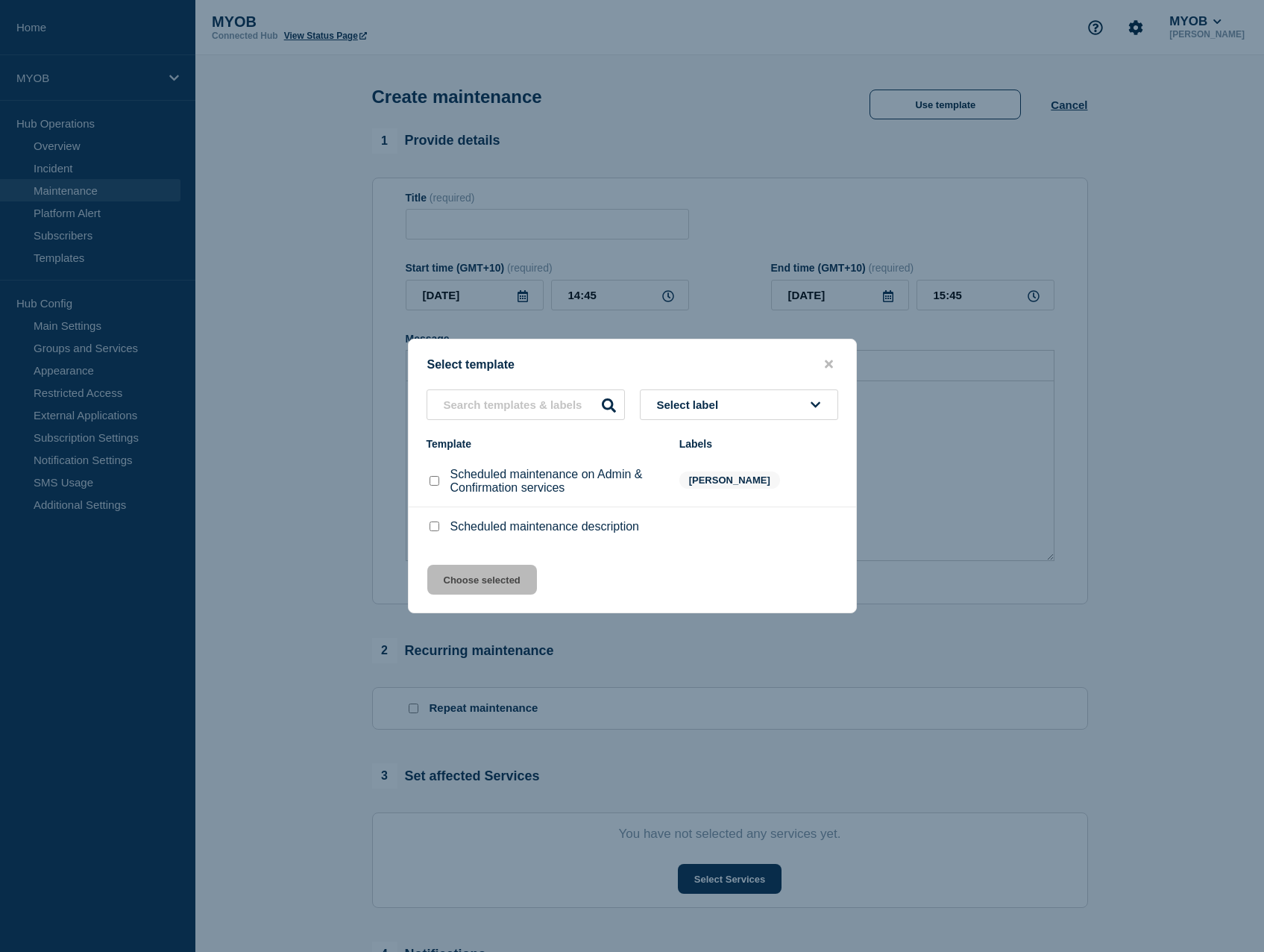
click at [430, 529] on input "Scheduled maintenance description checkbox" at bounding box center [434, 526] width 9 height 9
checkbox input "true"
click at [491, 587] on button "Choose selected" at bounding box center [482, 580] width 110 height 30
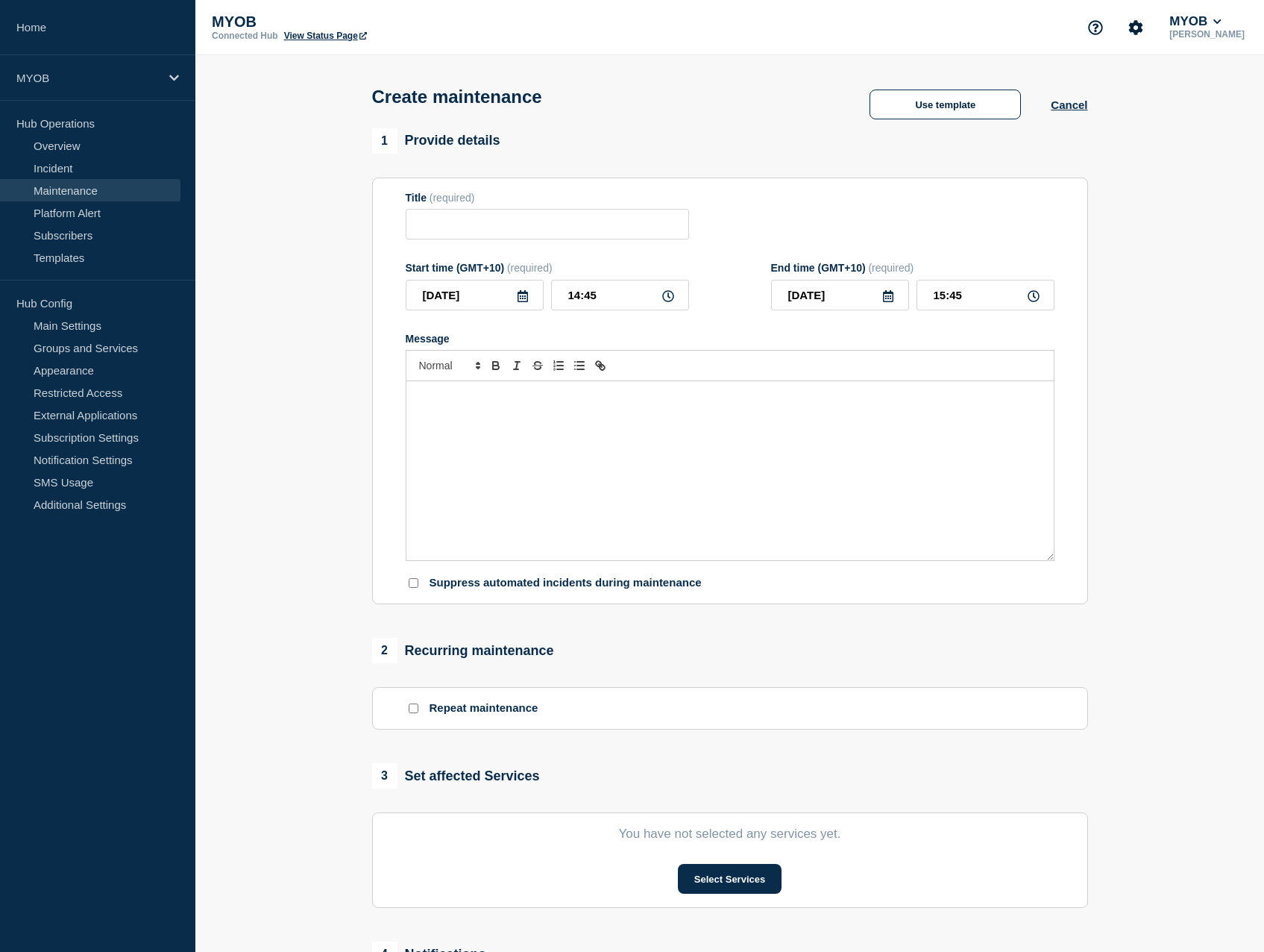
type input "Scheduled maintenance description"
type input "16:45"
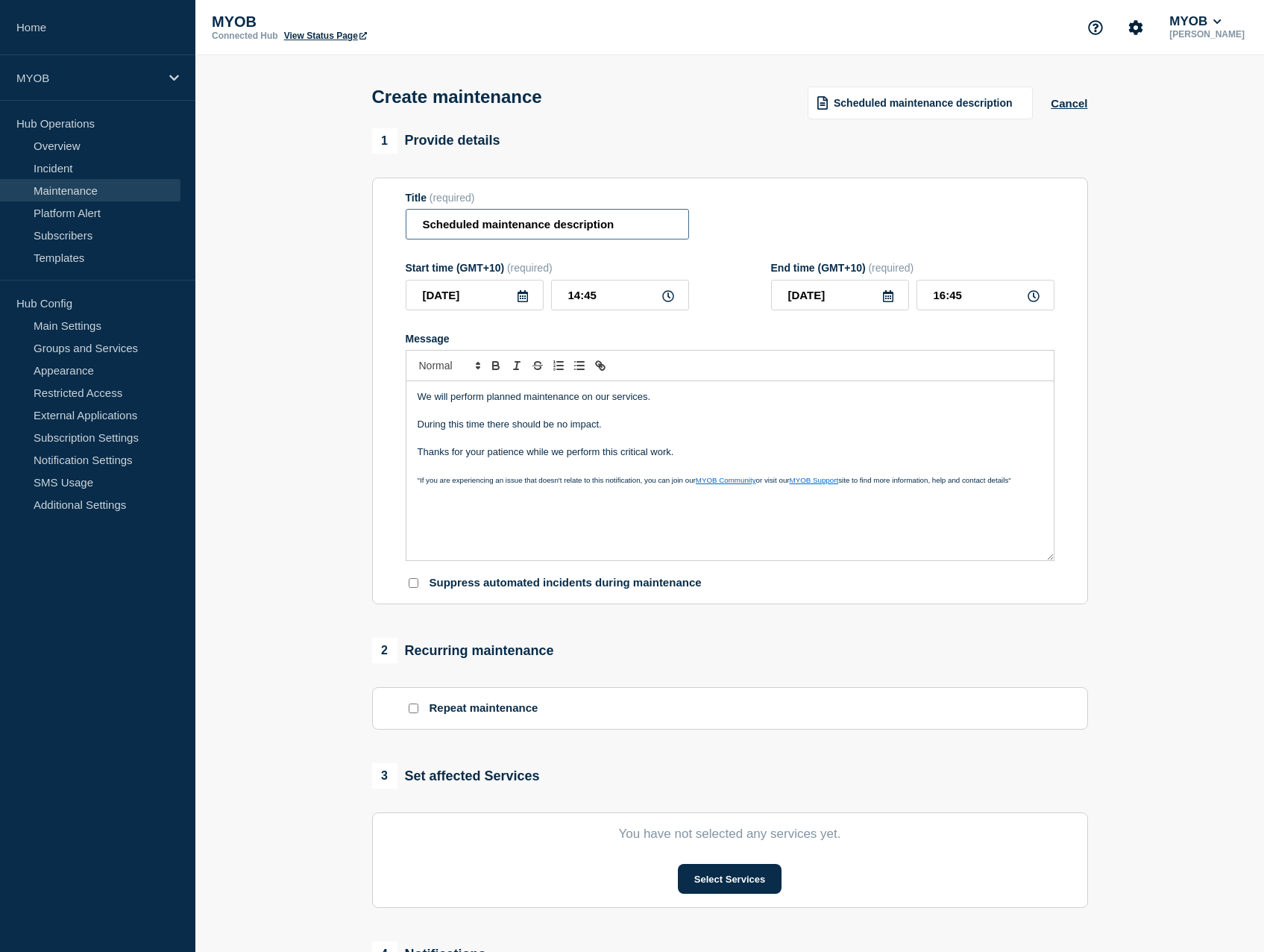
click at [648, 226] on input "Scheduled maintenance description" at bounding box center [548, 224] width 284 height 31
type input "Scheduled maintenance of MYOB Practice"
click at [663, 403] on p "We will perform planned maintenance on our services." at bounding box center [729, 397] width 625 height 13
drag, startPoint x: 706, startPoint y: 408, endPoint x: 613, endPoint y: 403, distance: 93.1
click at [613, 403] on div "We will perform planned maintenance on our services. During this time there sho…" at bounding box center [730, 471] width 648 height 179
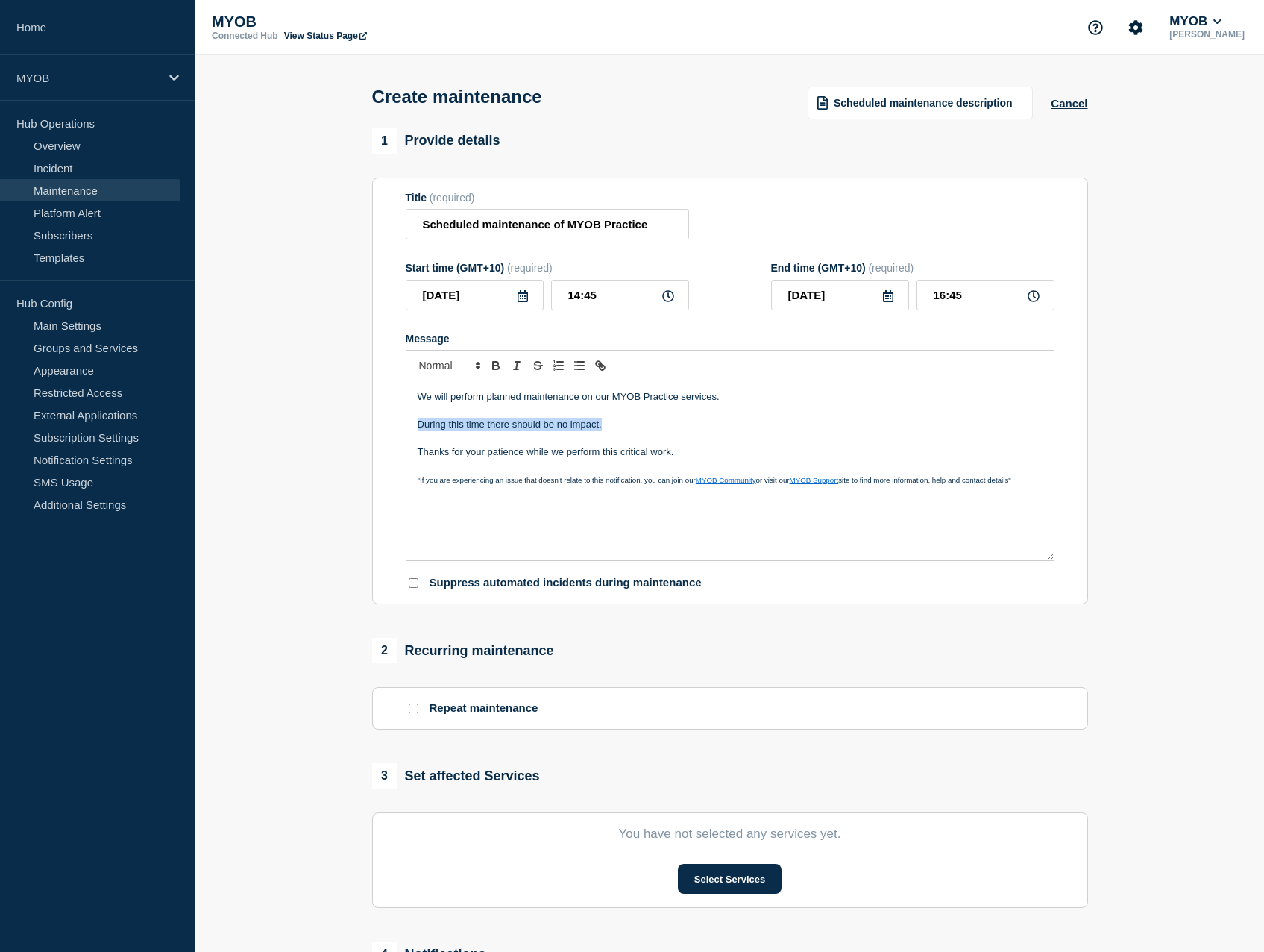
drag, startPoint x: 616, startPoint y: 429, endPoint x: 411, endPoint y: 426, distance: 205.0
click at [411, 426] on div "We will perform planned maintenance on our MYOB Practice services. During this …" at bounding box center [730, 471] width 648 height 179
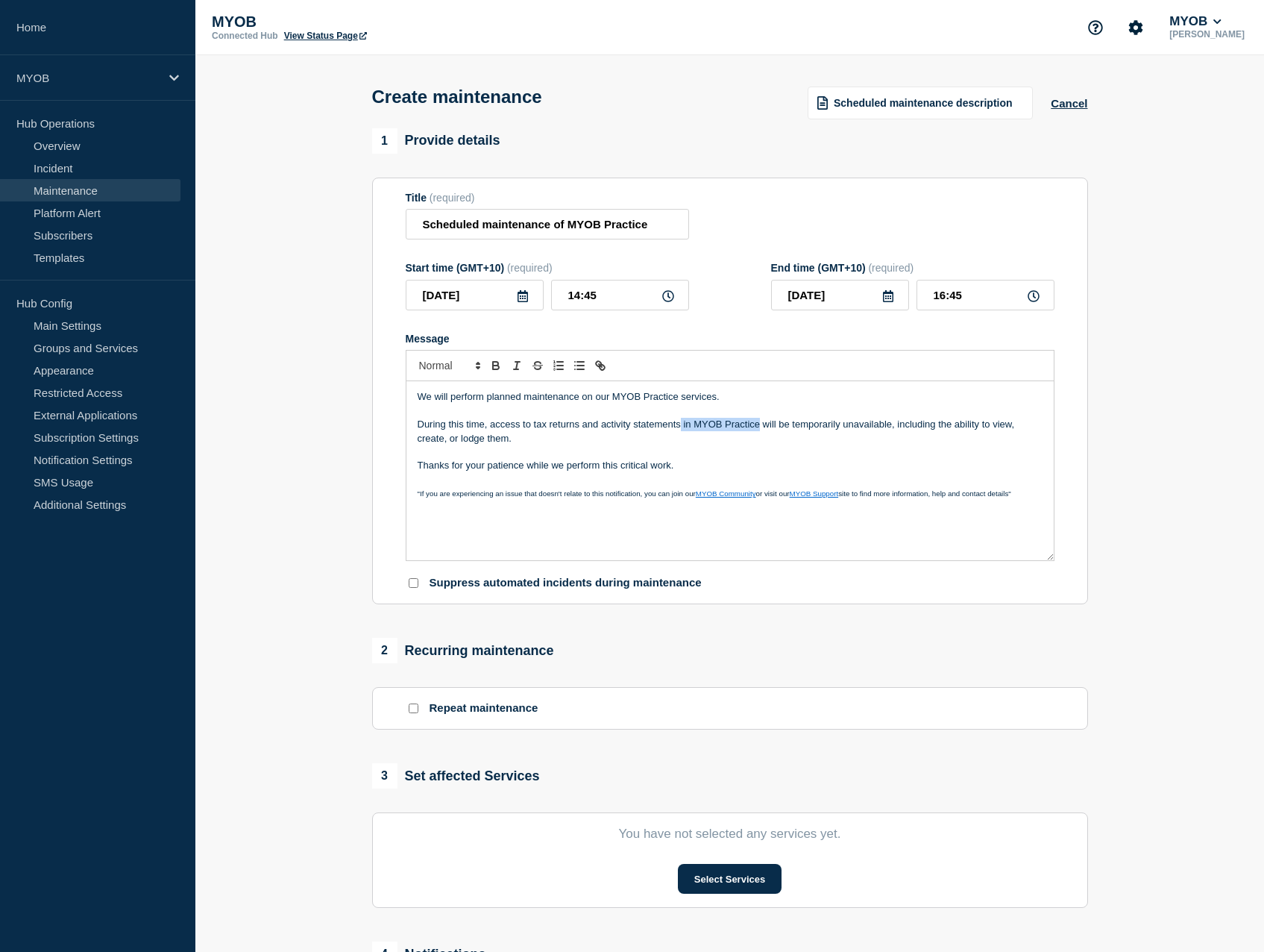
drag, startPoint x: 680, startPoint y: 428, endPoint x: 761, endPoint y: 425, distance: 81.1
click at [761, 425] on p "During this time, access to tax returns and activity statements in MYOB Practic…" at bounding box center [729, 430] width 625 height 27
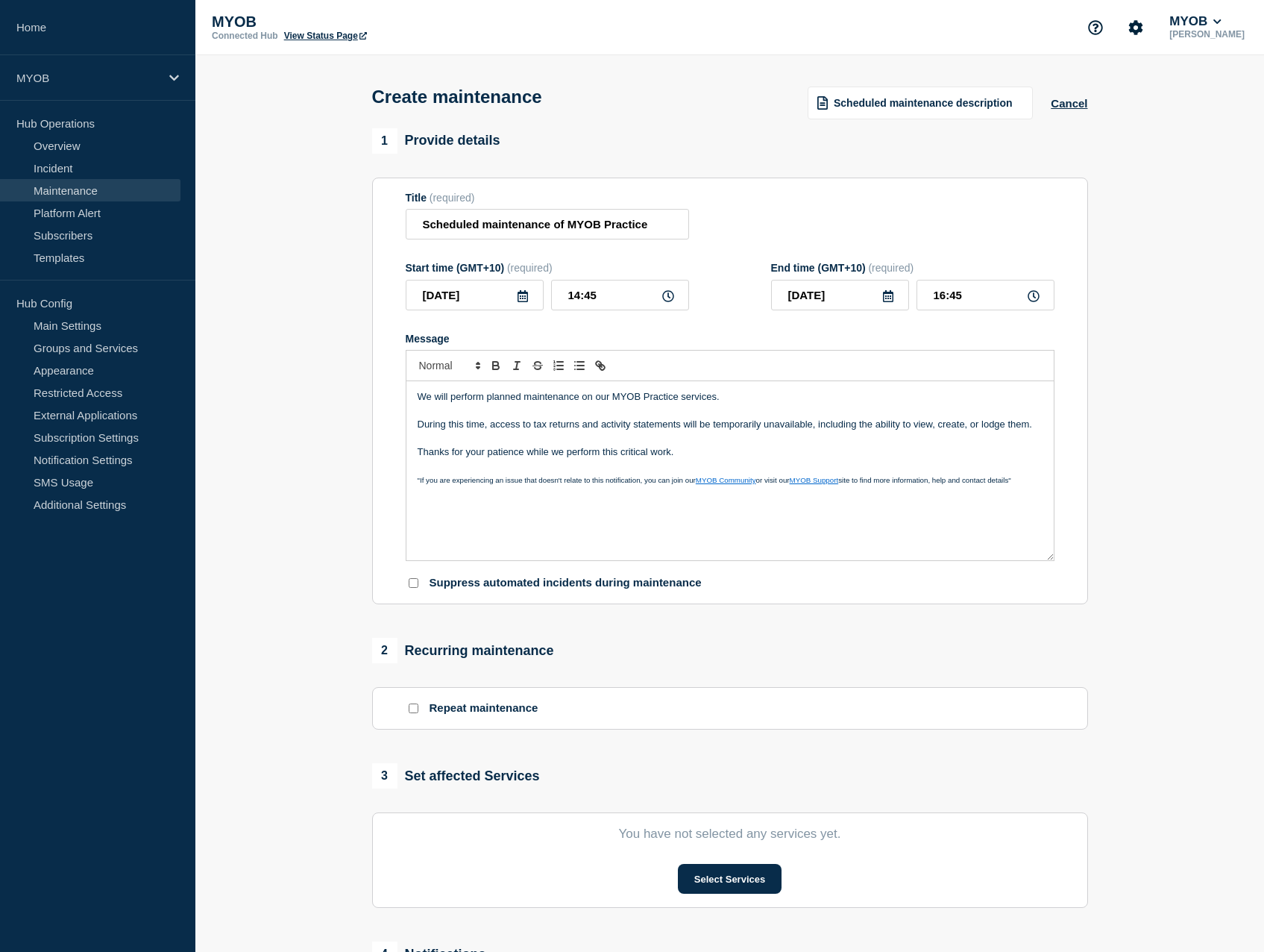
click at [766, 454] on p "Thanks for your patience while we perform this critical work." at bounding box center [729, 452] width 625 height 13
click at [705, 457] on p "Thanks for your patience while we perform this critical work." at bounding box center [729, 452] width 625 height 13
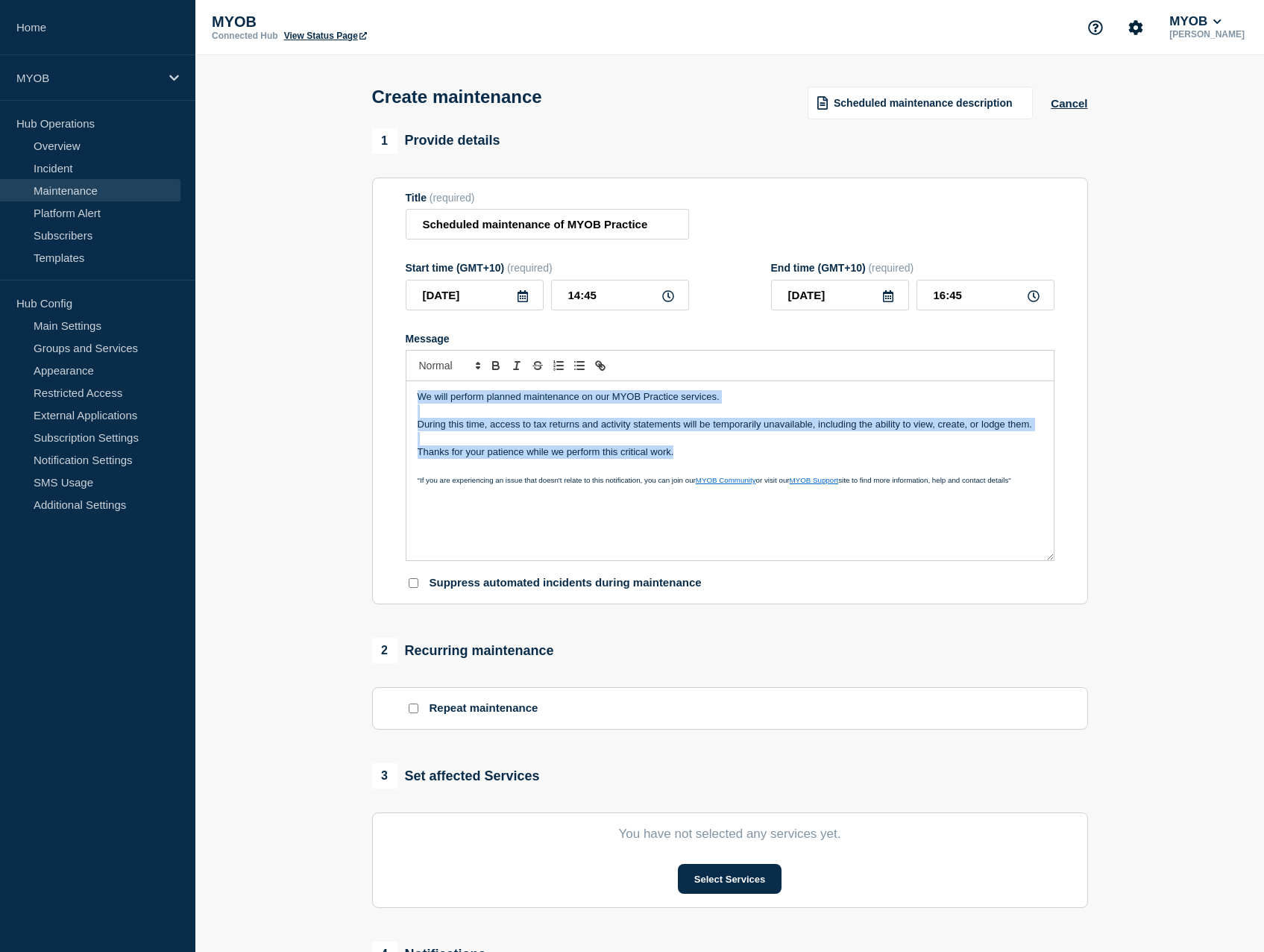
drag, startPoint x: 710, startPoint y: 458, endPoint x: 397, endPoint y: 389, distance: 320.5
click at [397, 389] on section "Title (required) Scheduled maintenance of MYOB Practice Start time (GMT+10) (re…" at bounding box center [730, 391] width 716 height 428
copy div "We will perform planned maintenance on our MYOB Practice services. During this …"
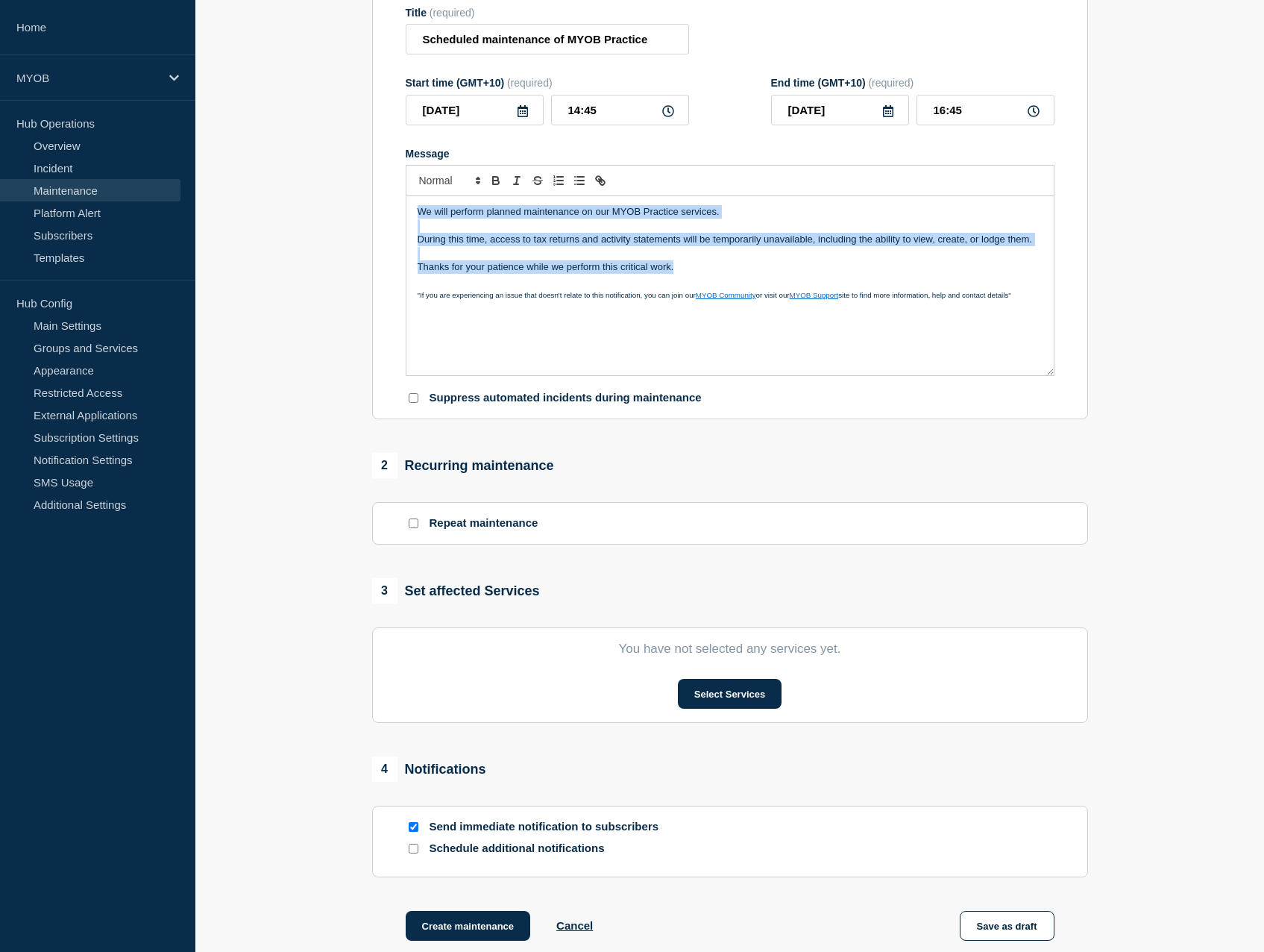
scroll to position [224, 0]
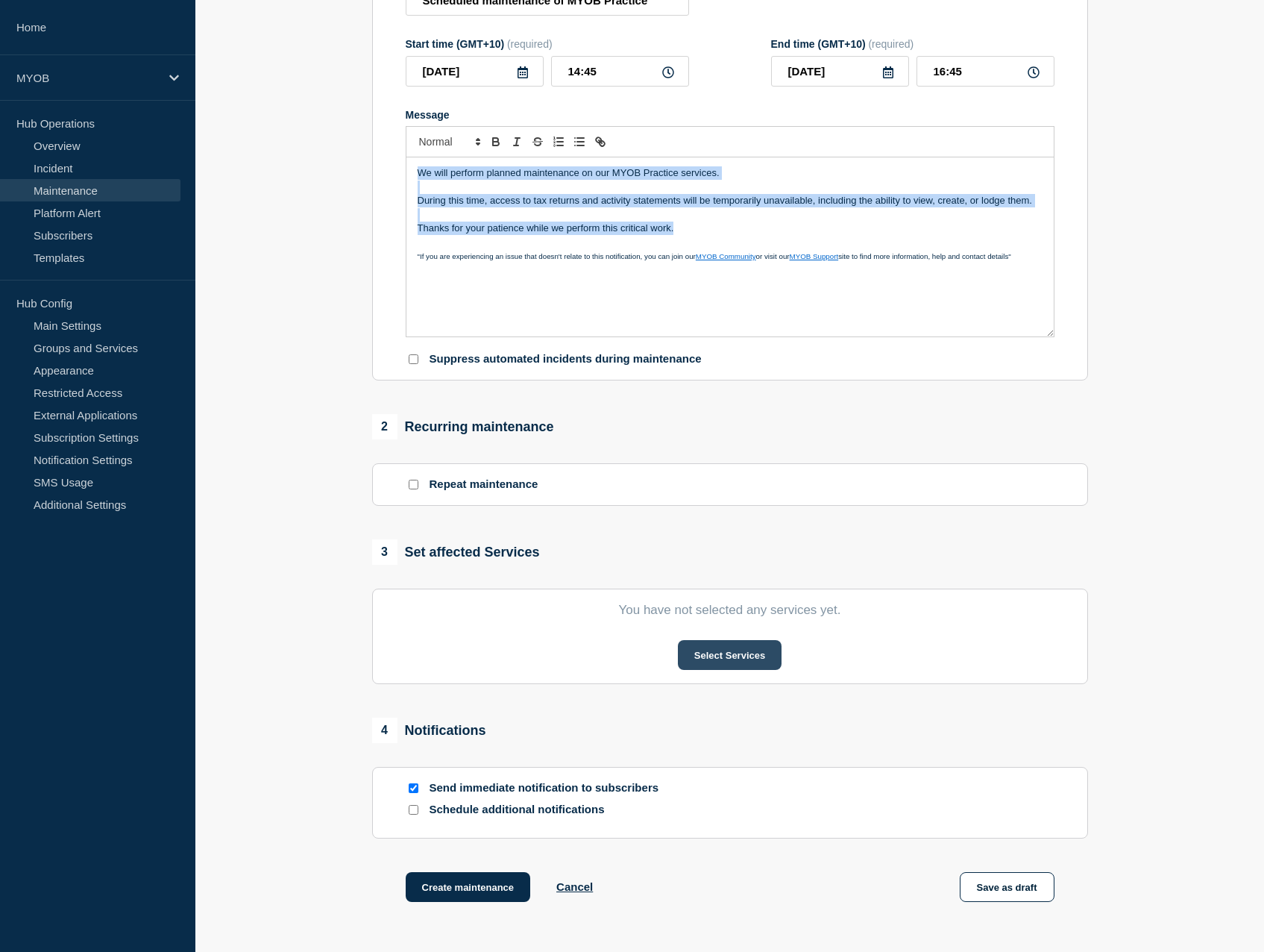
click at [740, 663] on button "Select Services" at bounding box center [730, 655] width 103 height 30
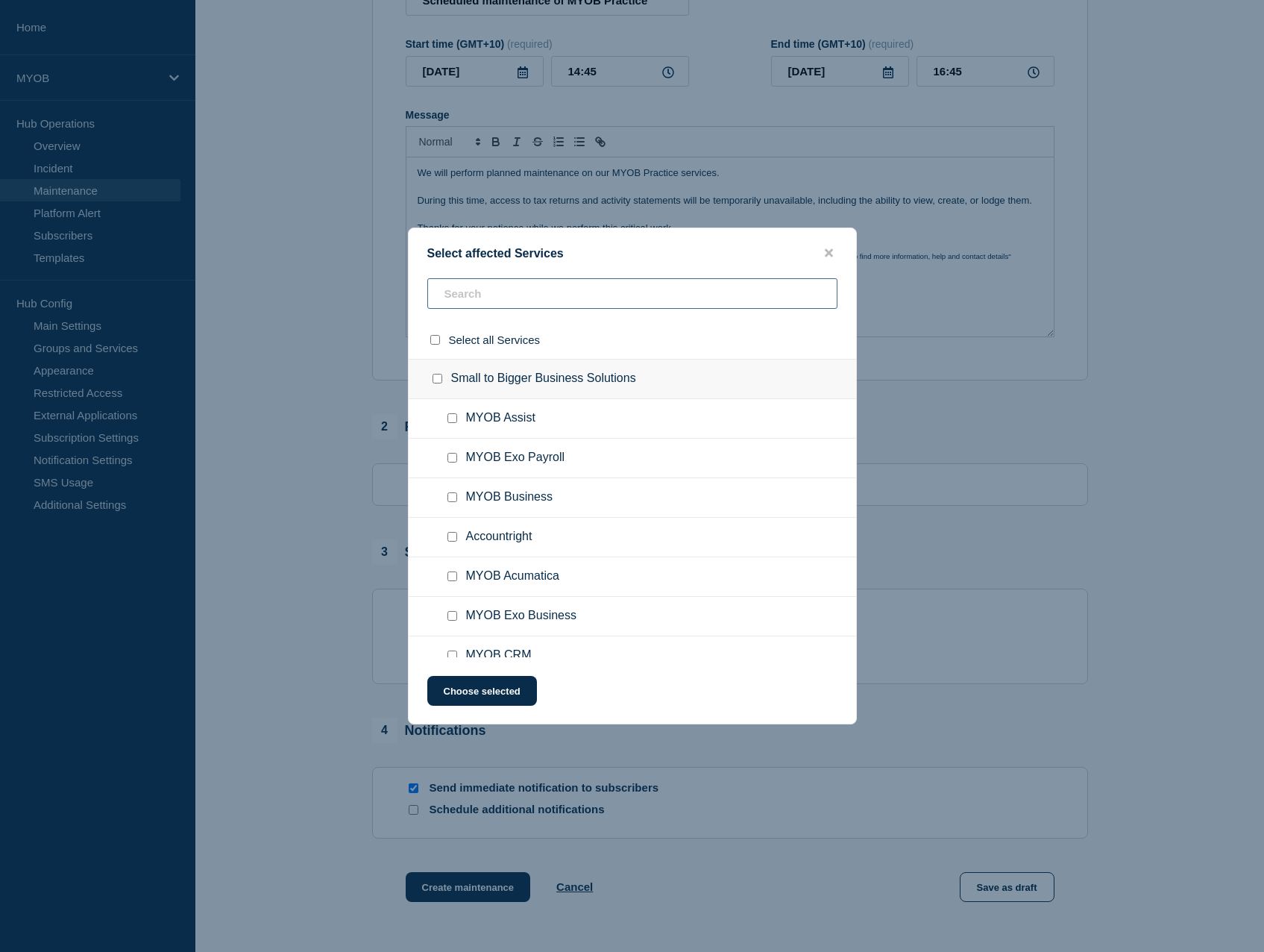
click at [585, 294] on input "text" at bounding box center [632, 293] width 411 height 31
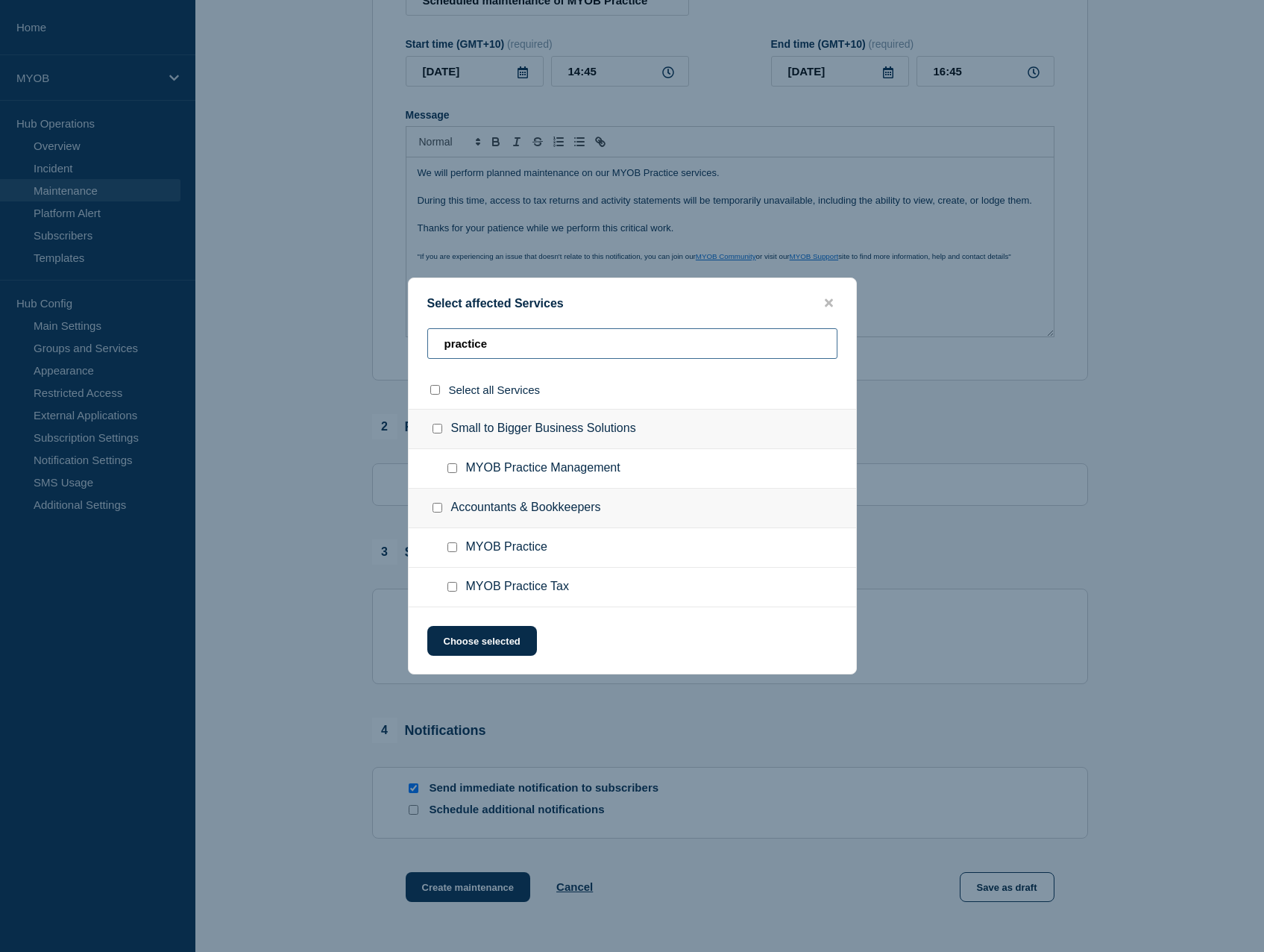
type input "practice"
click at [450, 548] on input "MYOB Practice checkbox" at bounding box center [452, 547] width 9 height 9
checkbox input "true"
click at [451, 586] on input "MYOB Practice Tax checkbox" at bounding box center [452, 586] width 9 height 9
checkbox input "true"
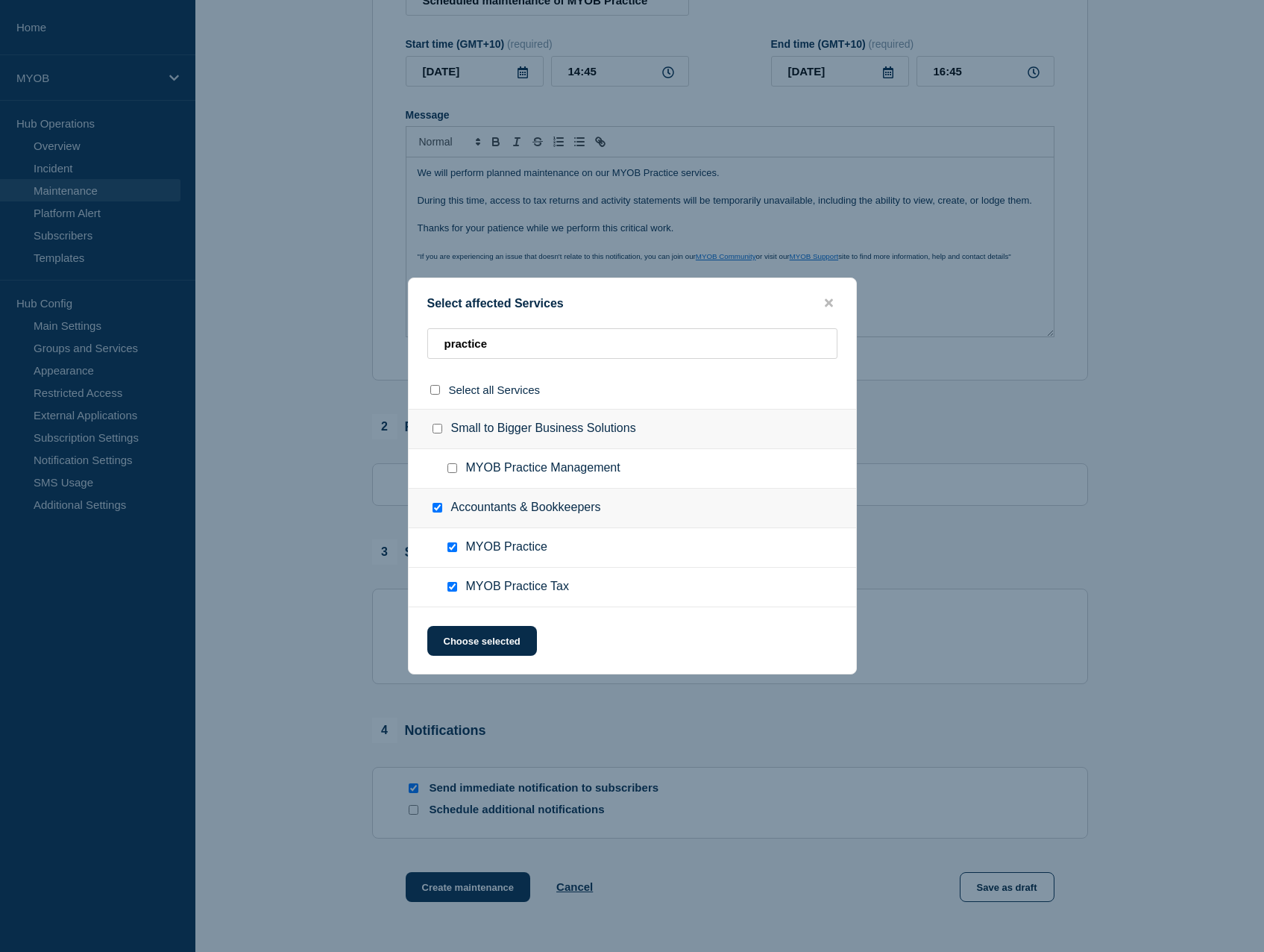
checkbox input "true"
click at [497, 643] on button "Choose selected" at bounding box center [482, 641] width 110 height 30
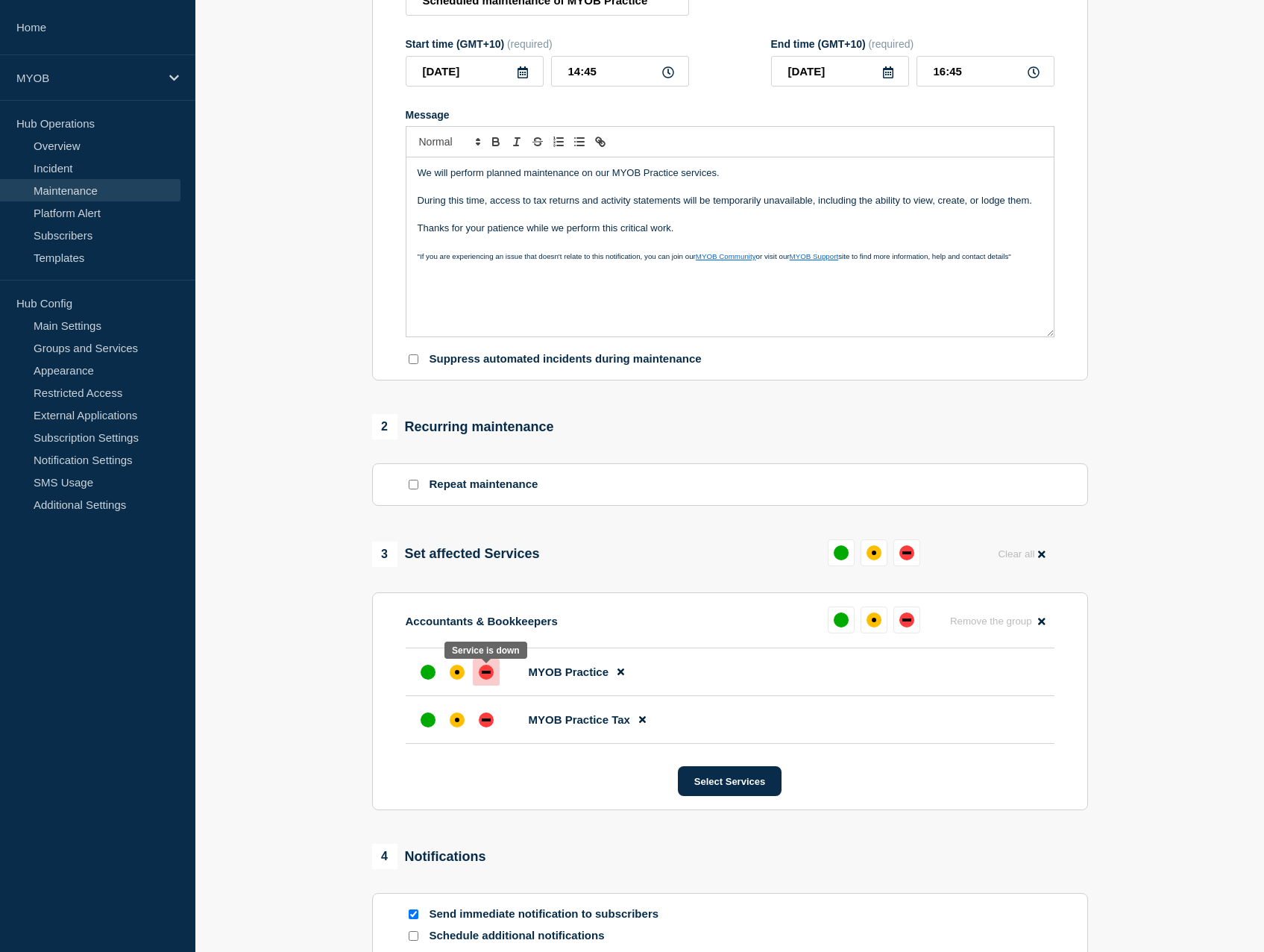
click at [483, 679] on div "down" at bounding box center [487, 672] width 15 height 15
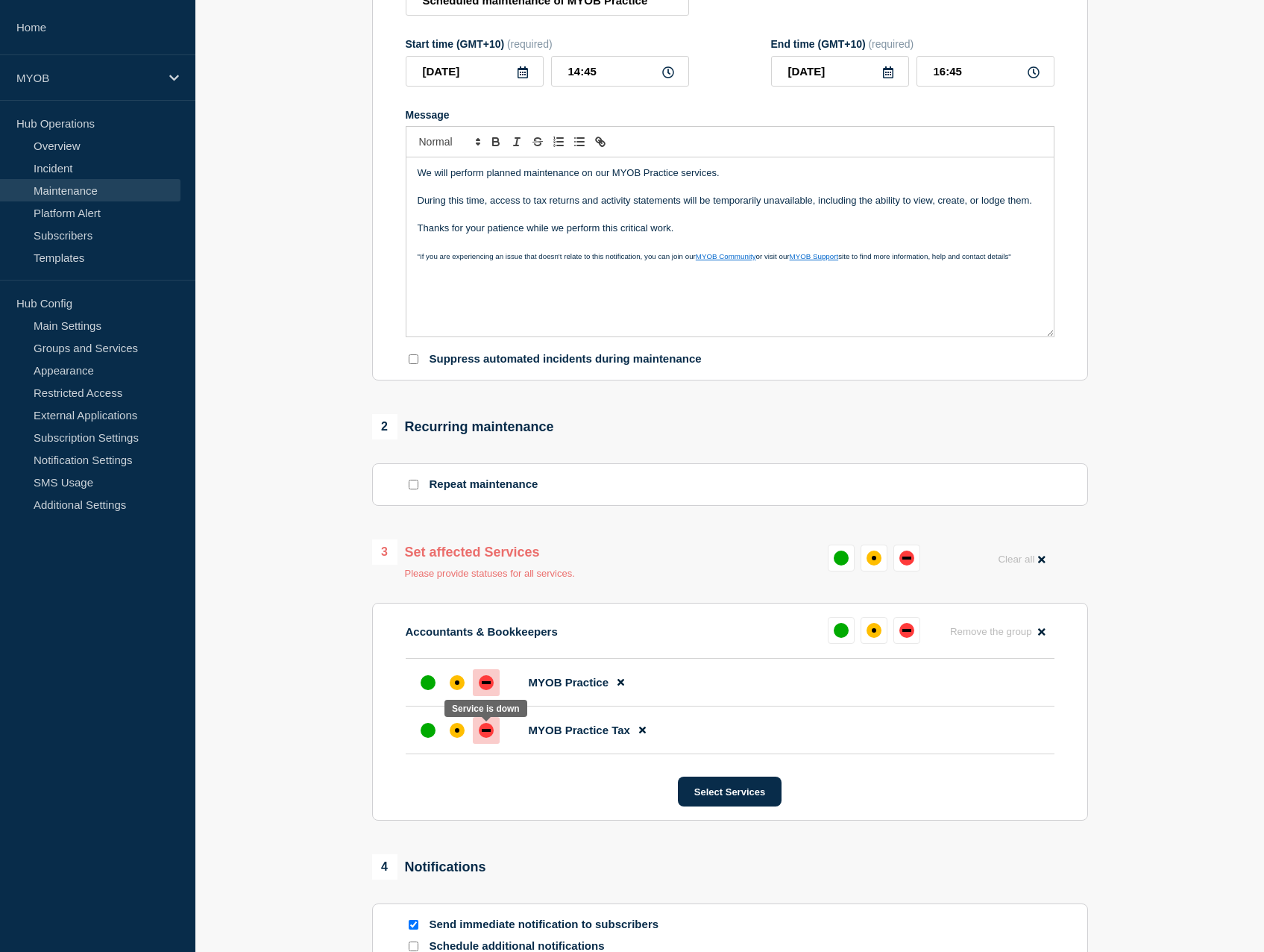
click at [488, 732] on div "down" at bounding box center [487, 729] width 9 height 3
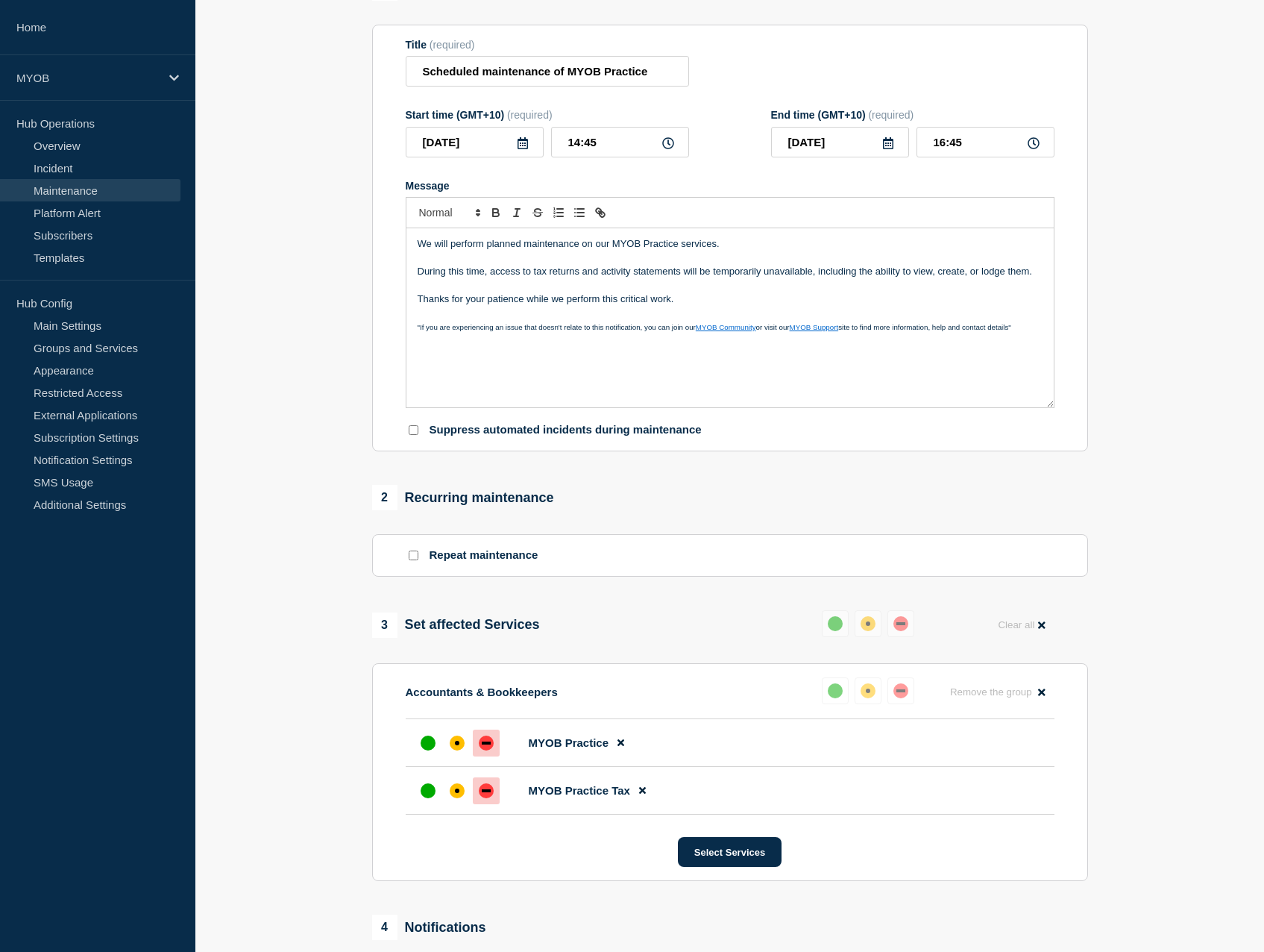
scroll to position [149, 0]
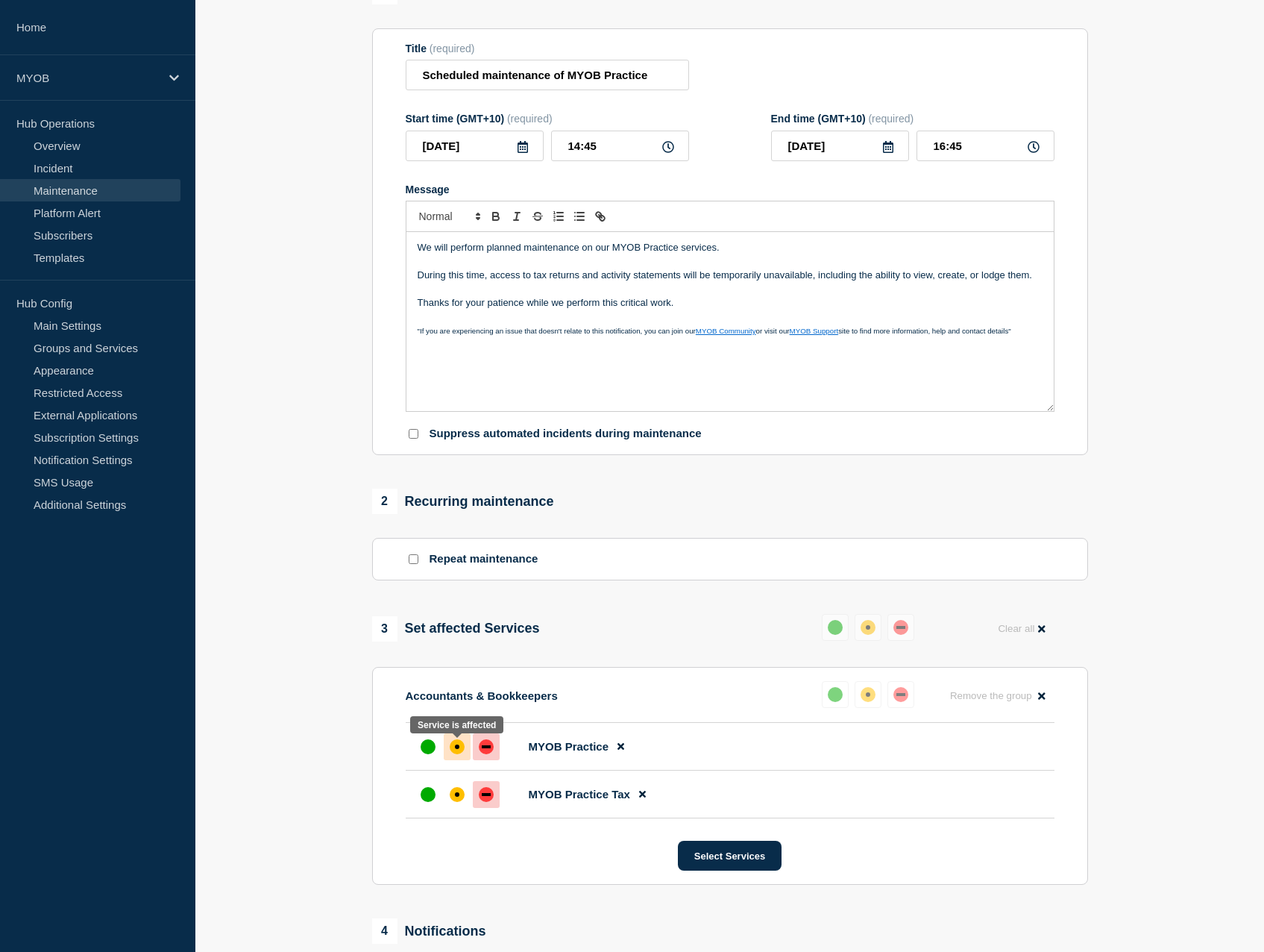
click at [458, 753] on div "affected" at bounding box center [458, 747] width 15 height 15
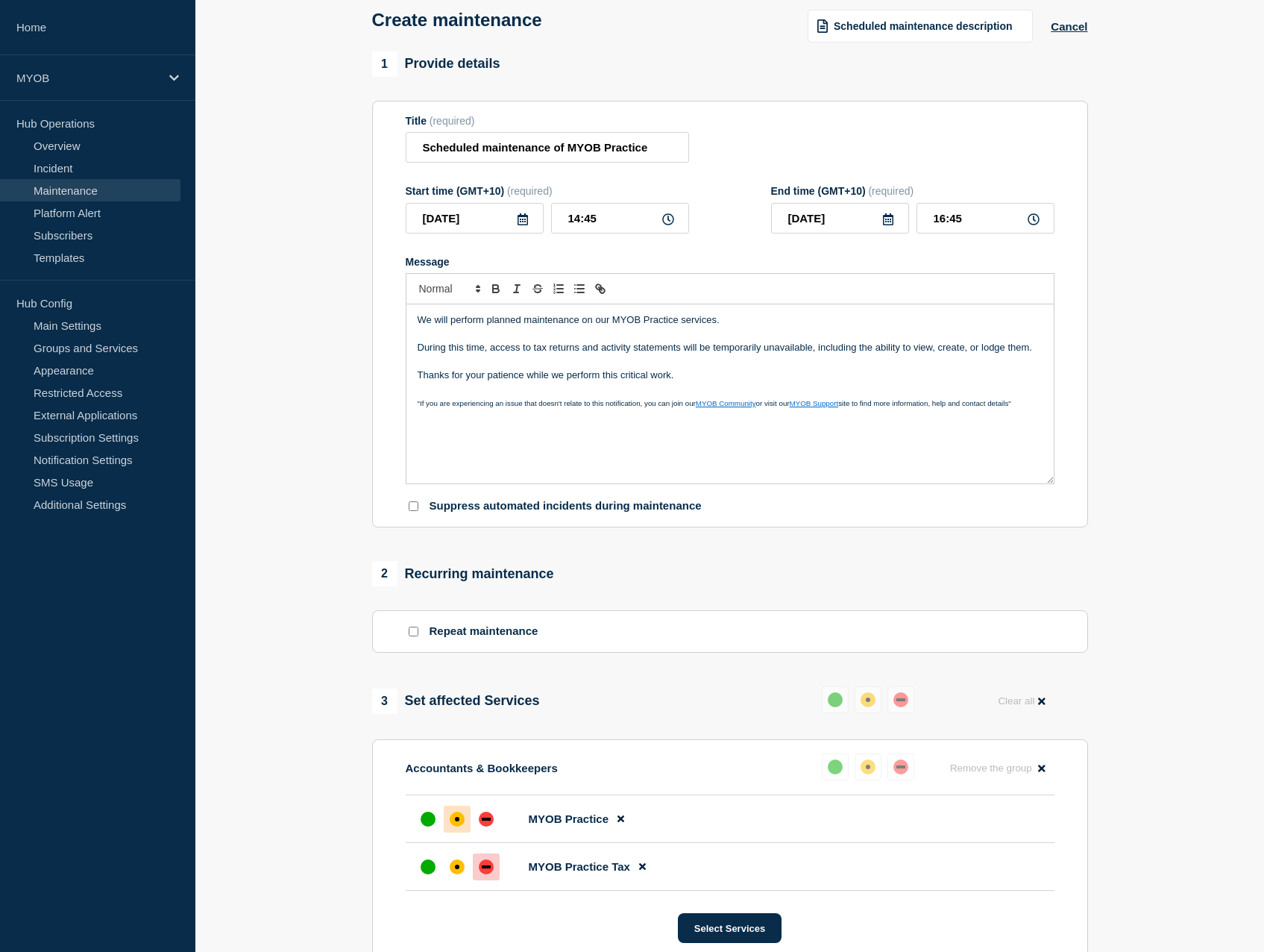
scroll to position [74, 0]
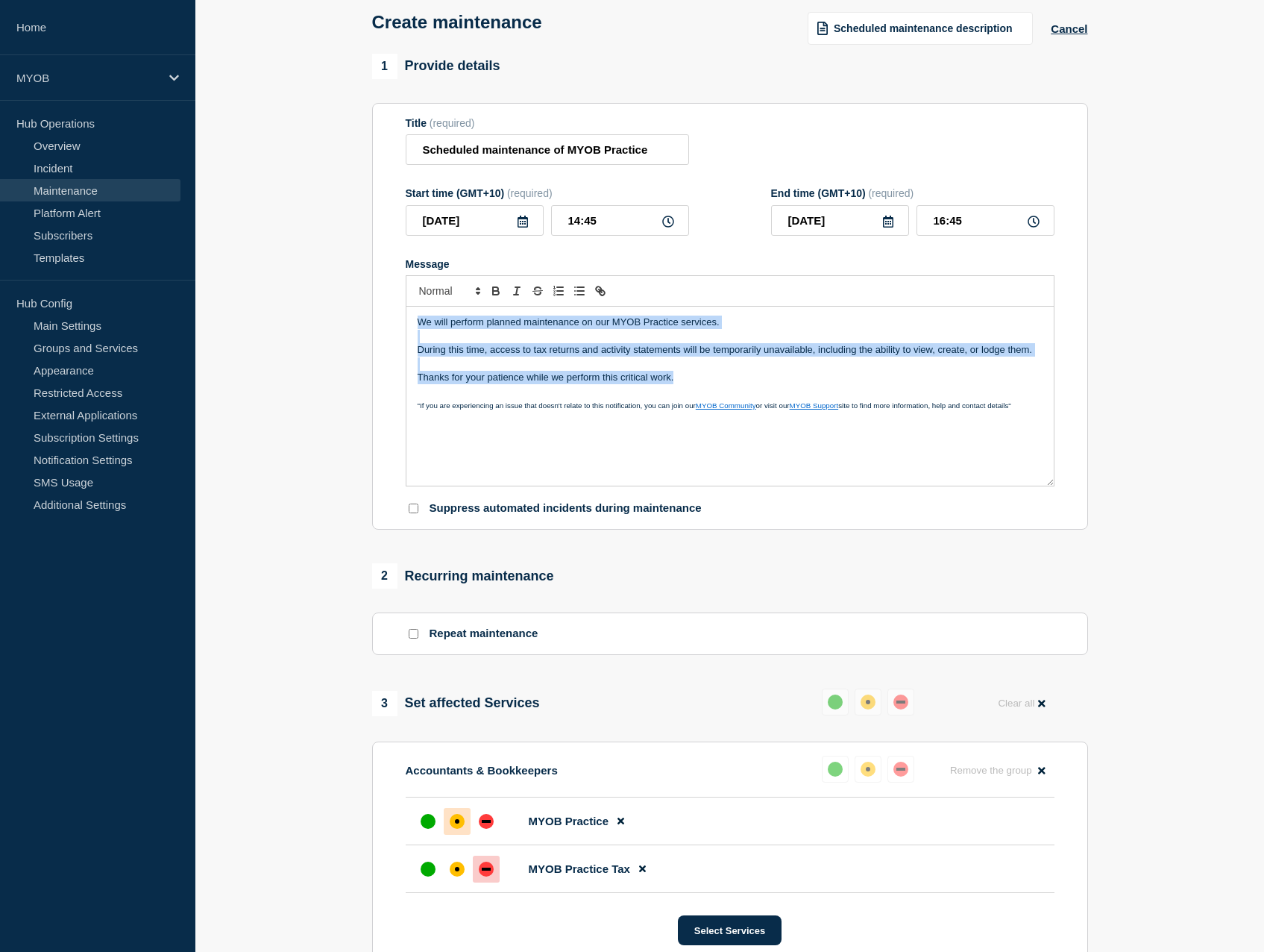
drag, startPoint x: 609, startPoint y: 372, endPoint x: 398, endPoint y: 327, distance: 215.7
click at [398, 327] on section "Title (required) Scheduled maintenance of MYOB Practice Start time (GMT+10) (re…" at bounding box center [730, 317] width 716 height 428
copy div "We will perform planned maintenance on our MYOB Practice services. During this …"
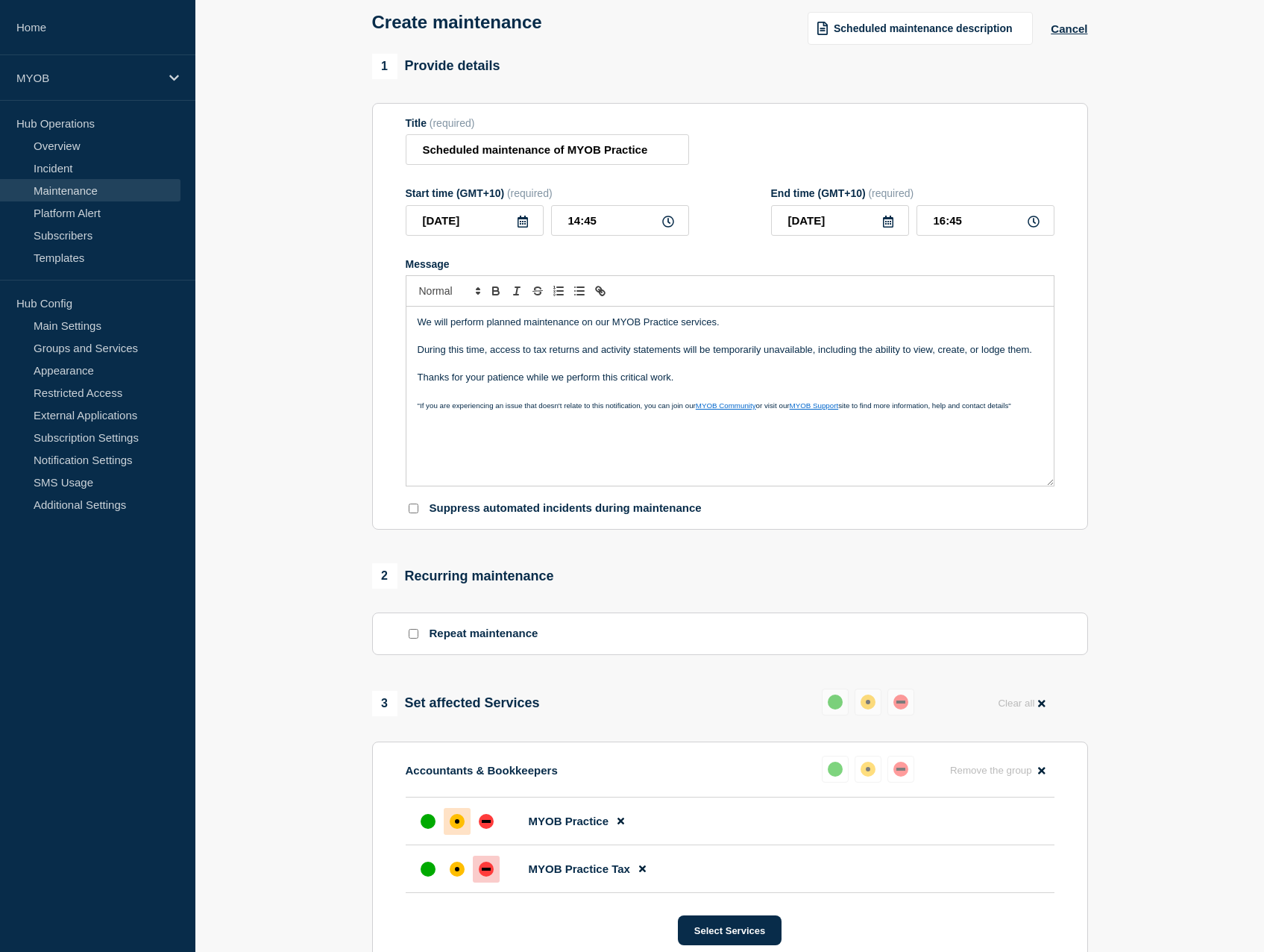
click at [522, 226] on icon at bounding box center [523, 221] width 12 height 12
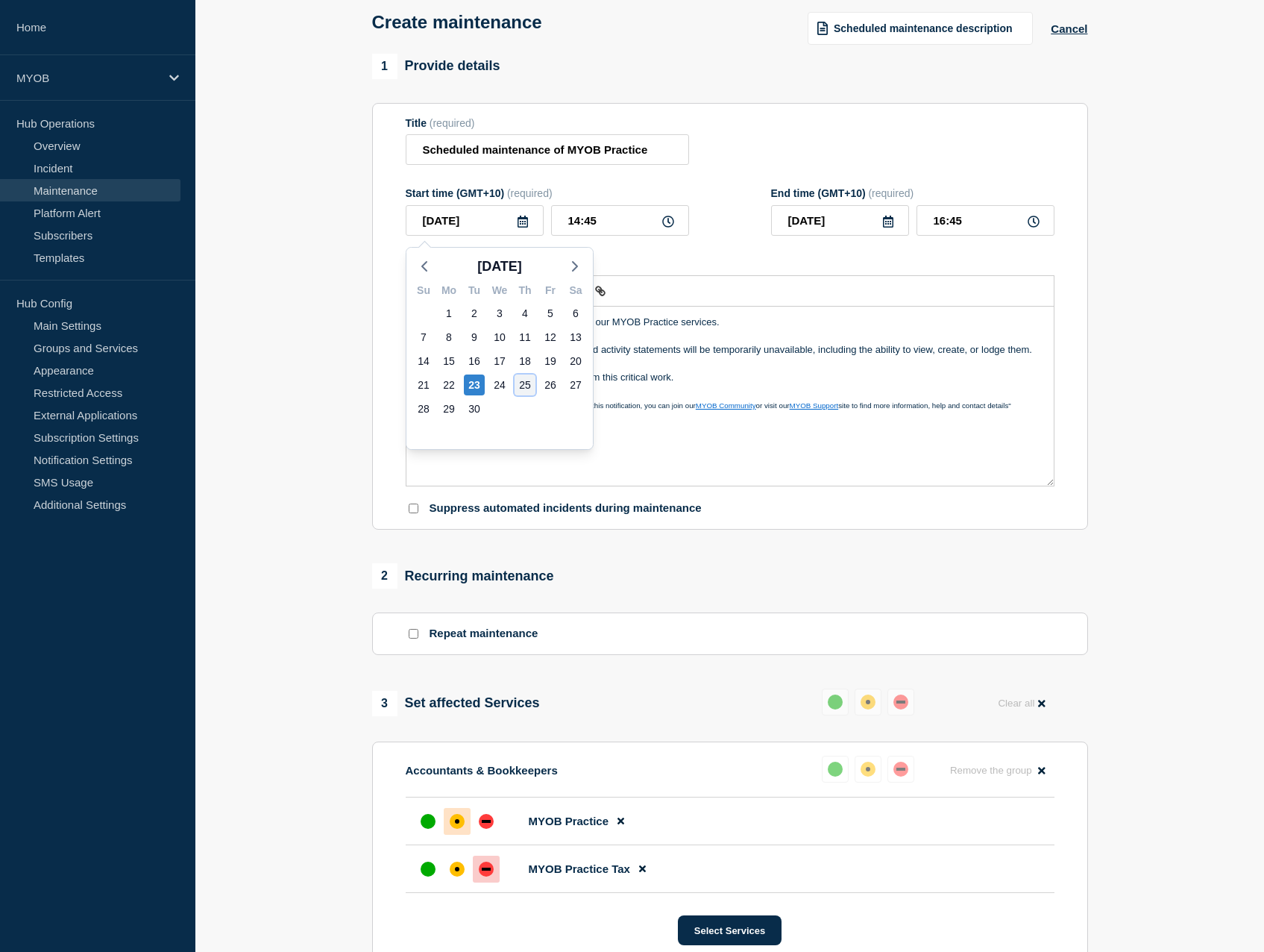
click at [528, 386] on div "25" at bounding box center [525, 384] width 21 height 21
type input "2025-09-25"
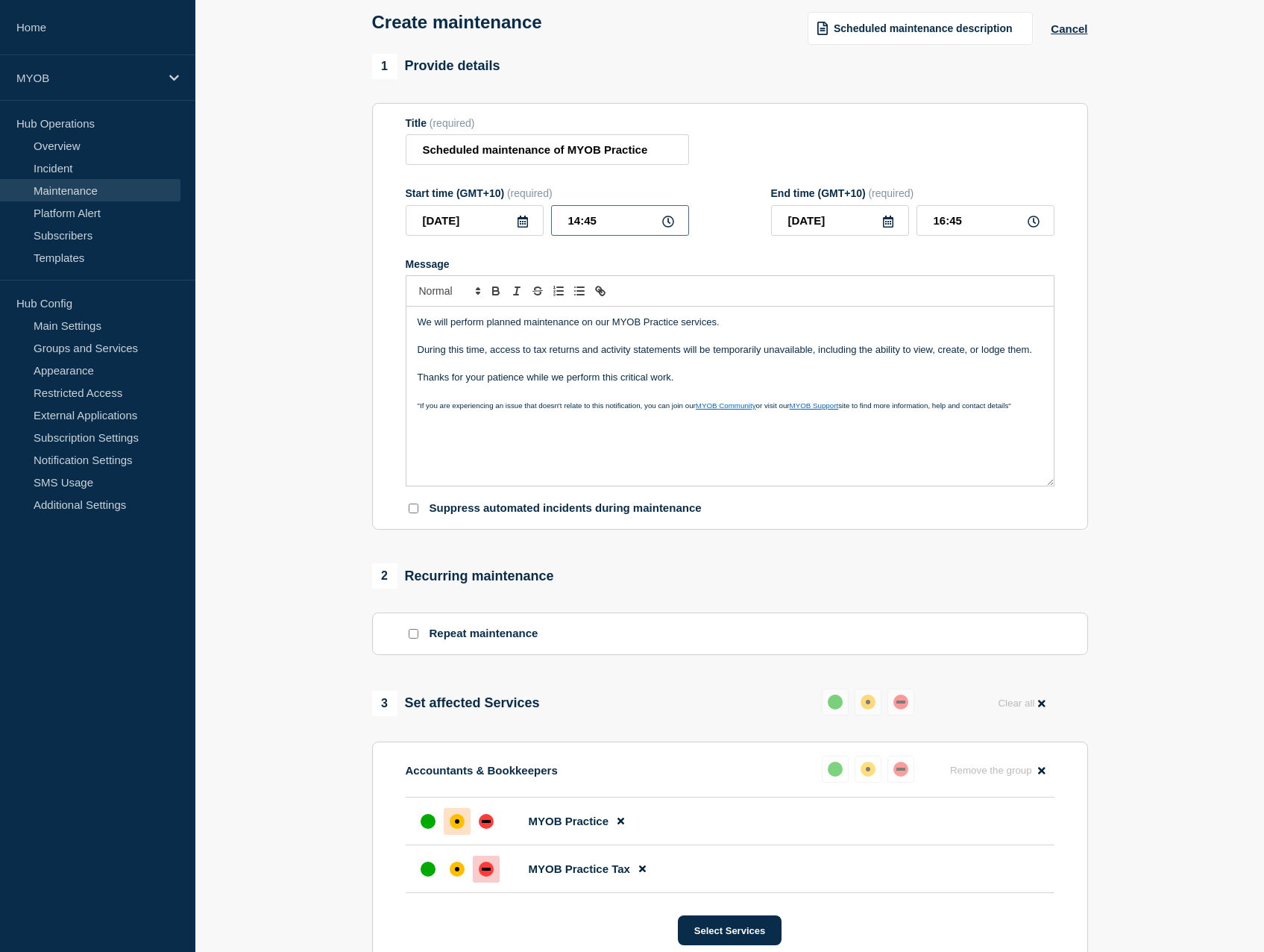
click at [601, 227] on input "14:45" at bounding box center [620, 220] width 138 height 31
type input "14:00"
type input "16:00"
click at [579, 223] on input "14:00" at bounding box center [620, 220] width 138 height 31
type input "21:00"
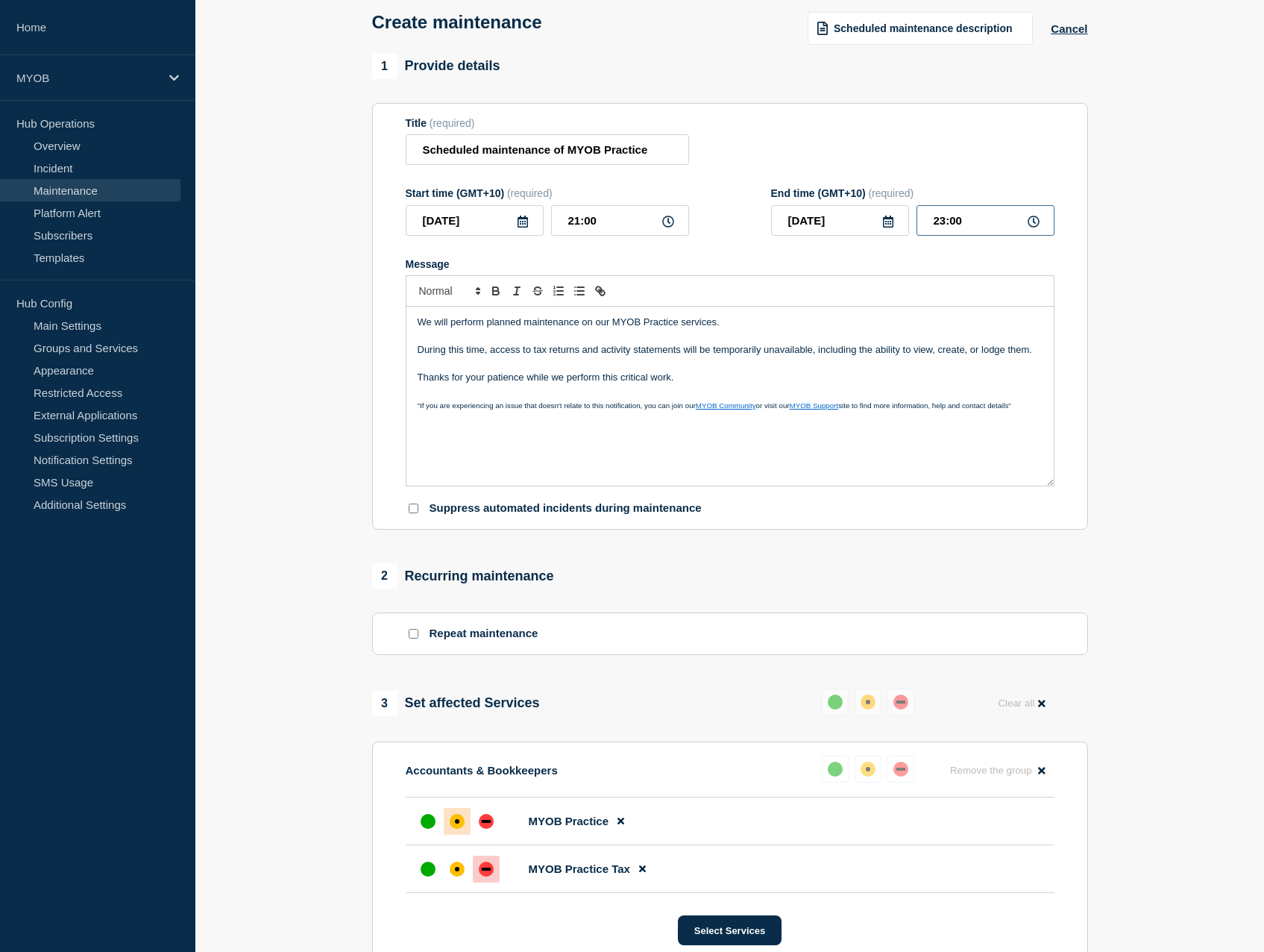
click at [944, 225] on input "23:00" at bounding box center [986, 220] width 138 height 31
type input "22:00"
click at [891, 270] on div "Message" at bounding box center [730, 264] width 649 height 12
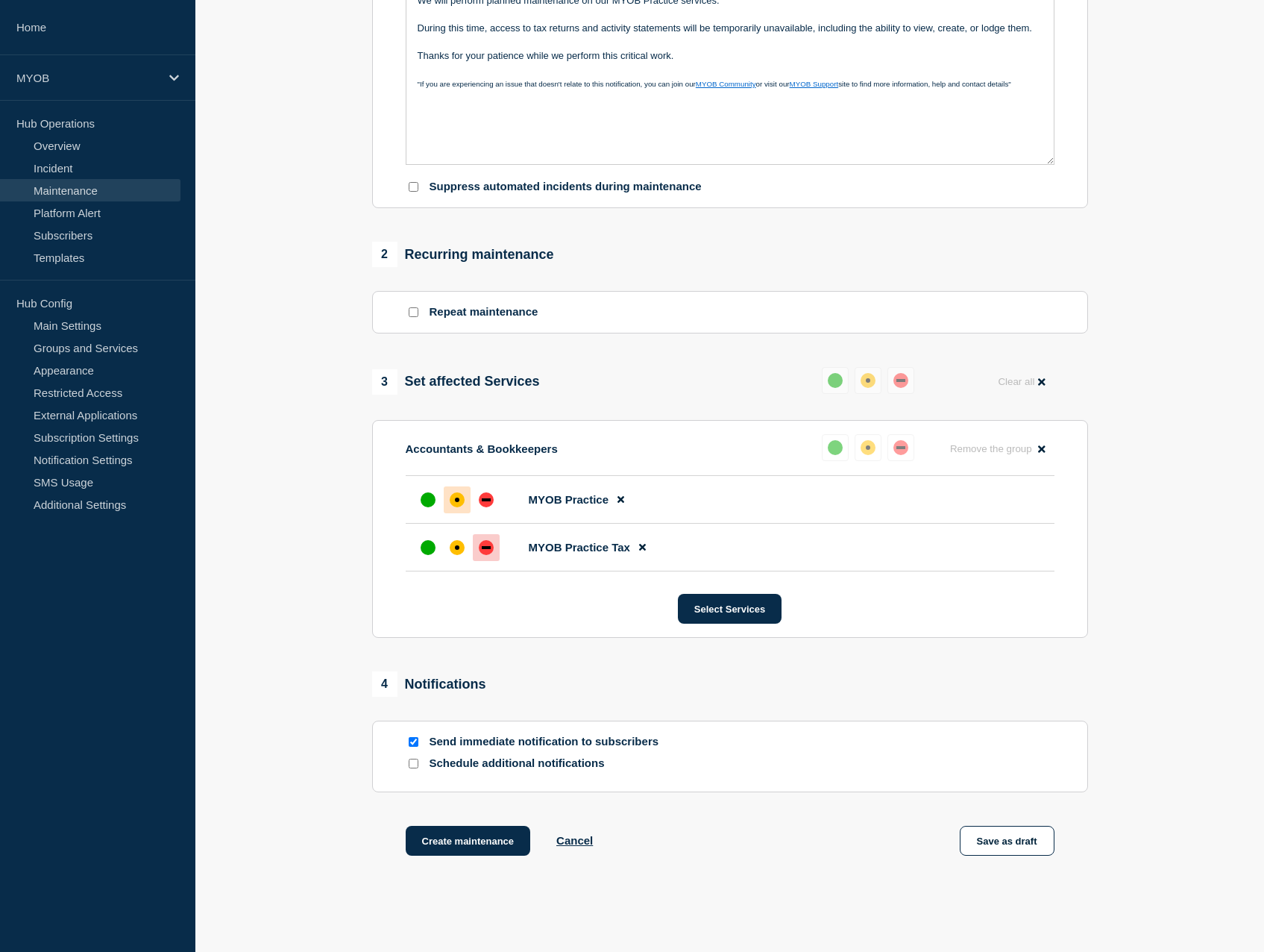
scroll to position [476, 0]
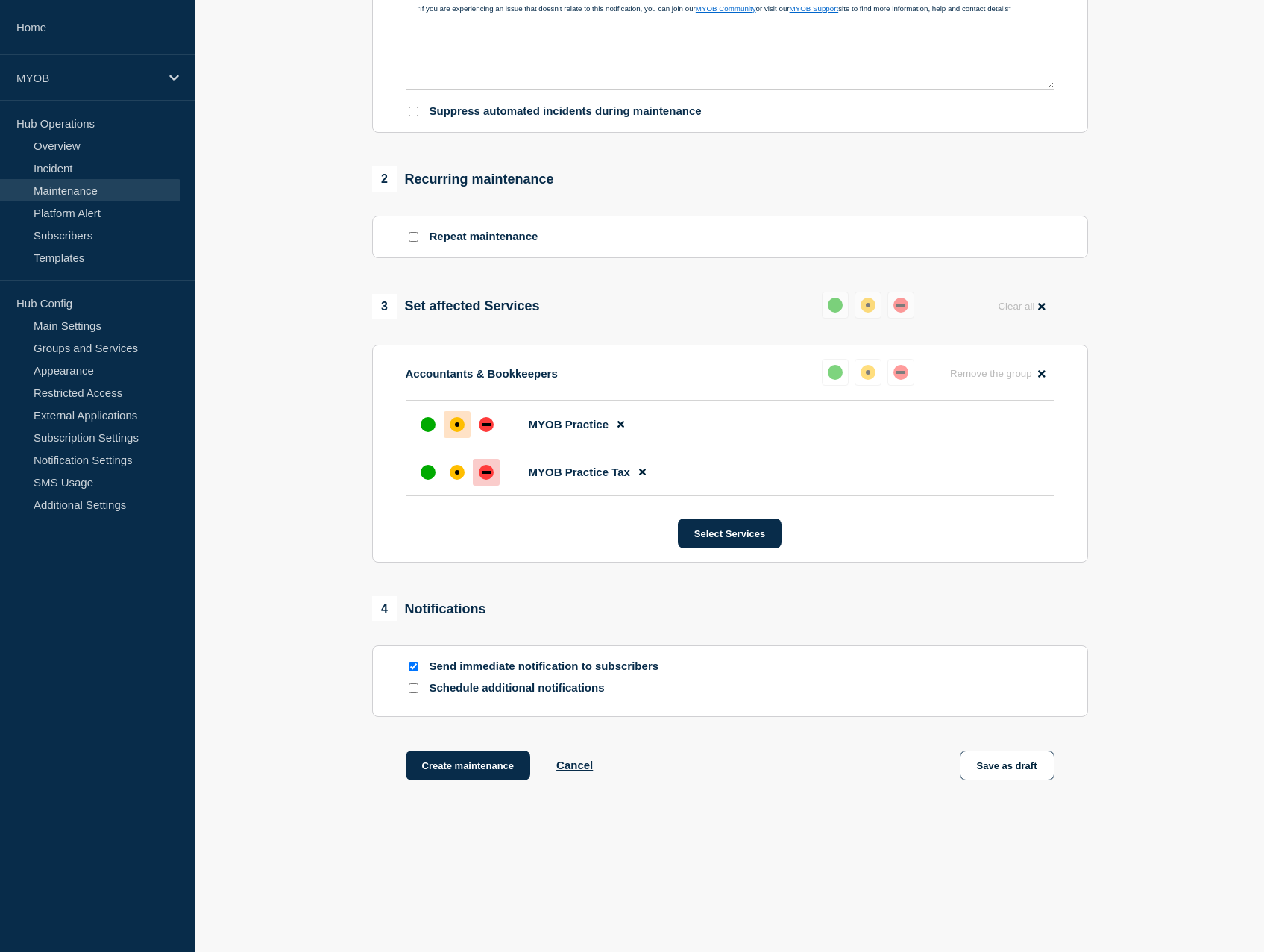
click at [414, 664] on input "Send immediate notification to subscribers" at bounding box center [414, 666] width 9 height 9
checkbox input "false"
click at [414, 689] on input "Schedule additional notifications" at bounding box center [414, 688] width 9 height 9
checkbox input "true"
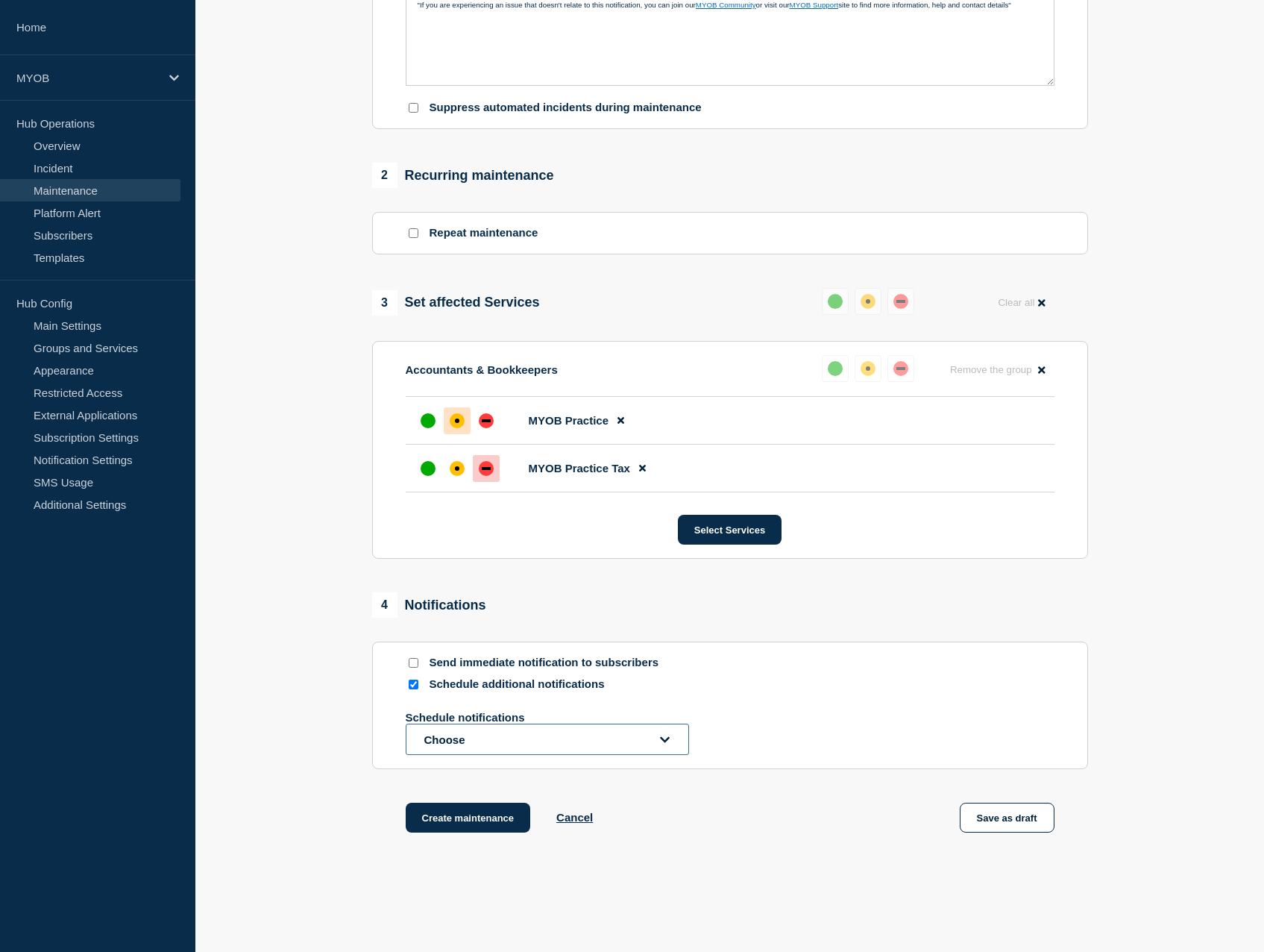
click at [468, 750] on button "Choose" at bounding box center [548, 739] width 284 height 31
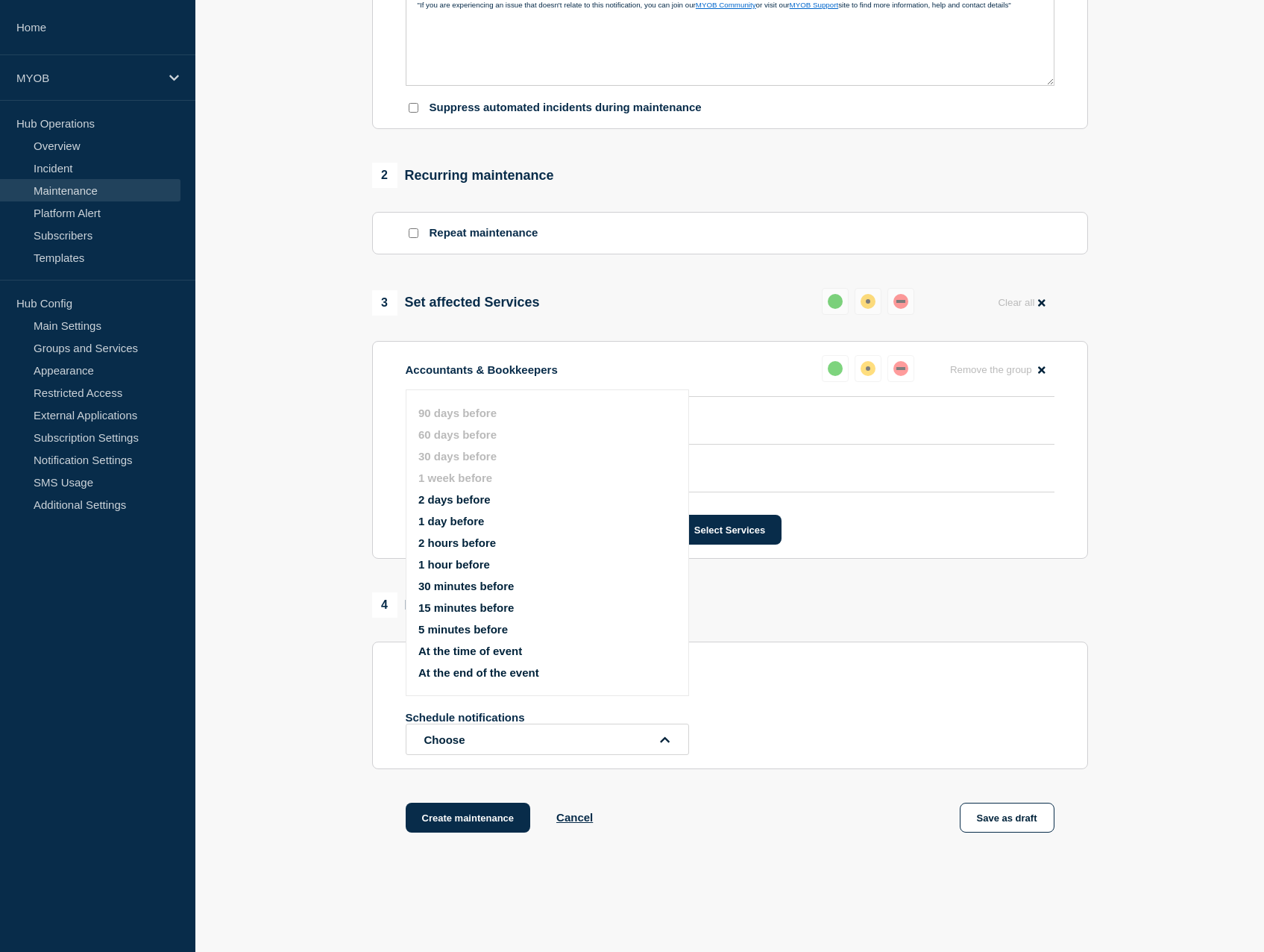
click at [468, 493] on button "2 days before" at bounding box center [454, 499] width 72 height 12
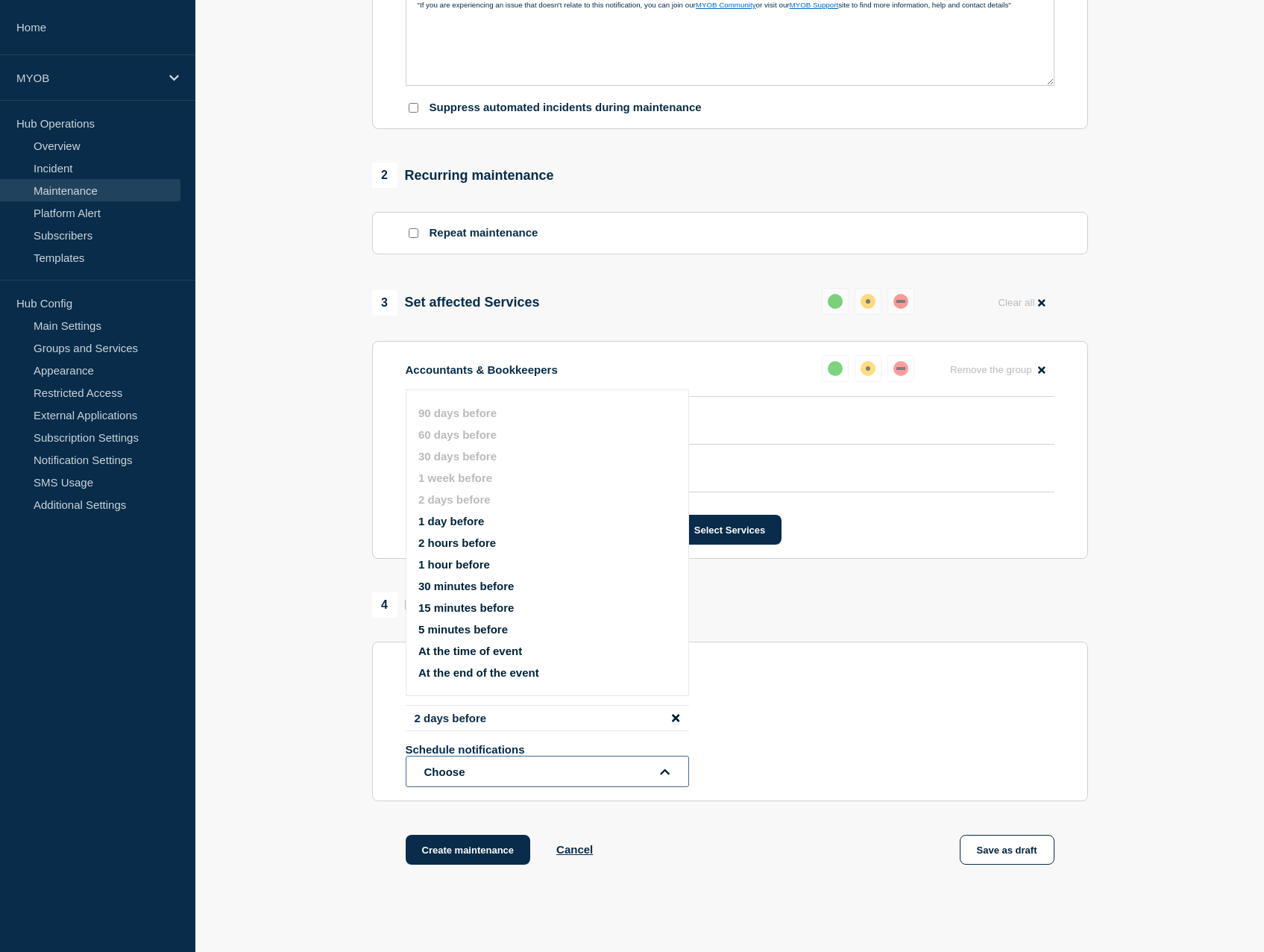
click at [471, 777] on button "Choose" at bounding box center [548, 771] width 284 height 31
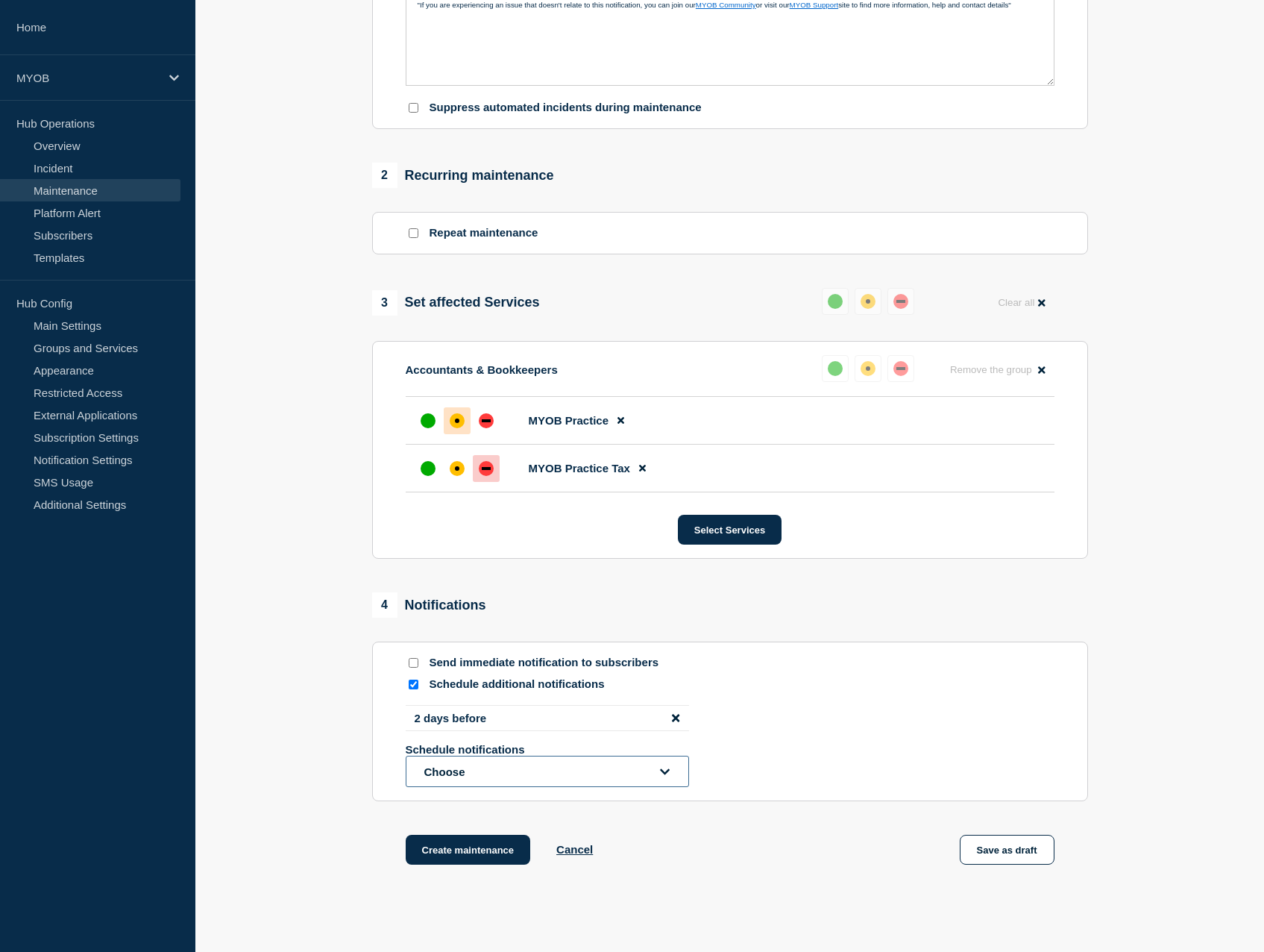
click at [471, 777] on button "Choose" at bounding box center [548, 771] width 284 height 31
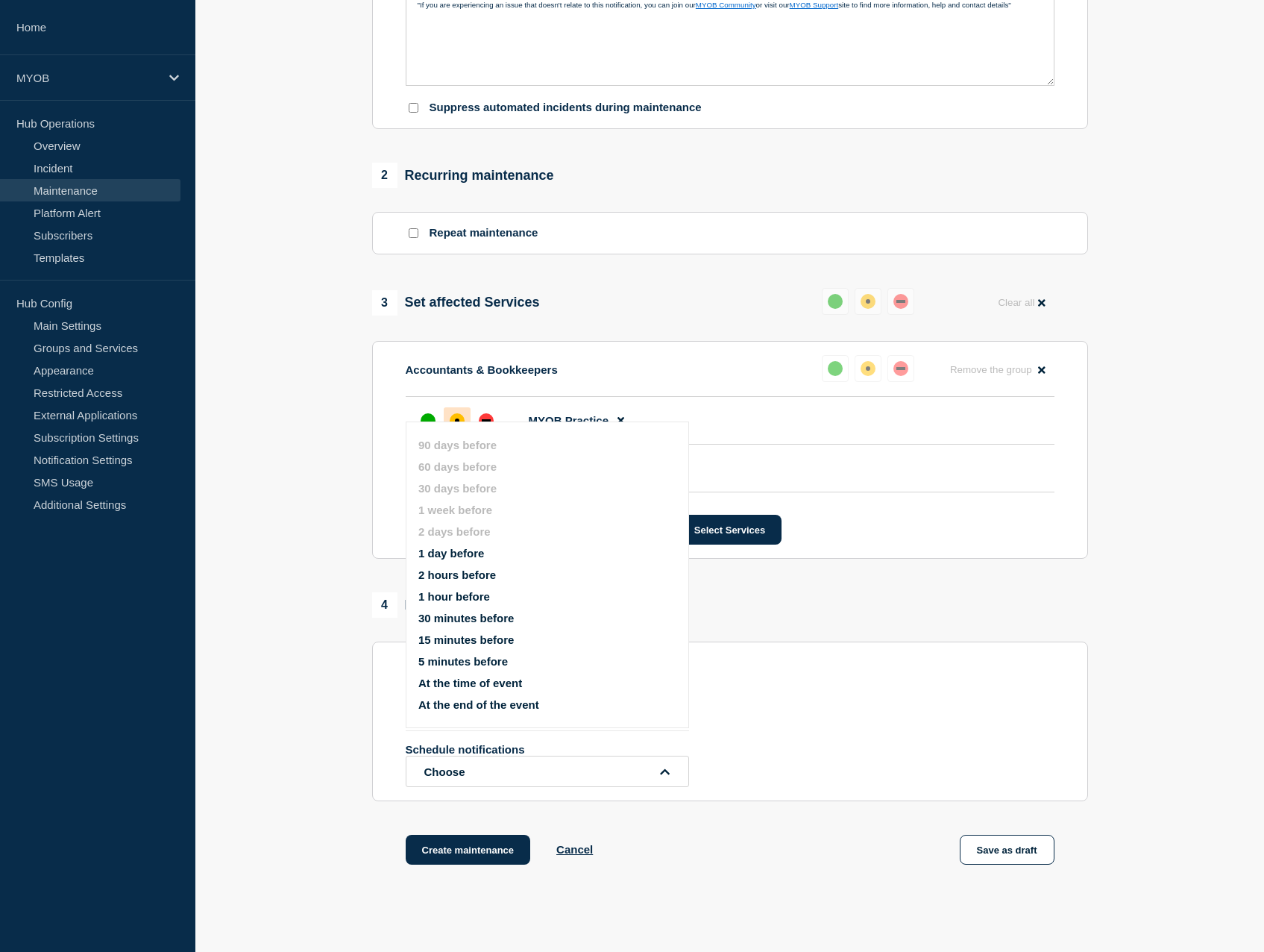
click at [468, 573] on button "2 hours before" at bounding box center [457, 574] width 78 height 12
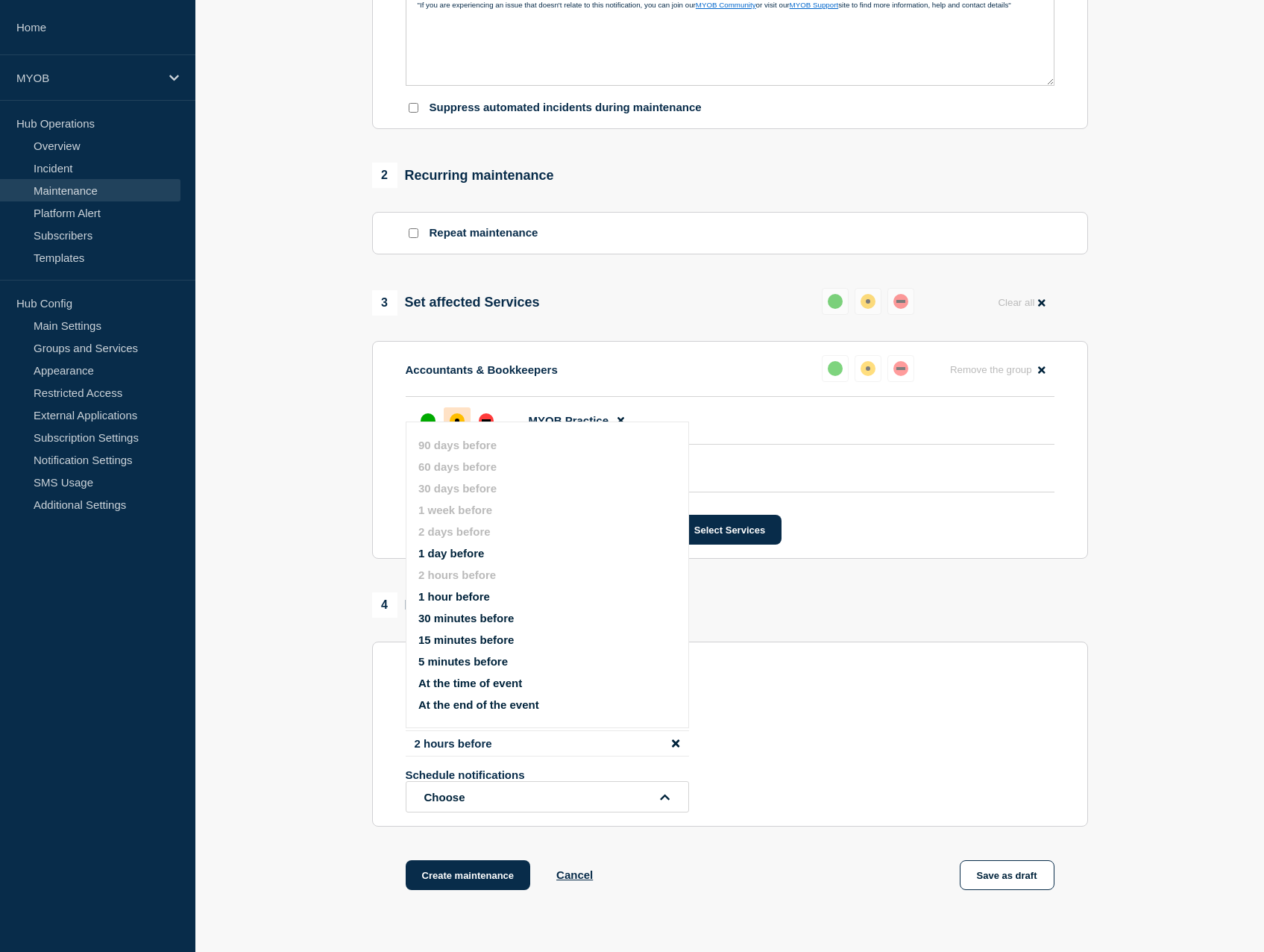
click at [310, 687] on section "1 Provide details Title (required) Scheduled maintenance of MYOB Practice Start…" at bounding box center [729, 290] width 1069 height 1274
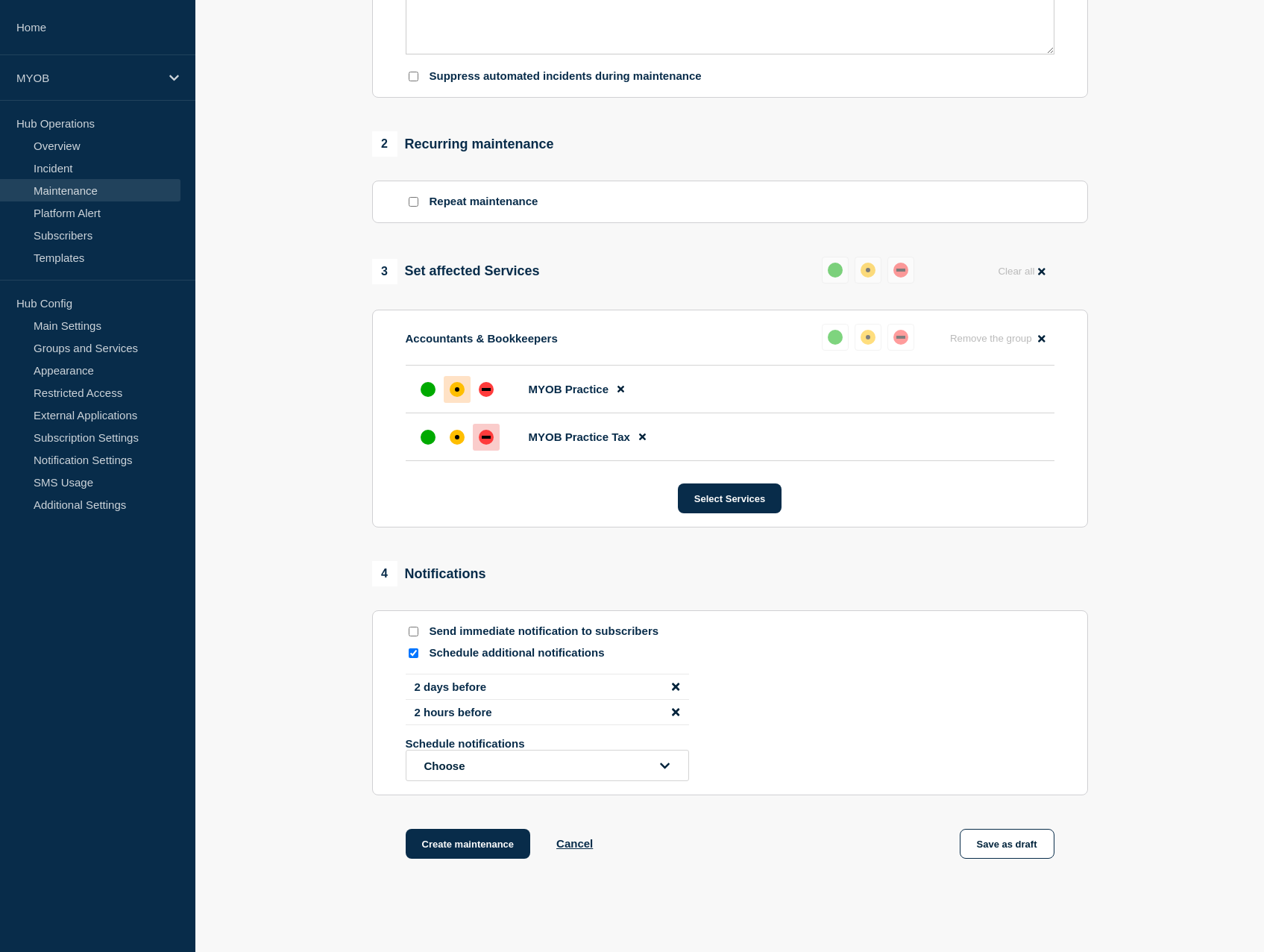
scroll to position [523, 0]
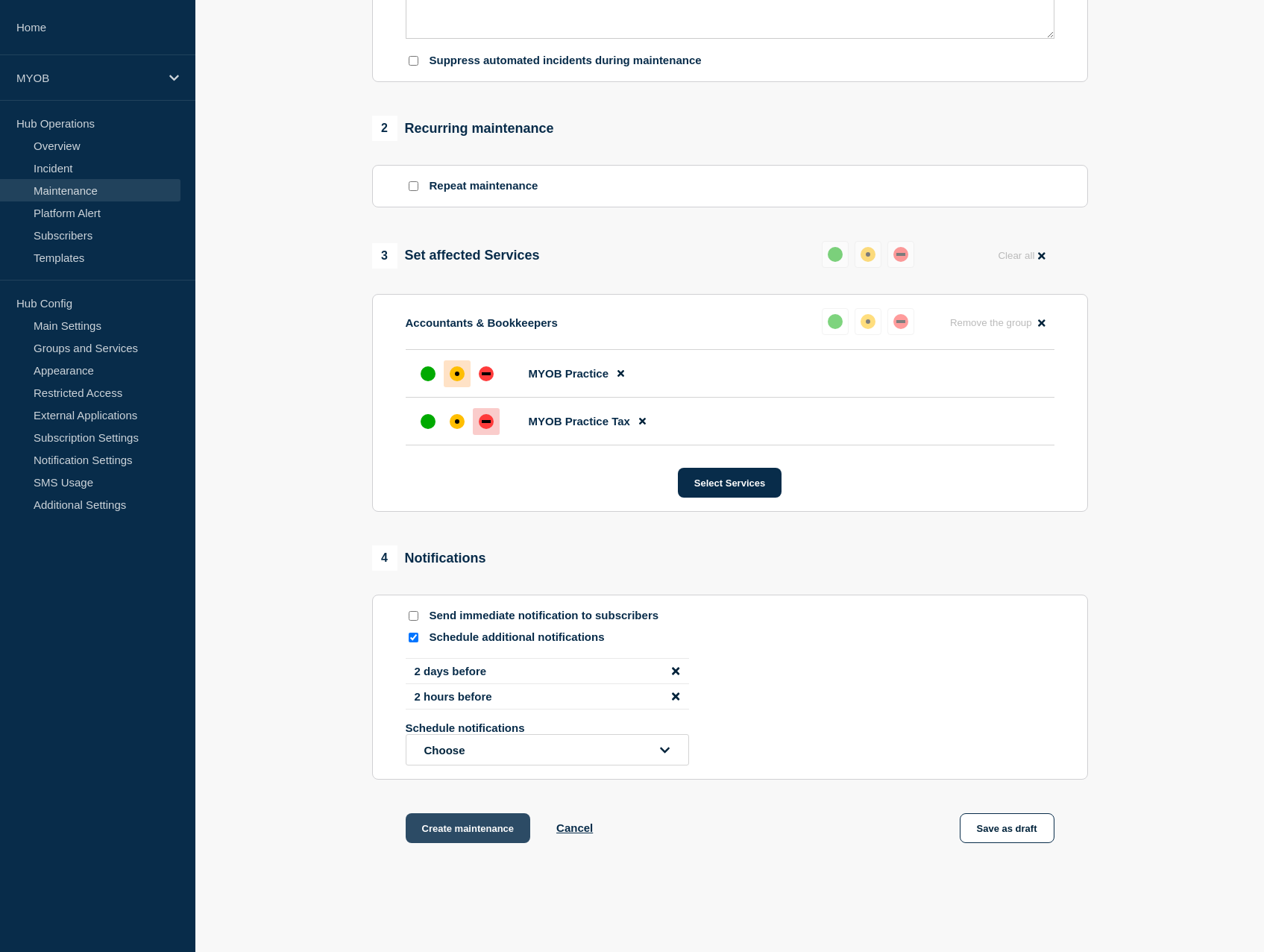
click at [476, 838] on button "Create maintenance" at bounding box center [468, 828] width 125 height 30
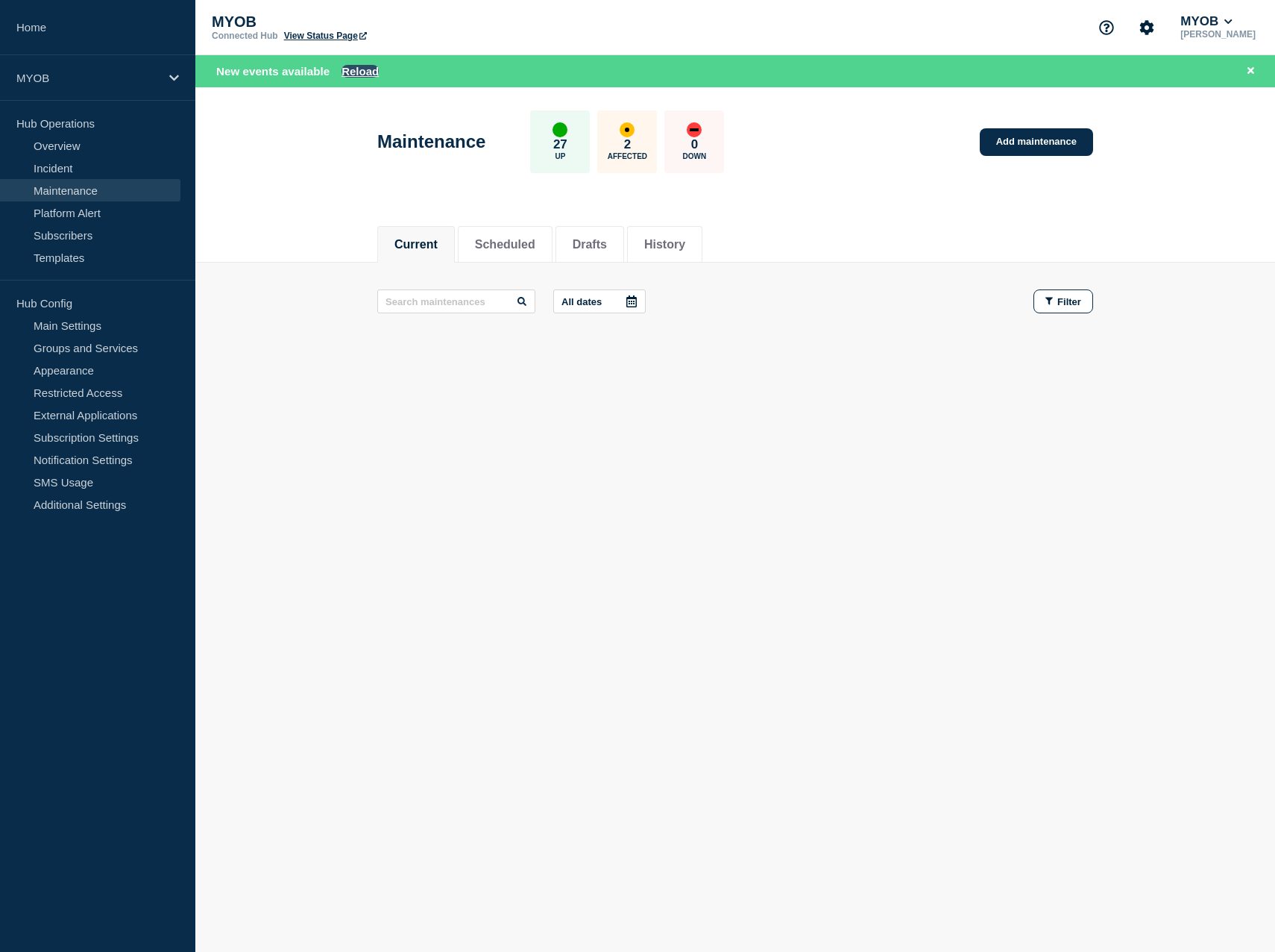
click at [365, 73] on button "Reload" at bounding box center [361, 70] width 38 height 12
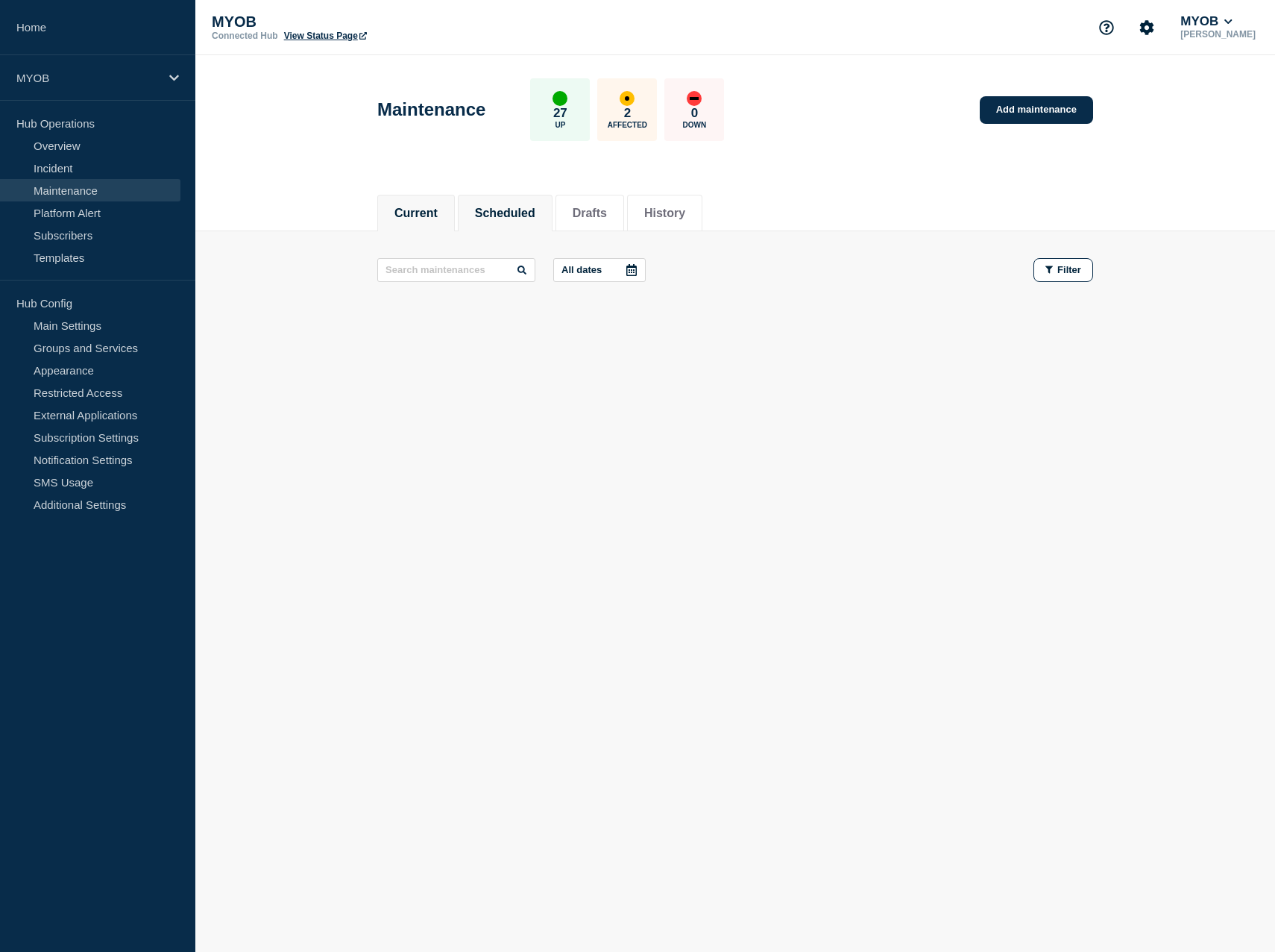
click at [513, 219] on button "Scheduled" at bounding box center [505, 213] width 60 height 13
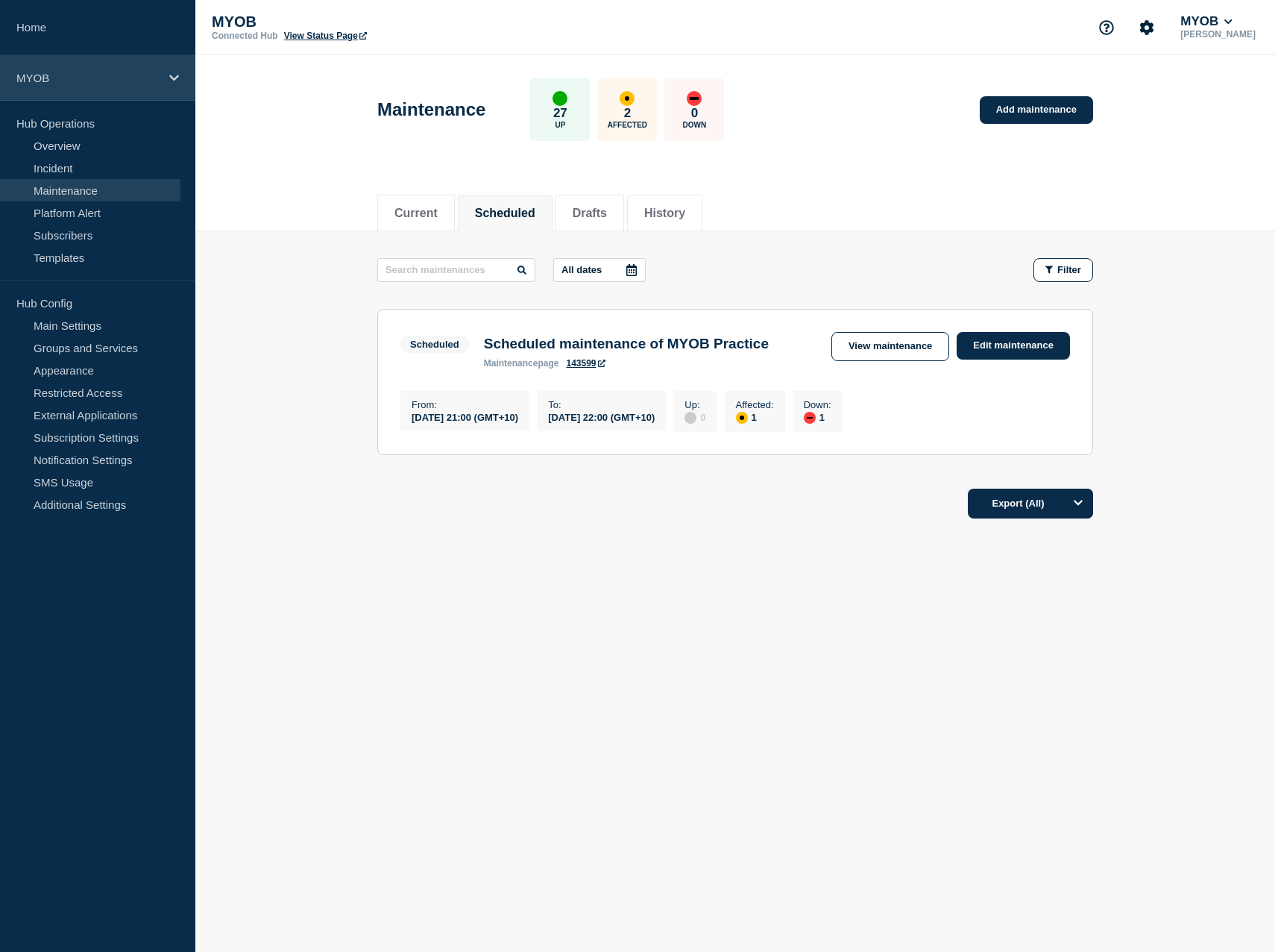
click at [113, 82] on p "MYOB" at bounding box center [87, 77] width 143 height 12
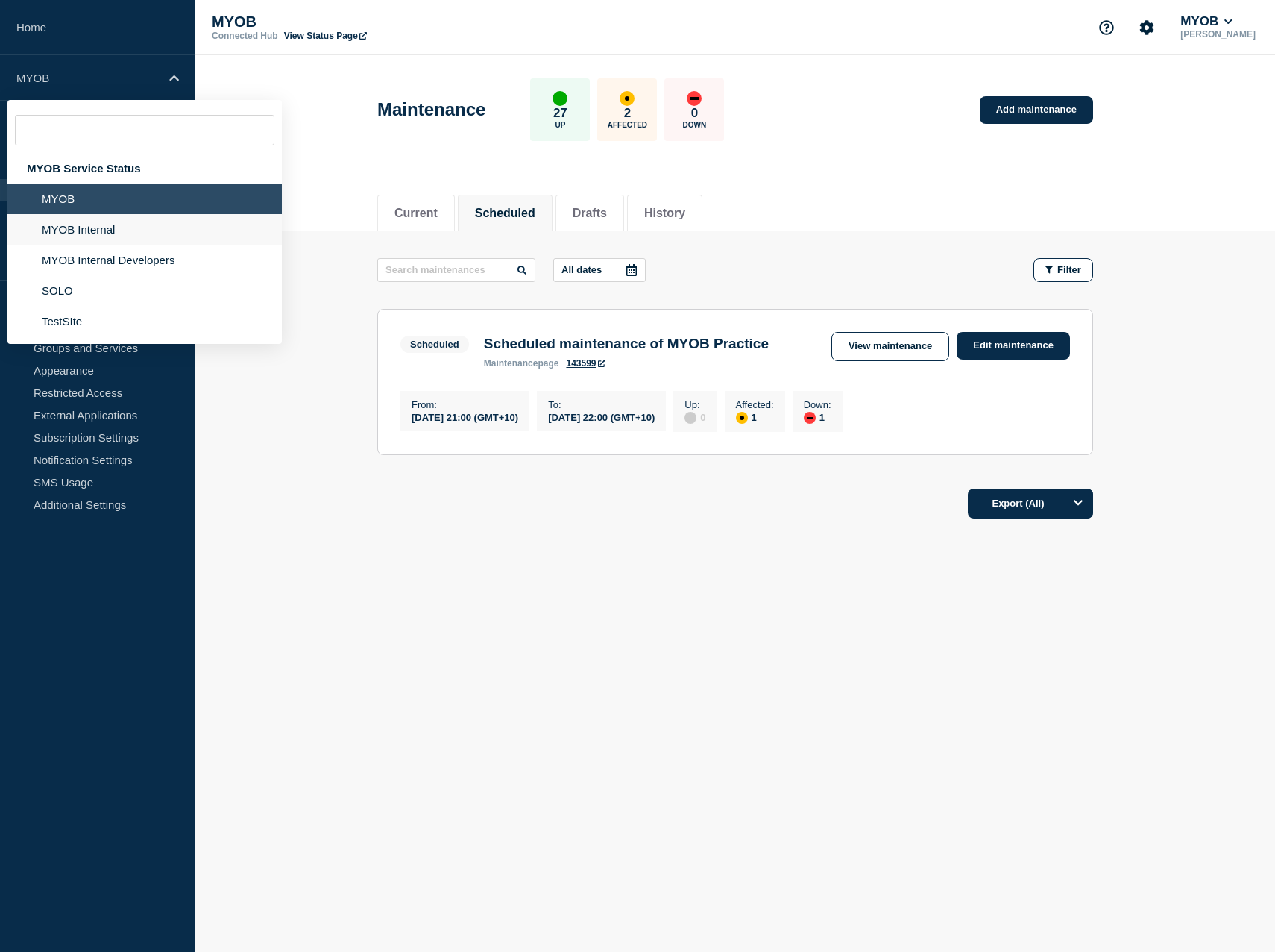
click at [99, 224] on li "MYOB Internal" at bounding box center [145, 229] width 274 height 31
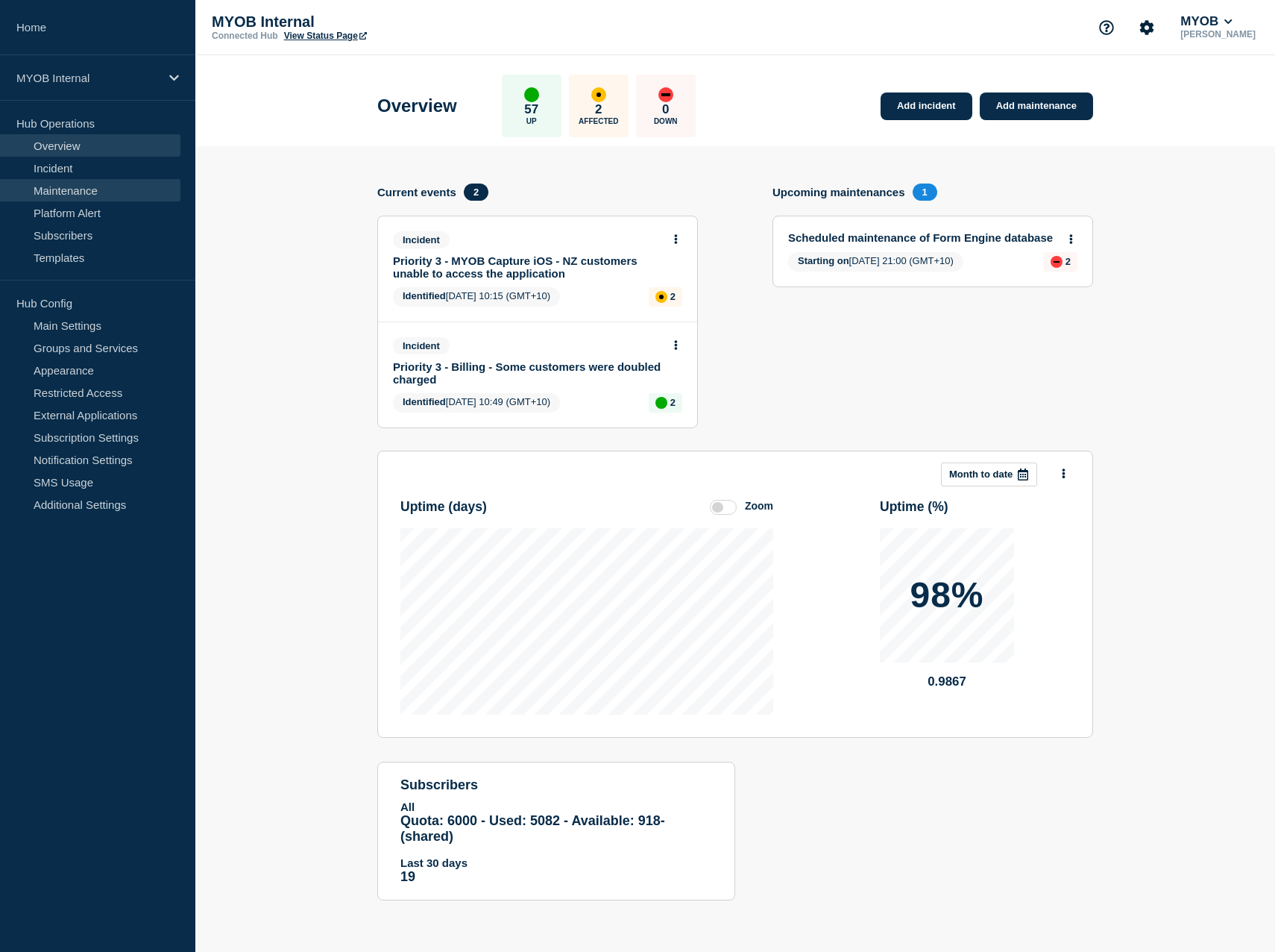
click at [90, 187] on link "Maintenance" at bounding box center [90, 190] width 180 height 23
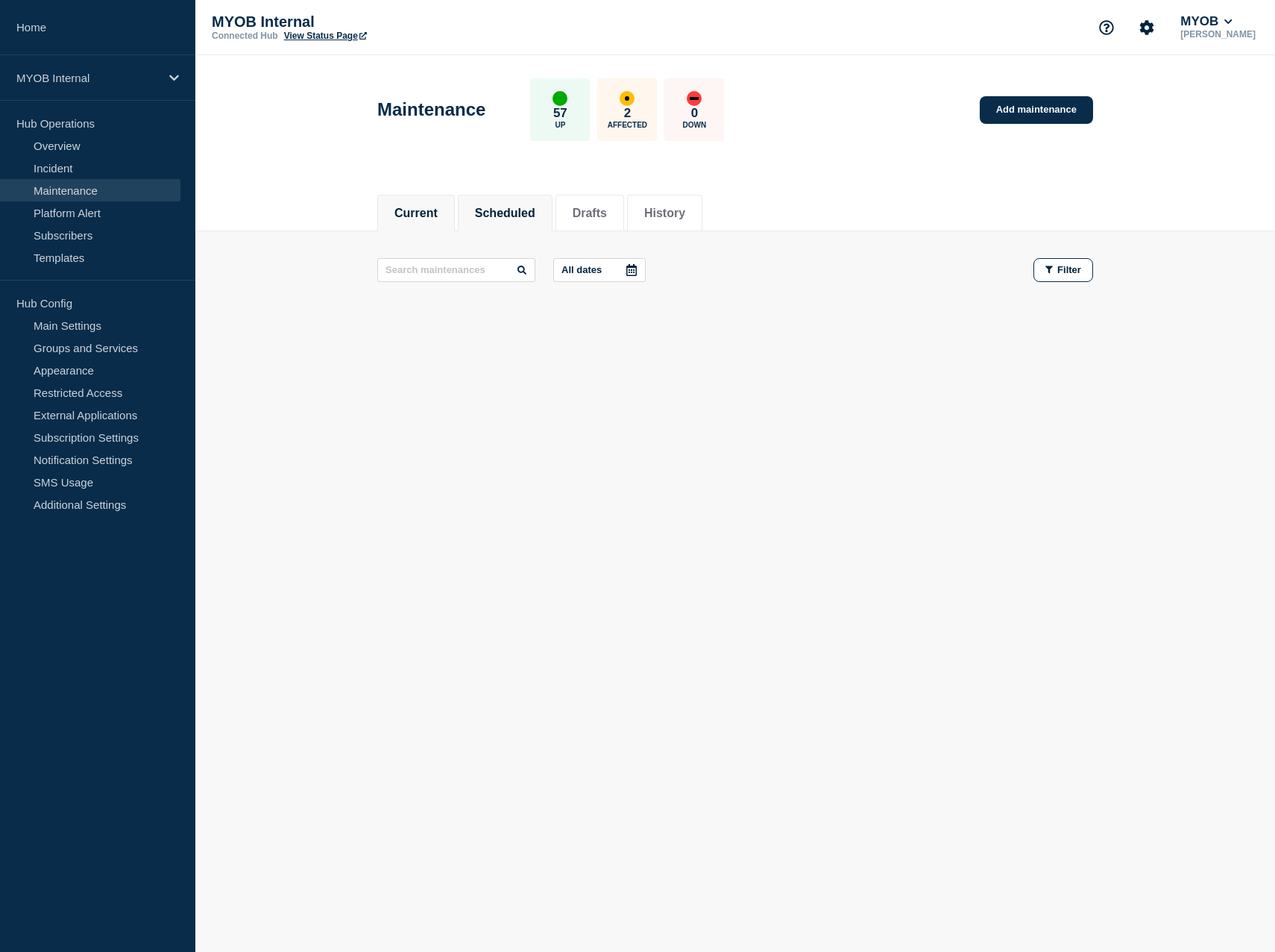
click at [514, 211] on button "Scheduled" at bounding box center [505, 213] width 60 height 13
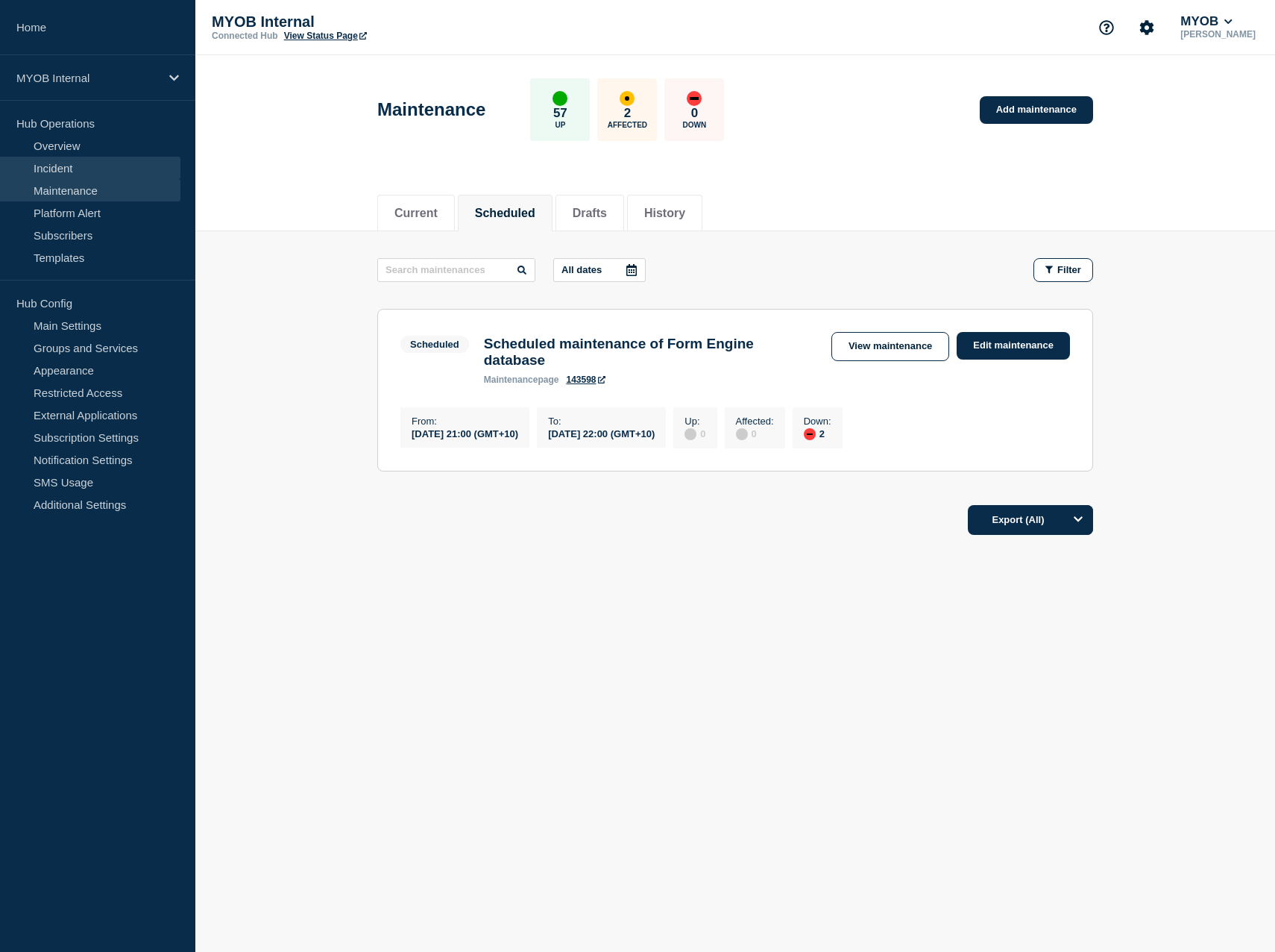
click at [100, 173] on link "Incident" at bounding box center [90, 168] width 180 height 23
